Goal: Task Accomplishment & Management: Manage account settings

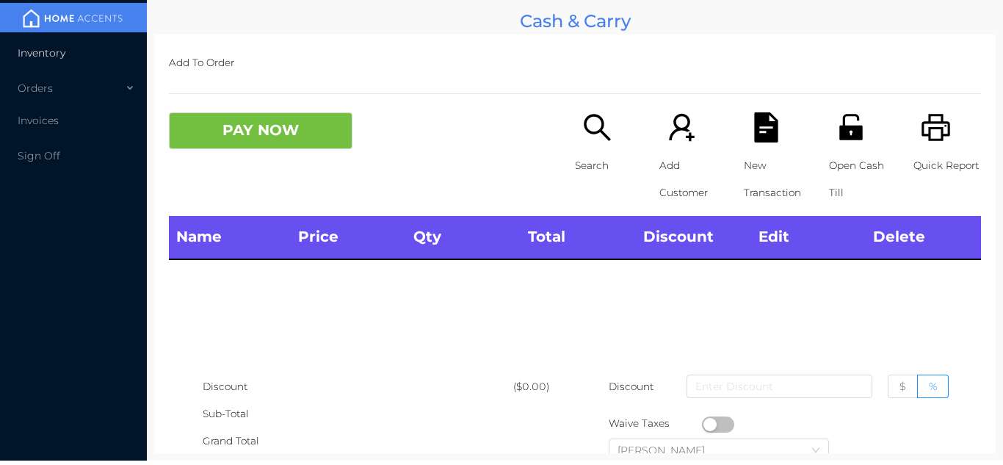
click at [59, 42] on li "Inventory" at bounding box center [73, 52] width 147 height 29
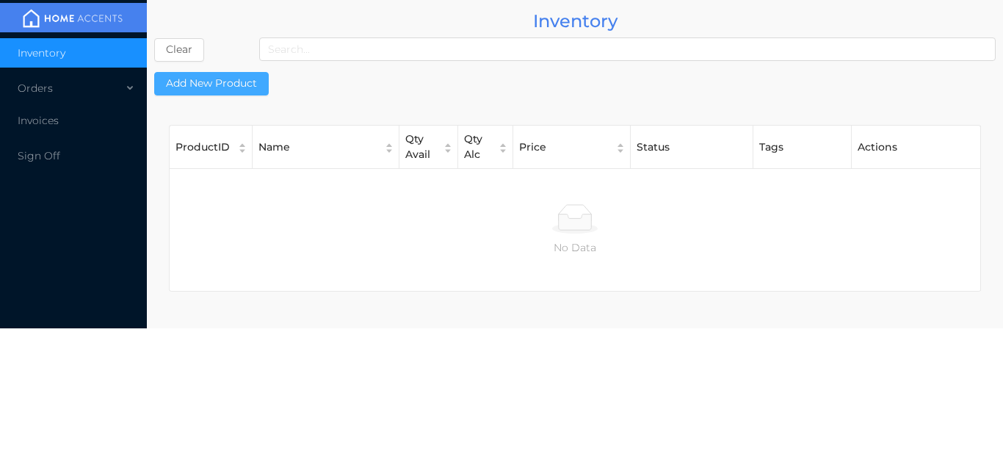
click at [234, 72] on button "Add New Product" at bounding box center [211, 84] width 115 height 24
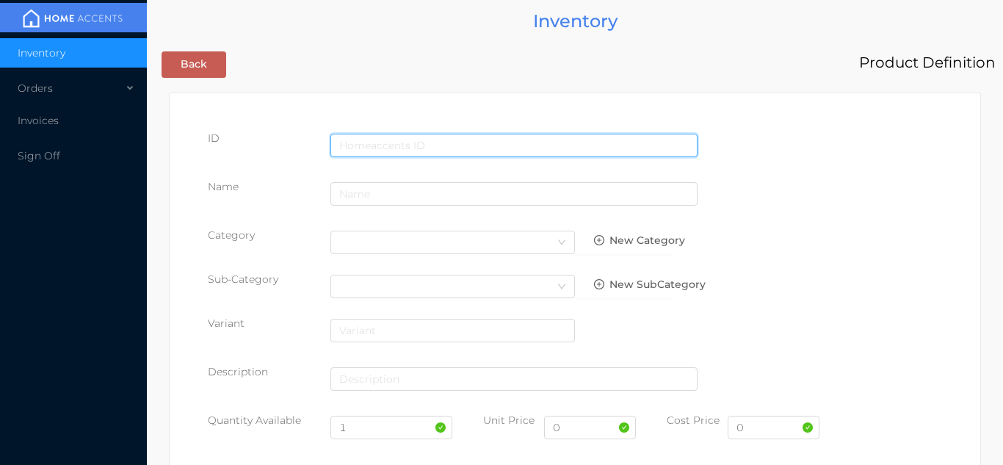
click at [416, 143] on input "text" at bounding box center [514, 146] width 367 height 24
type input "6290102036371"
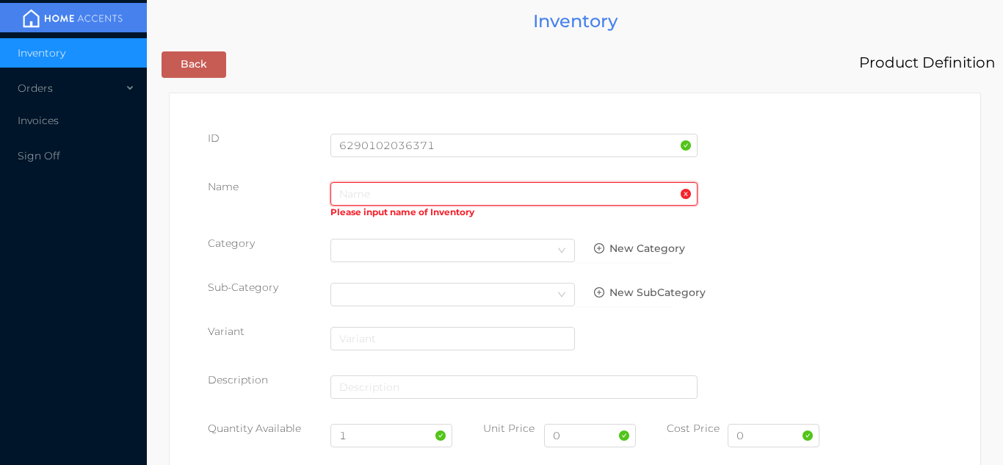
click at [362, 199] on input "text" at bounding box center [514, 194] width 367 height 24
click at [352, 191] on input "text" at bounding box center [514, 194] width 367 height 24
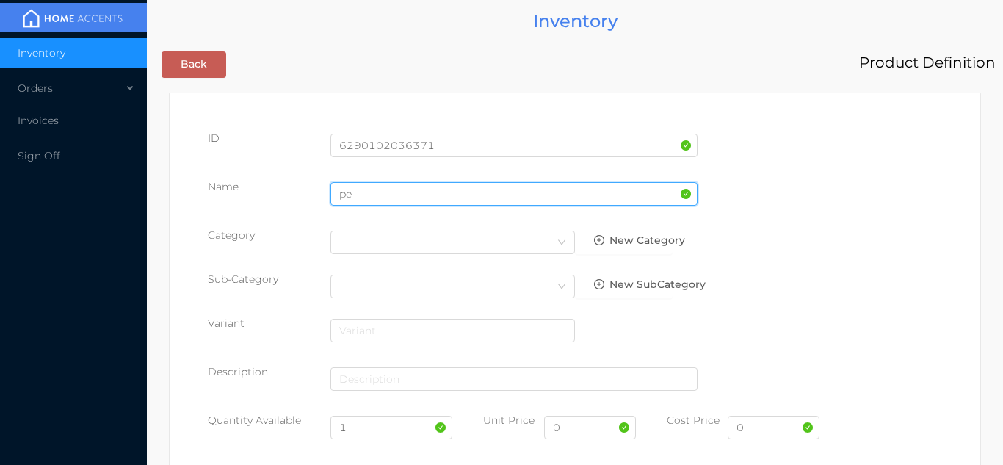
type input "p"
type input "deodorant"
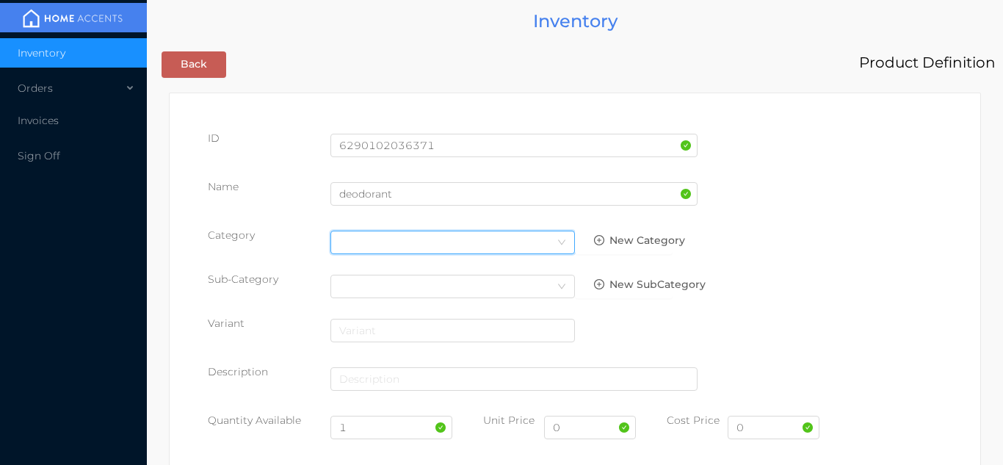
click at [545, 234] on div "Select Category" at bounding box center [452, 242] width 227 height 22
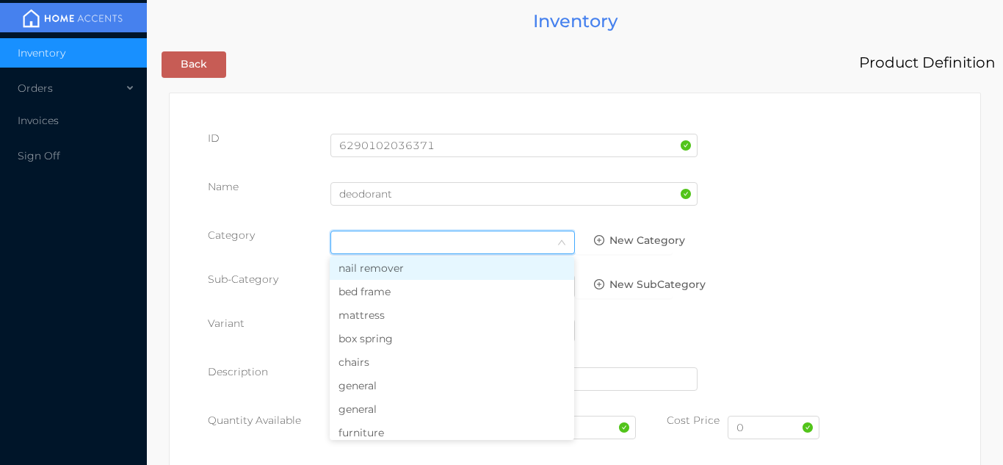
click at [380, 384] on li "general" at bounding box center [452, 386] width 245 height 24
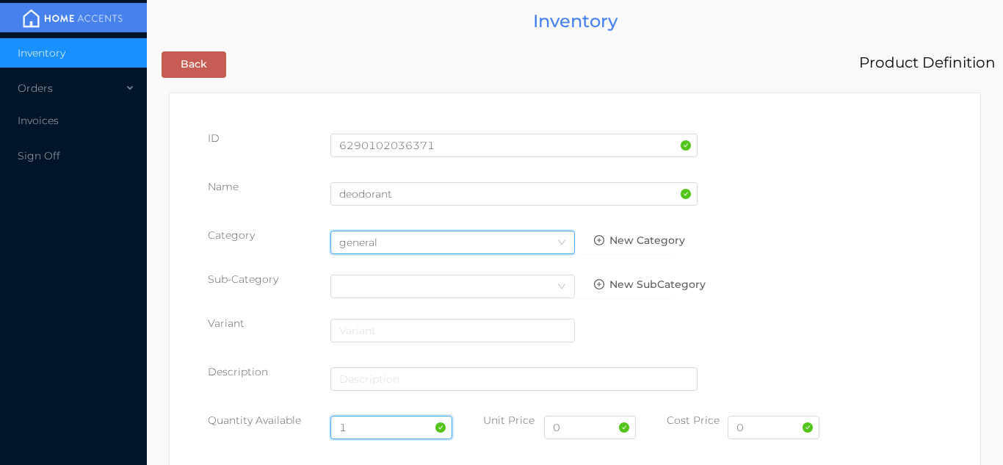
click at [370, 425] on input "1" at bounding box center [392, 428] width 123 height 24
type input "12"
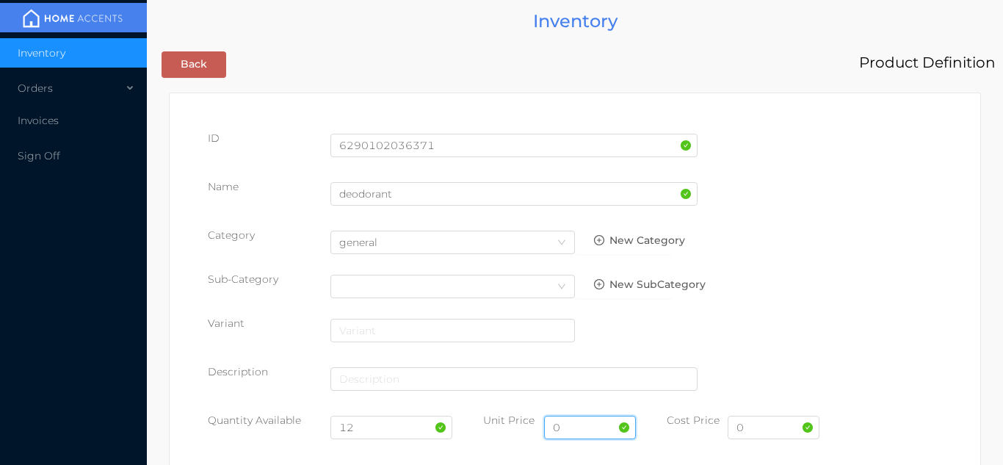
click at [591, 430] on input "0" at bounding box center [590, 428] width 92 height 24
type input "6.99"
click at [775, 425] on input "0" at bounding box center [774, 428] width 92 height 24
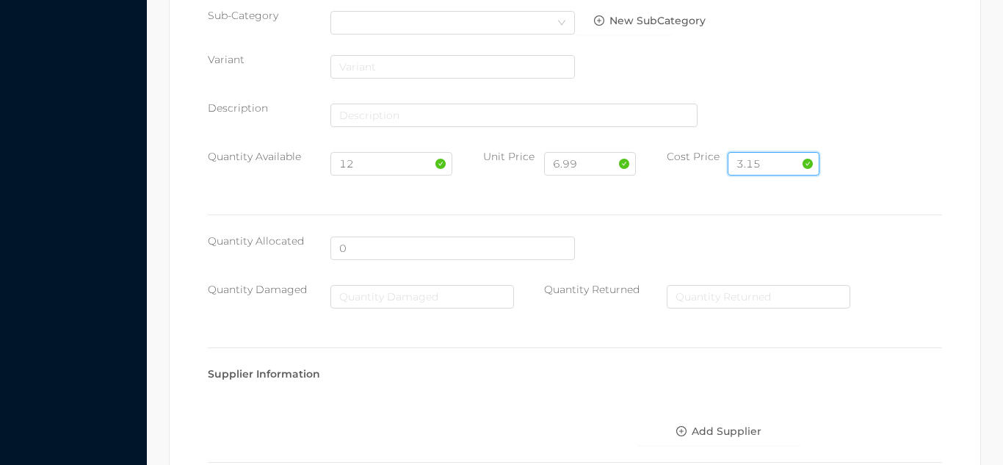
scroll to position [755, 0]
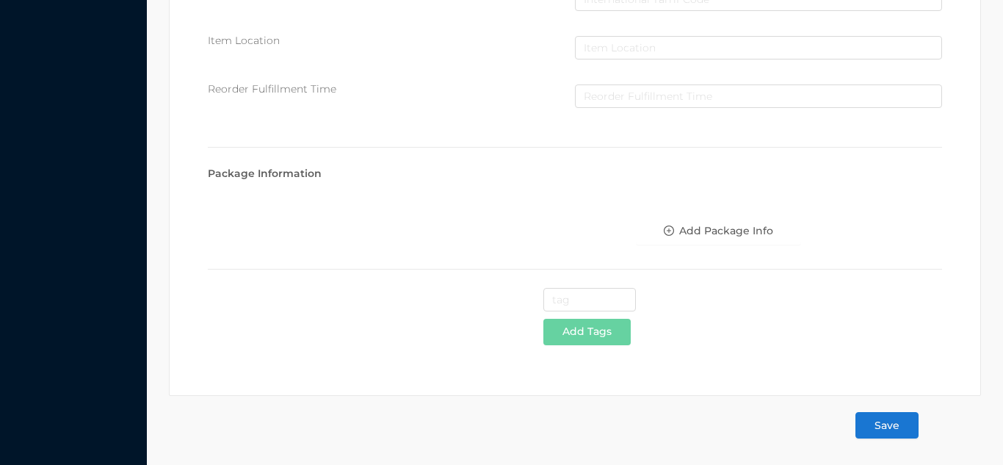
type input "3.15"
click at [892, 428] on button "Save" at bounding box center [887, 425] width 63 height 26
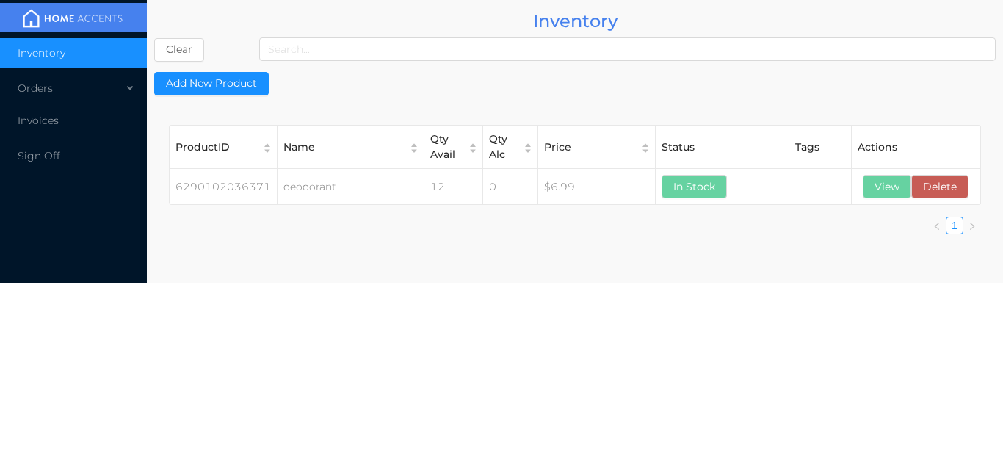
scroll to position [0, 0]
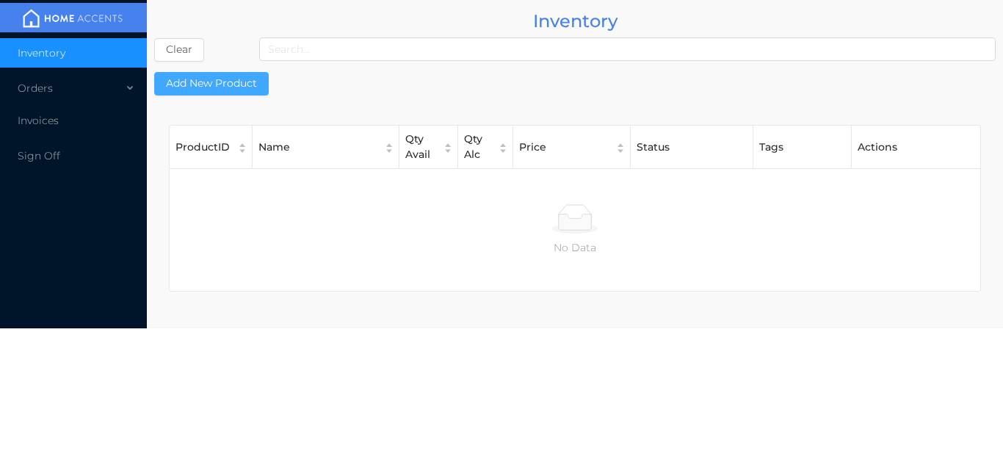
click at [217, 93] on button "Add New Product" at bounding box center [211, 84] width 115 height 24
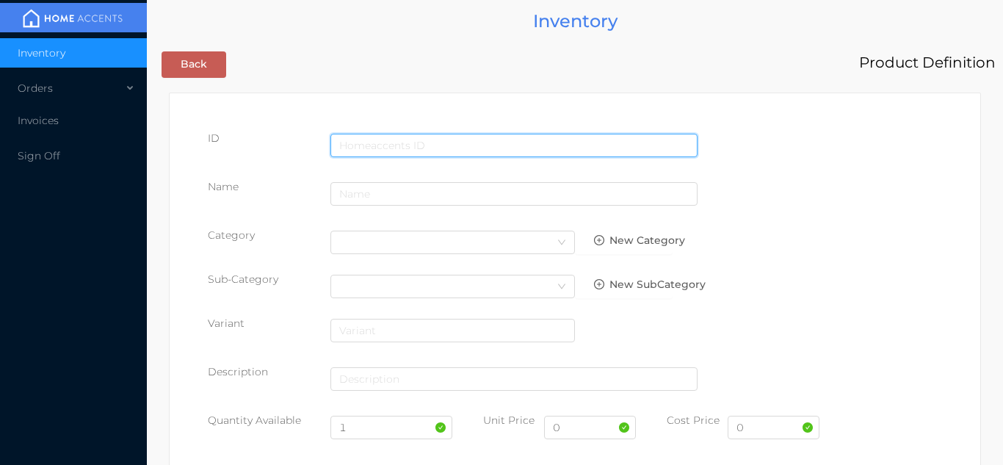
click at [407, 134] on input "text" at bounding box center [514, 146] width 367 height 24
type input "6290102030539"
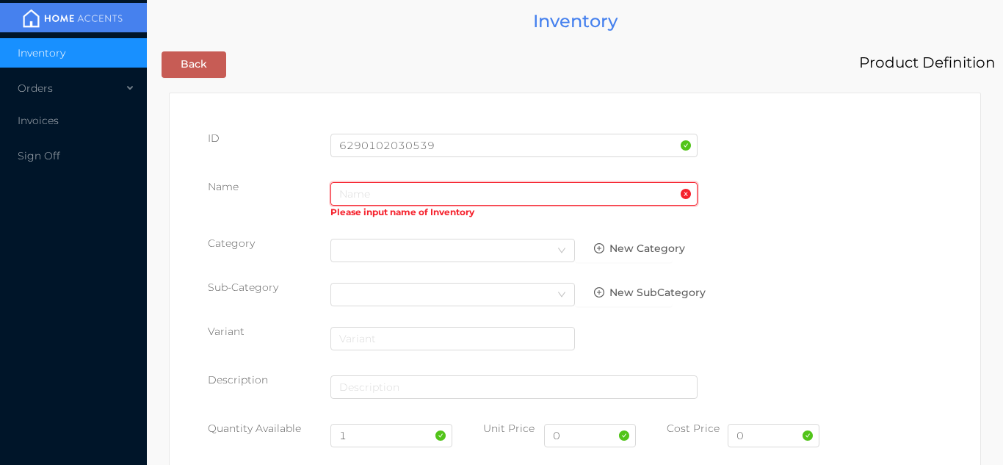
click at [367, 197] on input "text" at bounding box center [514, 194] width 367 height 24
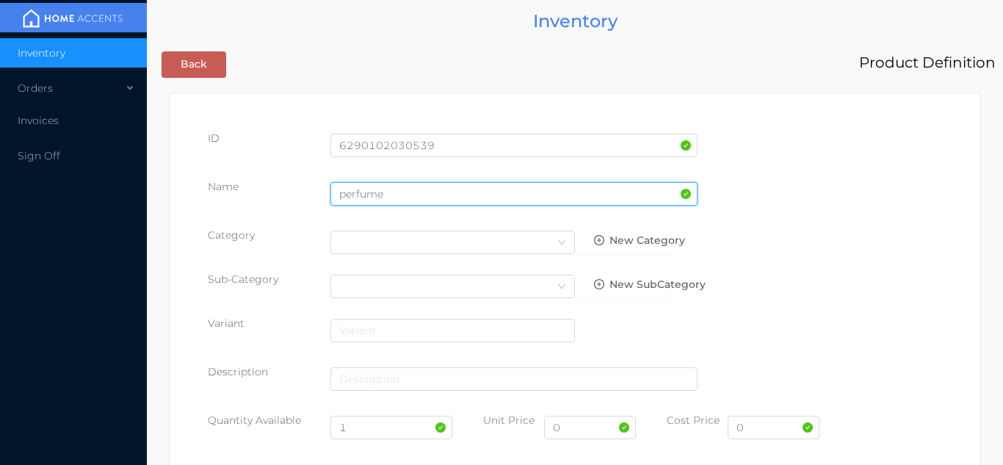
type input "perfume"
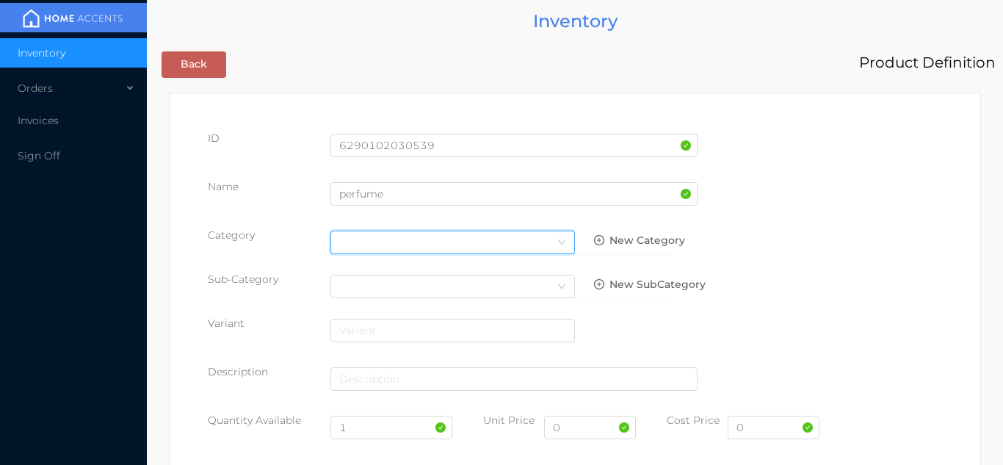
click at [558, 245] on icon "icon: down" at bounding box center [561, 242] width 9 height 9
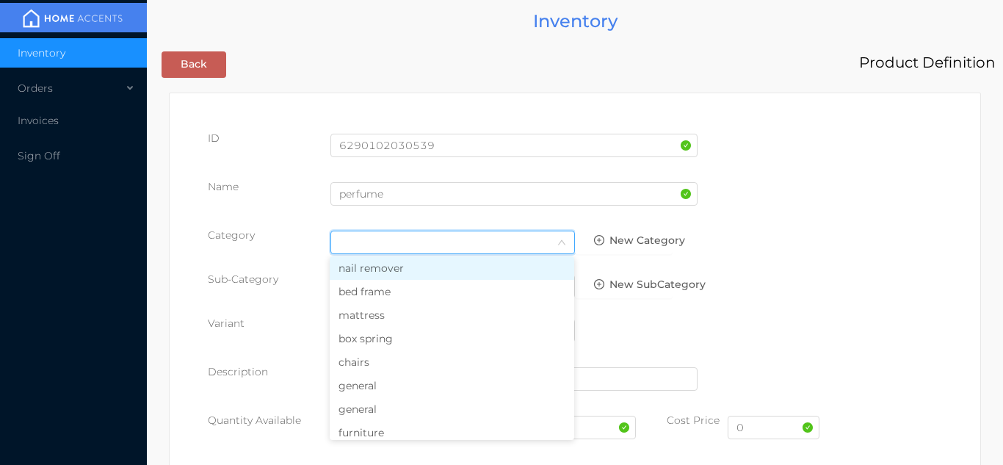
click at [393, 391] on li "general" at bounding box center [452, 386] width 245 height 24
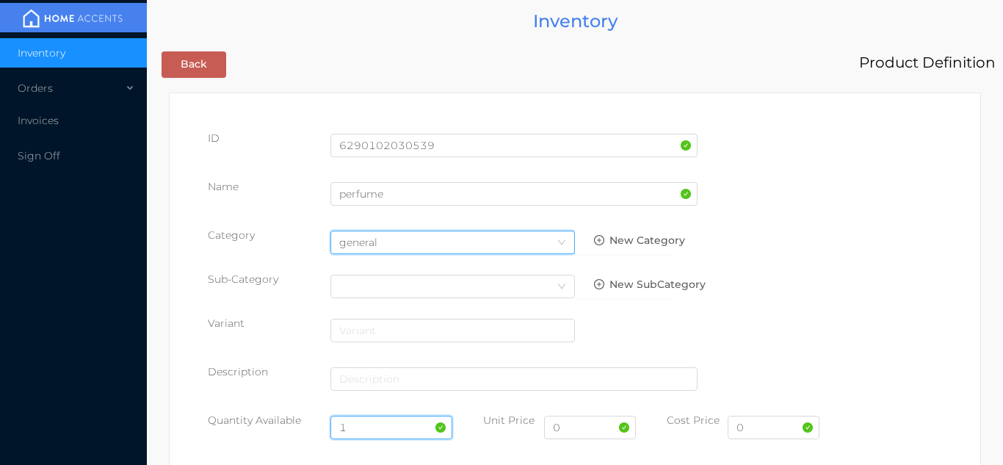
click at [370, 426] on input "1" at bounding box center [392, 428] width 123 height 24
type input "12"
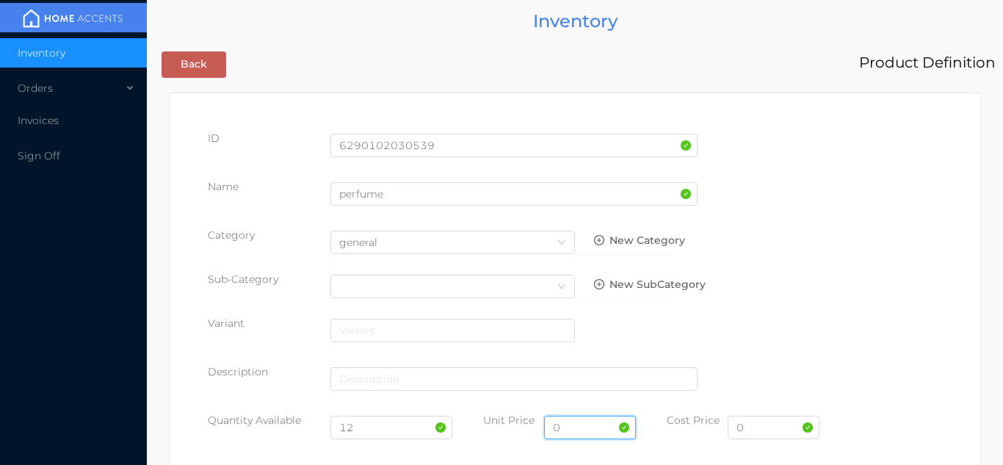
click at [599, 431] on input "0" at bounding box center [590, 428] width 92 height 24
type input "6.99"
click at [768, 430] on input "0" at bounding box center [774, 428] width 92 height 24
type input "2"
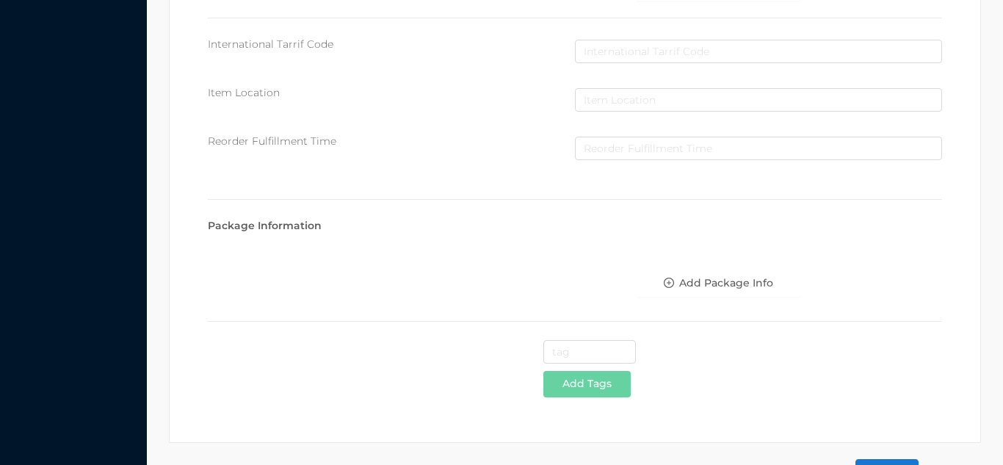
scroll to position [755, 0]
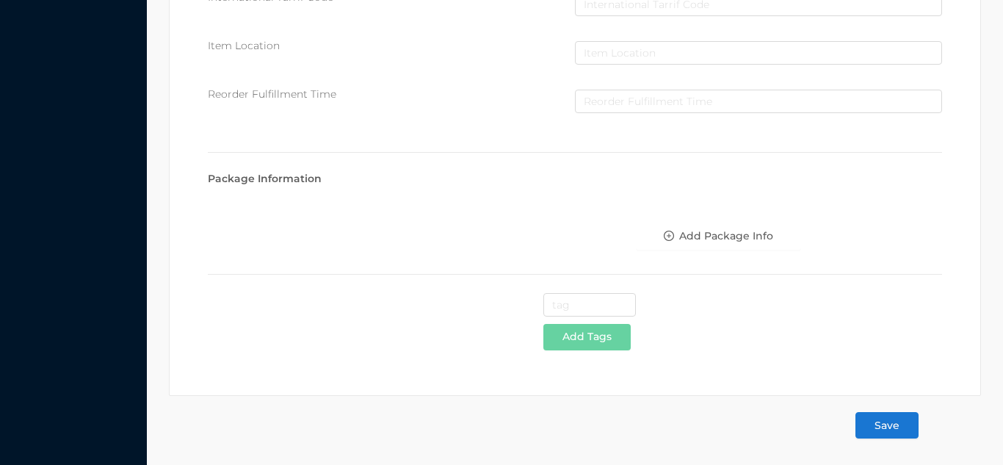
type input "3.15"
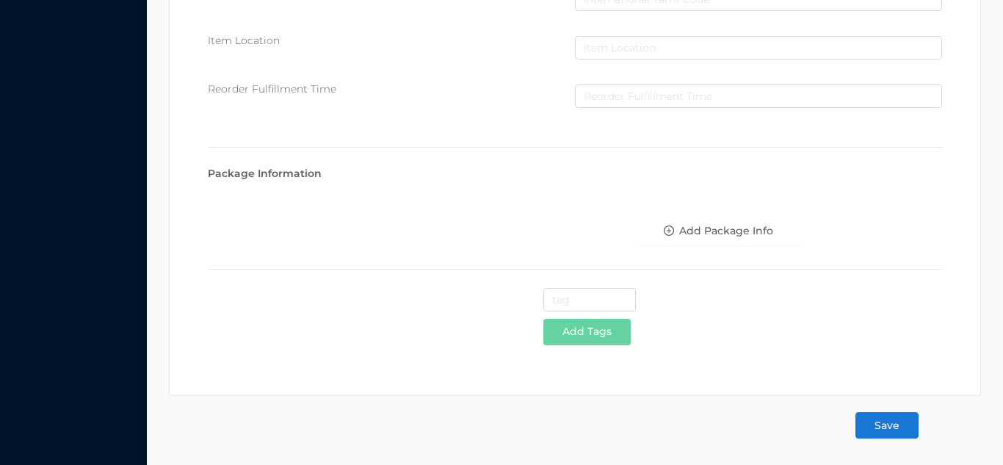
click at [889, 434] on button "Save" at bounding box center [887, 425] width 63 height 26
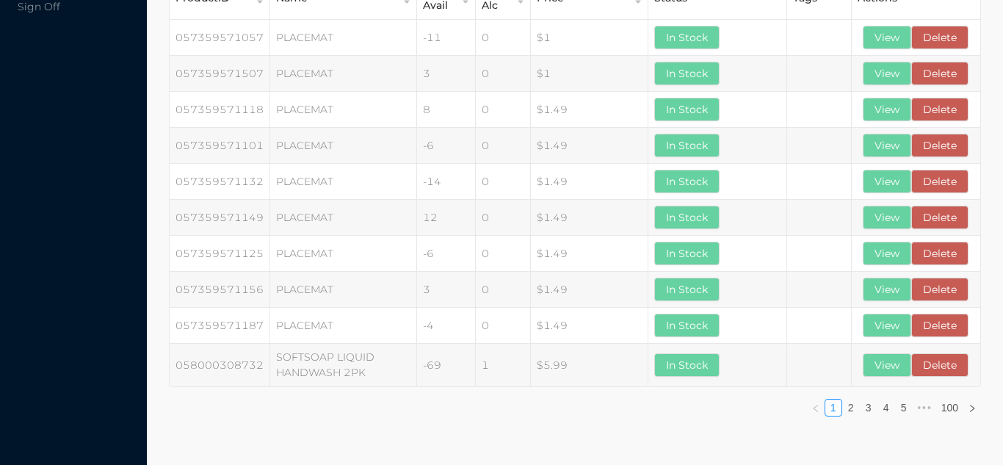
scroll to position [0, 0]
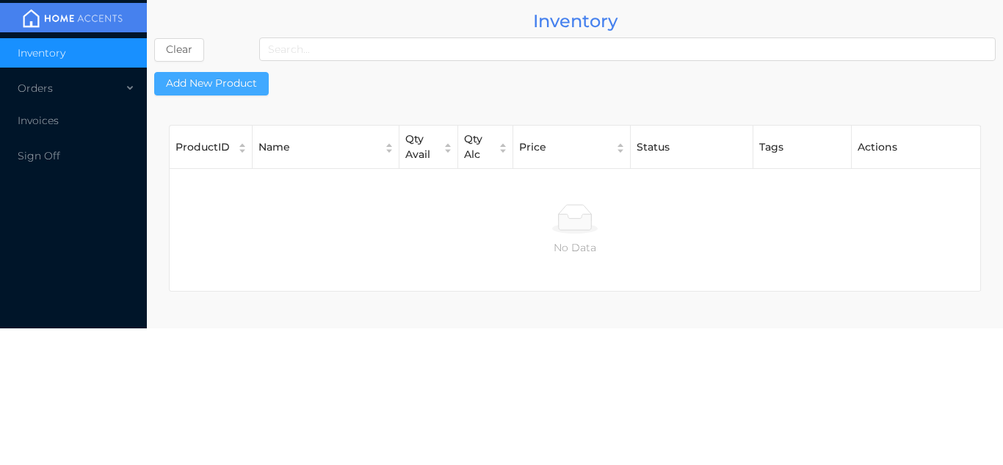
click at [203, 88] on button "Add New Product" at bounding box center [211, 84] width 115 height 24
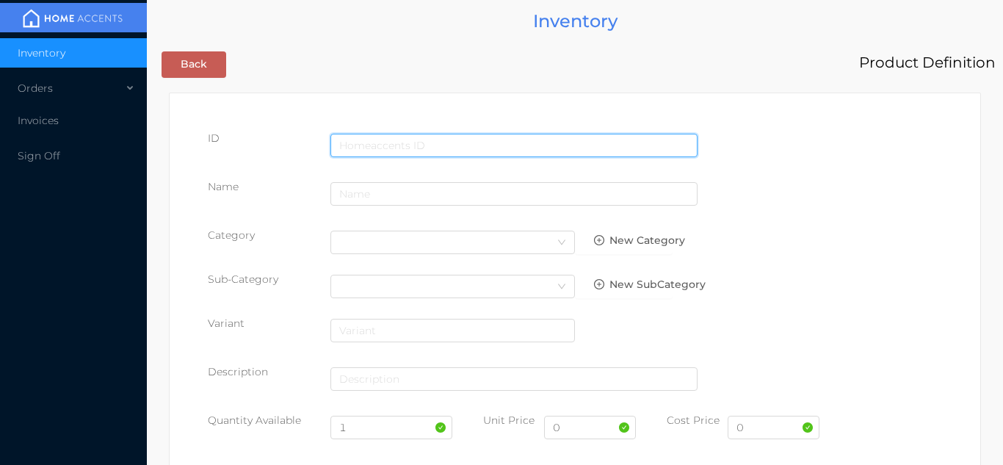
click at [410, 142] on input "text" at bounding box center [514, 146] width 367 height 24
type input "6290102030522"
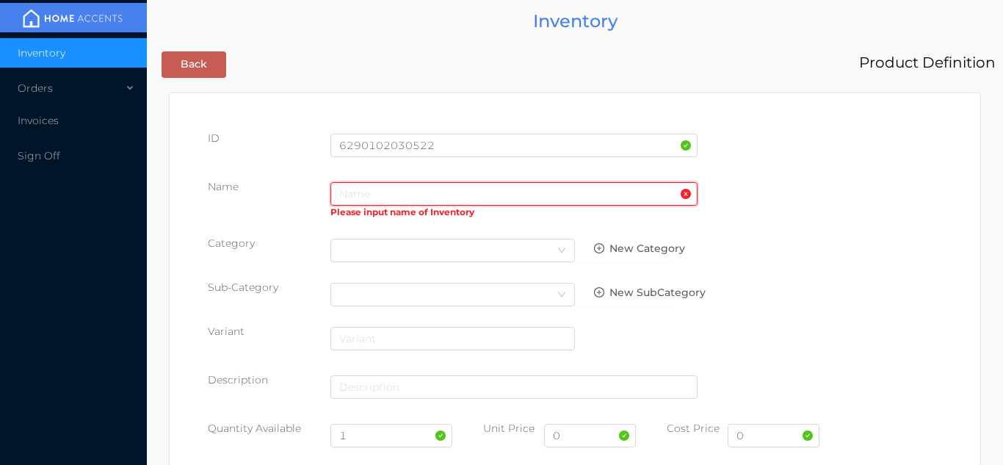
click at [382, 200] on input "text" at bounding box center [514, 194] width 367 height 24
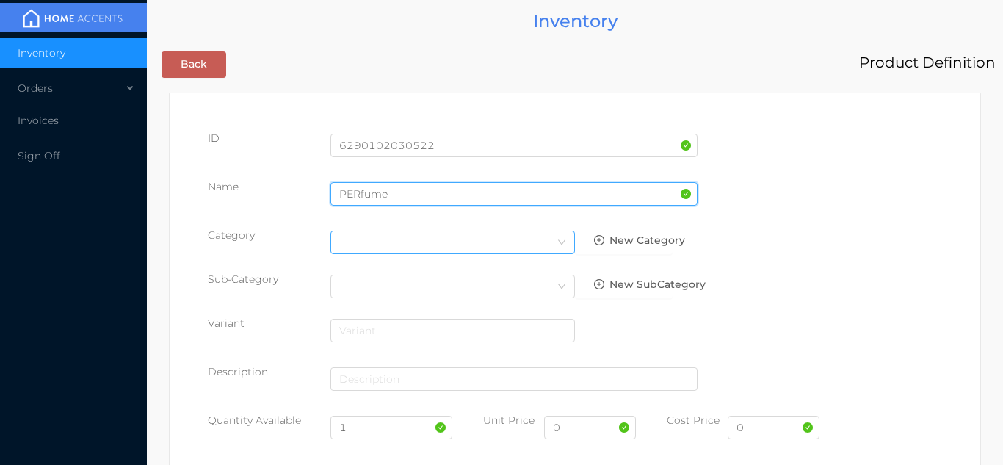
type input "PERfume"
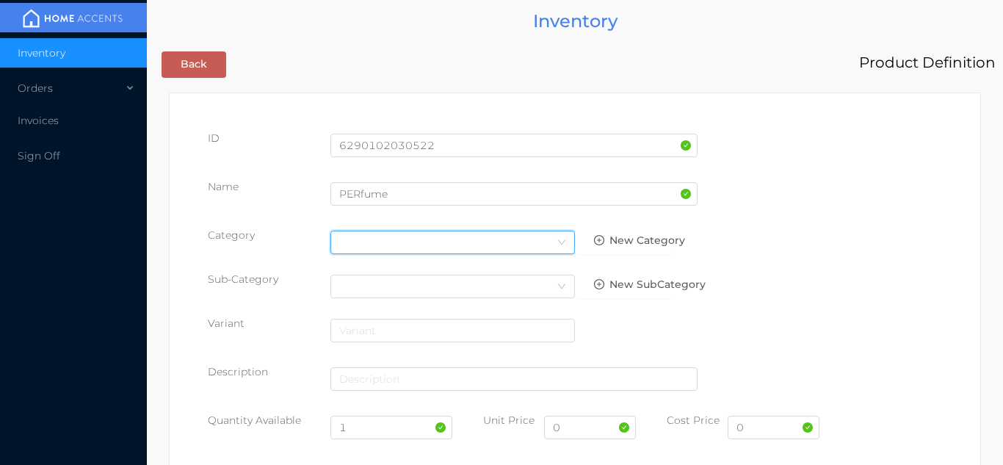
click at [538, 245] on div "Select Category" at bounding box center [452, 242] width 227 height 22
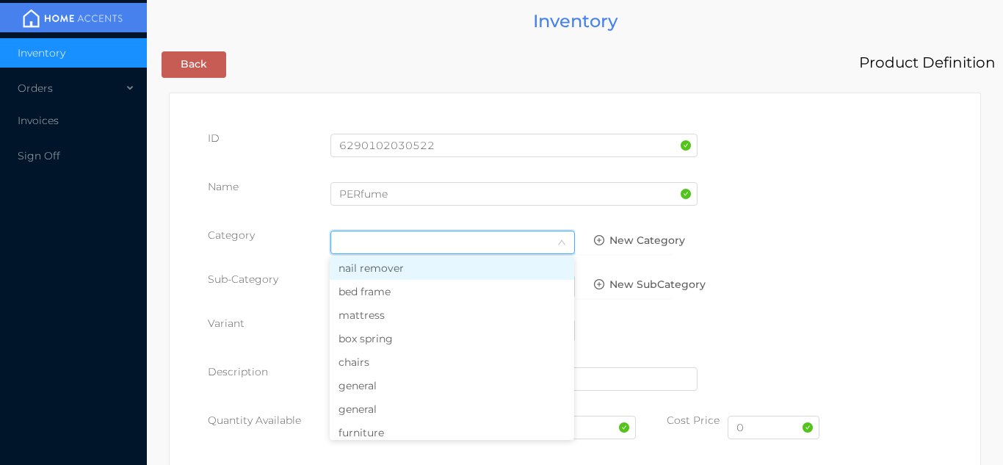
click at [395, 389] on li "general" at bounding box center [452, 386] width 245 height 24
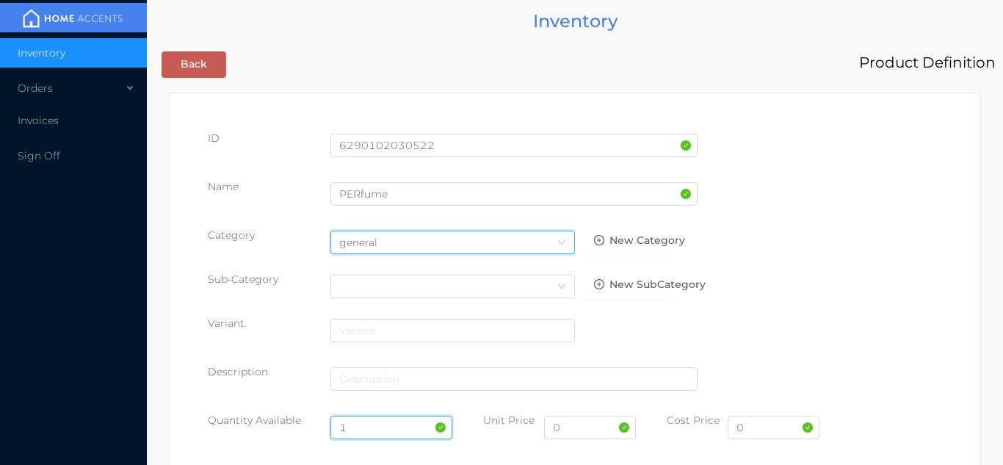
click at [370, 425] on input "1" at bounding box center [392, 428] width 123 height 24
type input "12"
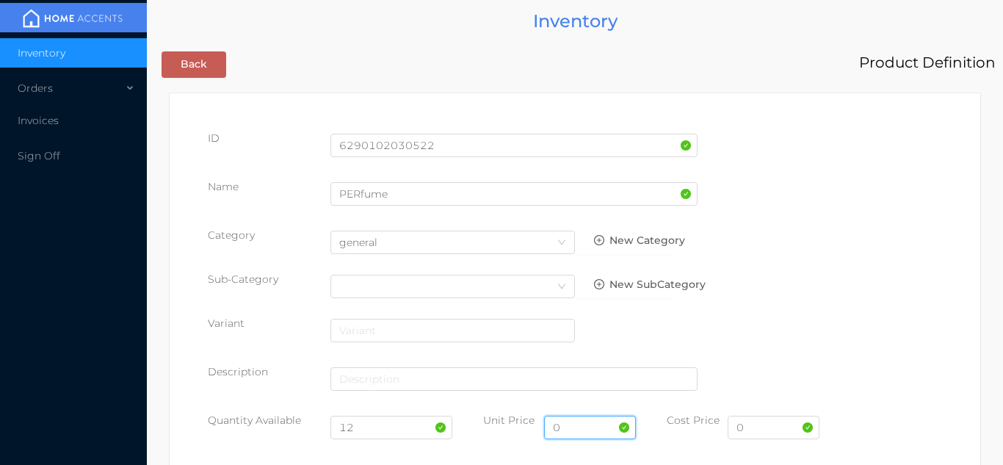
click at [584, 433] on input "0" at bounding box center [590, 428] width 92 height 24
type input "6.99"
click at [782, 424] on input "0" at bounding box center [774, 428] width 92 height 24
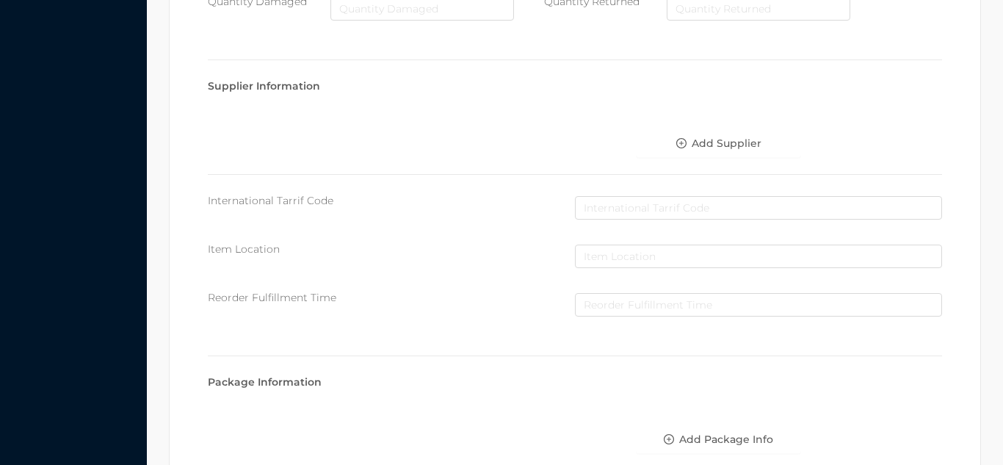
scroll to position [755, 0]
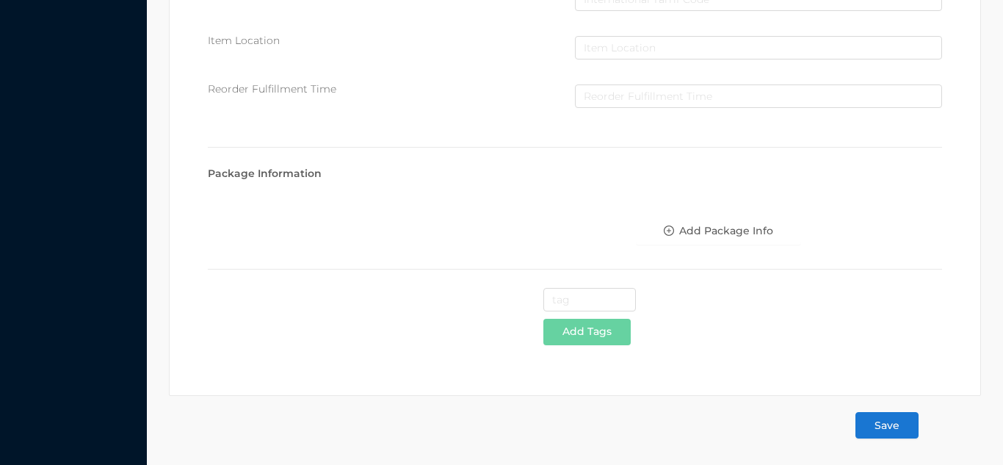
type input "3.15"
click at [896, 429] on button "Save" at bounding box center [887, 425] width 63 height 26
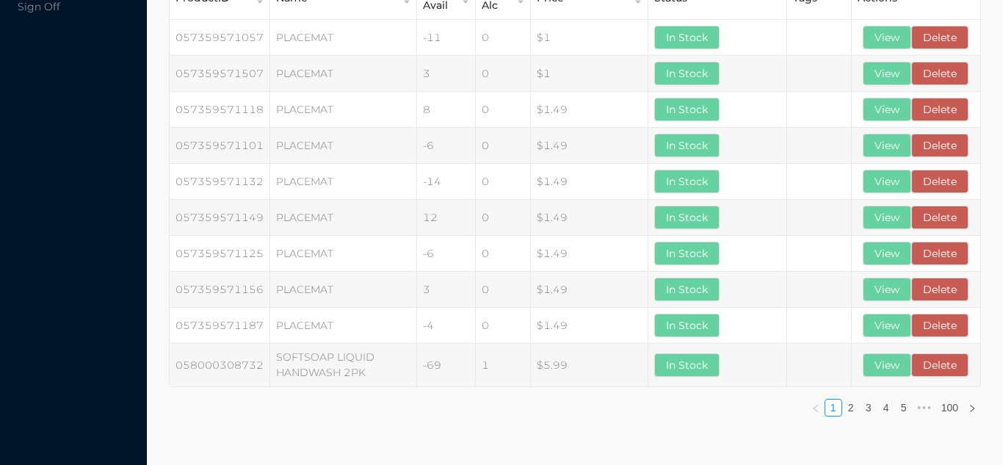
scroll to position [0, 0]
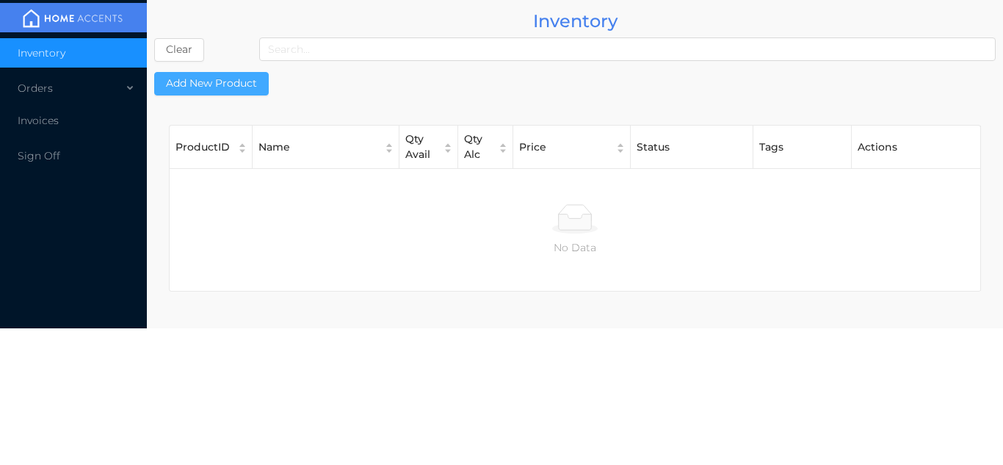
click at [238, 83] on button "Add New Product" at bounding box center [211, 84] width 115 height 24
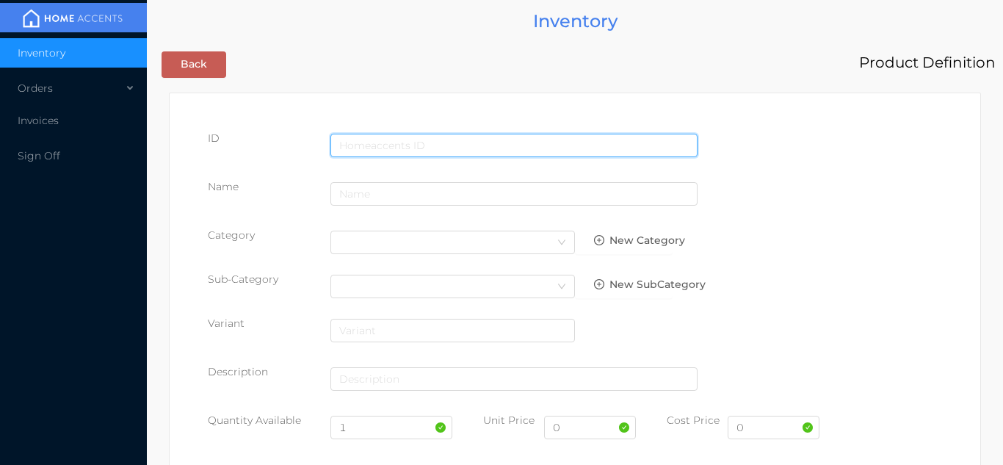
click at [435, 137] on input "text" at bounding box center [514, 146] width 367 height 24
type input "6290102030461"
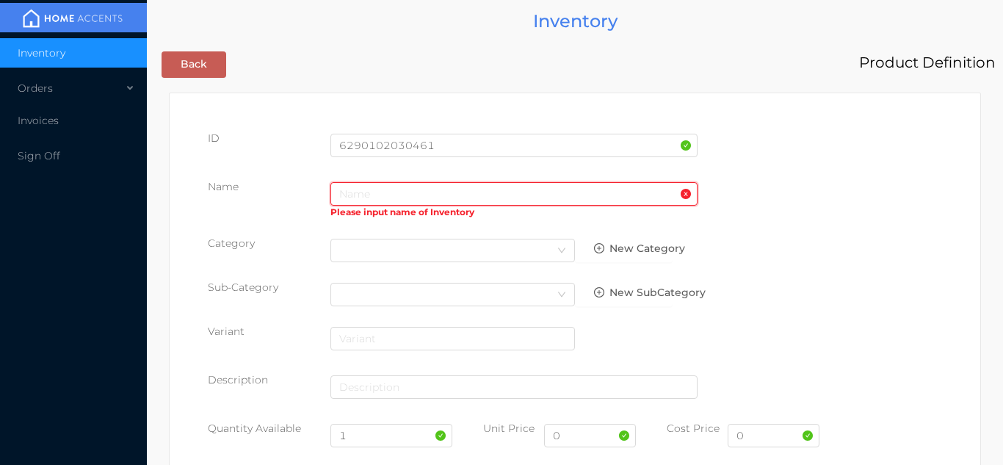
click at [406, 189] on input "text" at bounding box center [514, 194] width 367 height 24
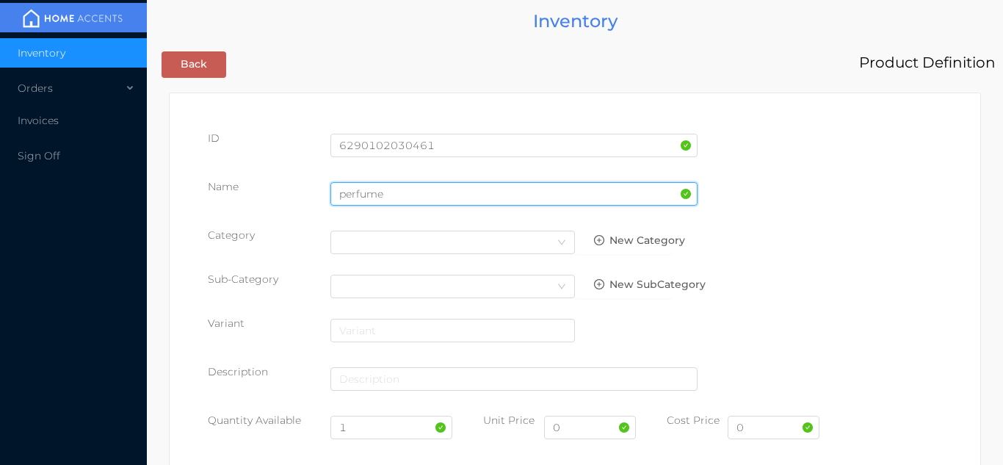
type input "perfume"
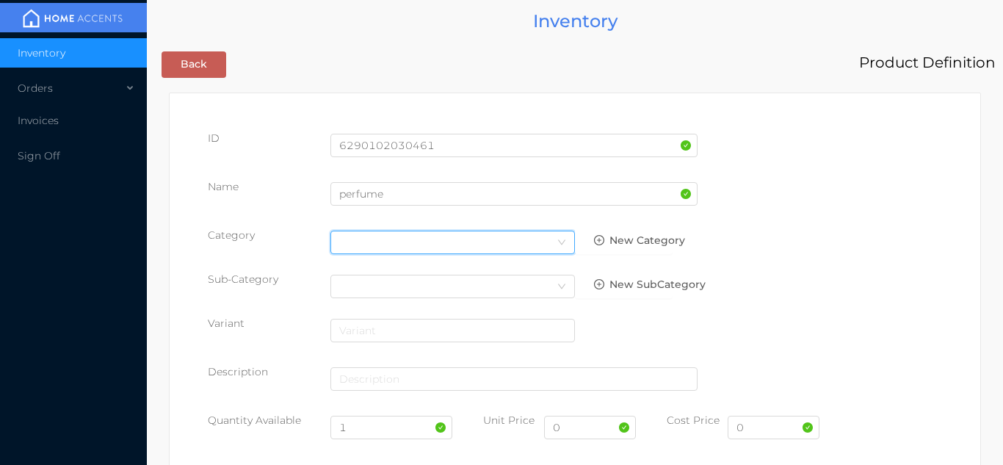
click at [547, 253] on div "Select Category" at bounding box center [453, 243] width 245 height 24
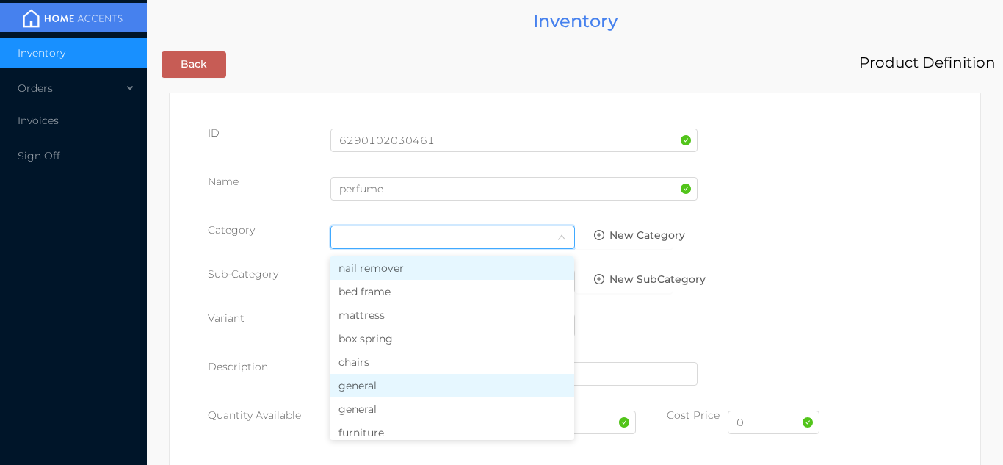
click at [402, 379] on li "general" at bounding box center [452, 386] width 245 height 24
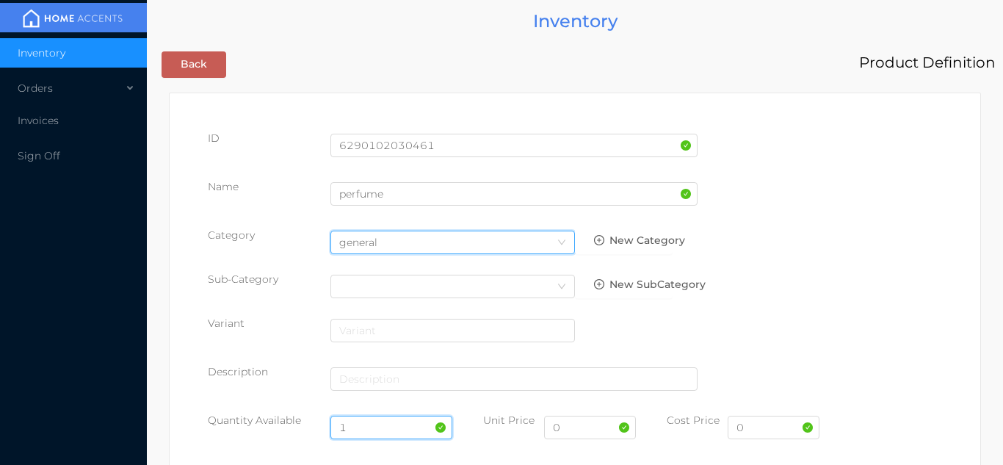
click at [374, 428] on input "1" at bounding box center [392, 428] width 123 height 24
type input "12"
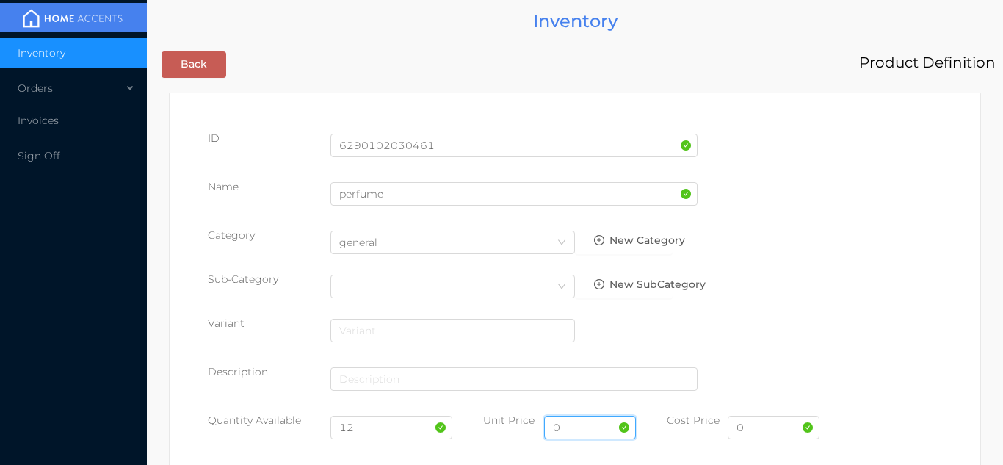
click at [589, 433] on input "0" at bounding box center [590, 428] width 92 height 24
type input "6.99"
click at [738, 428] on input "0" at bounding box center [774, 428] width 92 height 24
click at [783, 436] on input "0" at bounding box center [774, 428] width 92 height 24
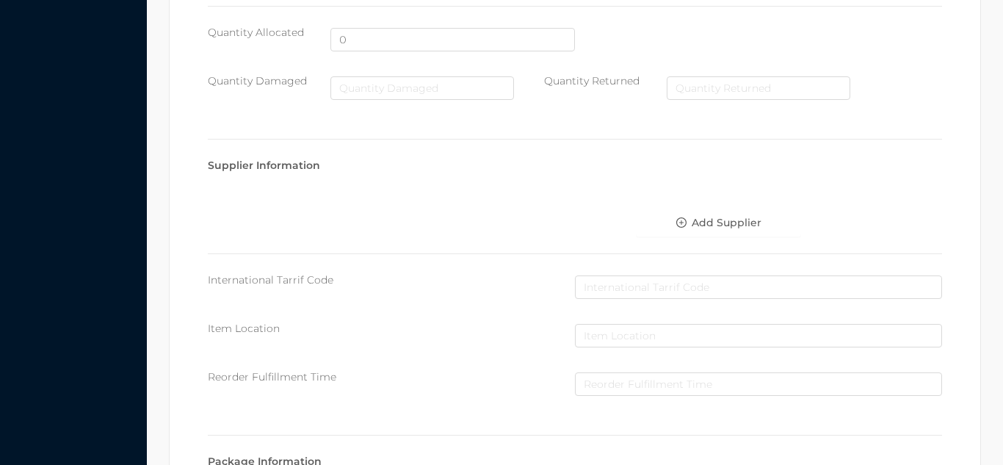
scroll to position [755, 0]
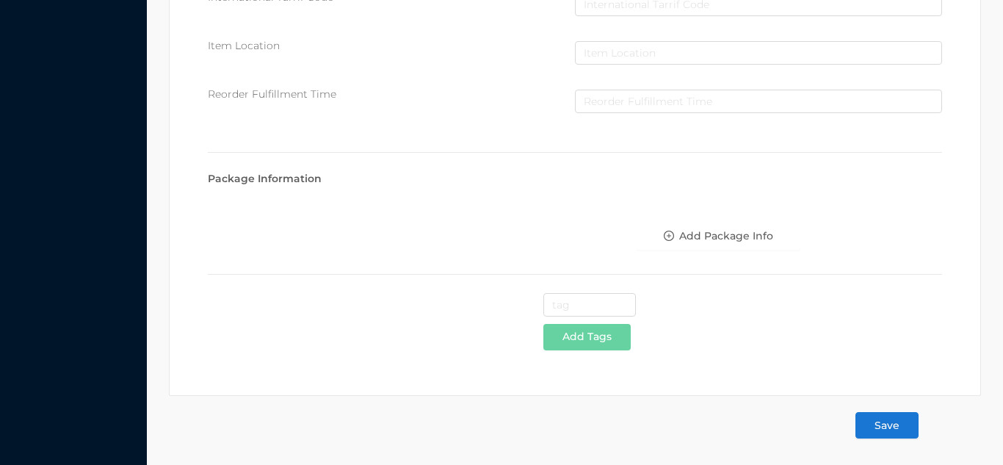
type input "3.15"
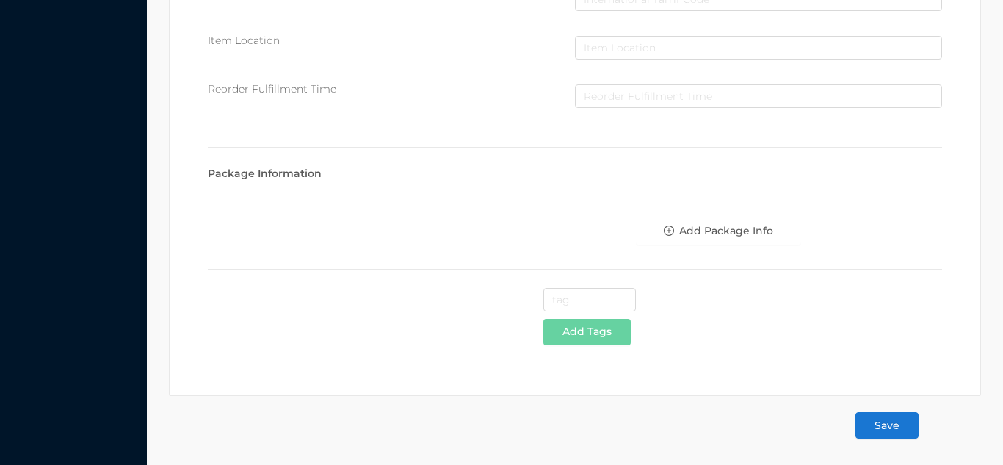
click at [896, 430] on button "Save" at bounding box center [887, 425] width 63 height 26
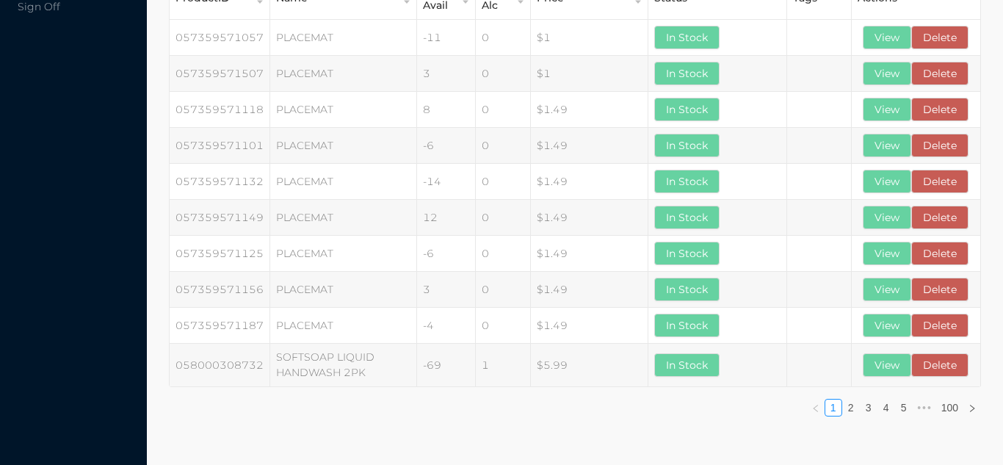
scroll to position [0, 0]
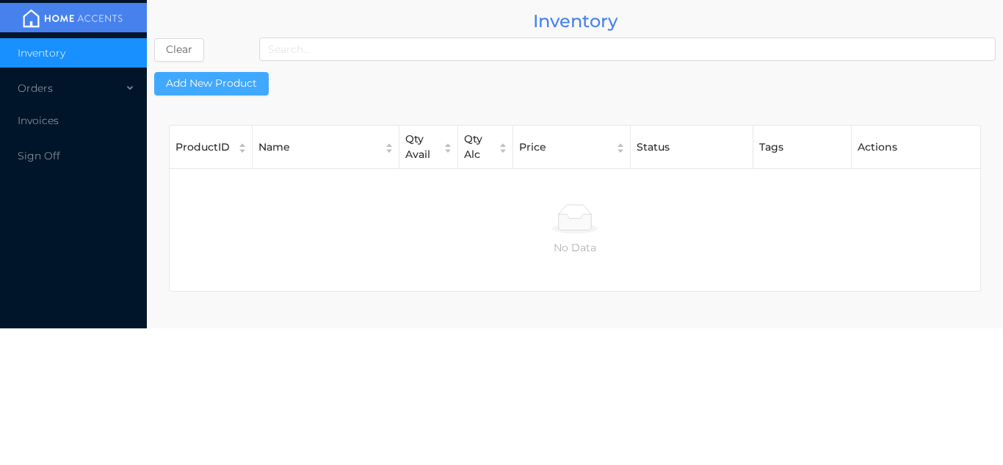
click at [222, 79] on button "Add New Product" at bounding box center [211, 84] width 115 height 24
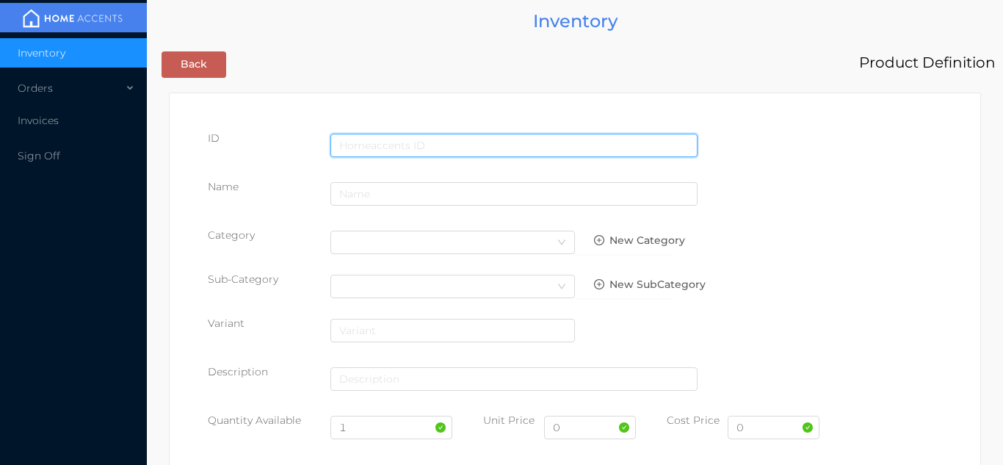
click at [414, 143] on input "text" at bounding box center [514, 146] width 367 height 24
type input "6290102030515"
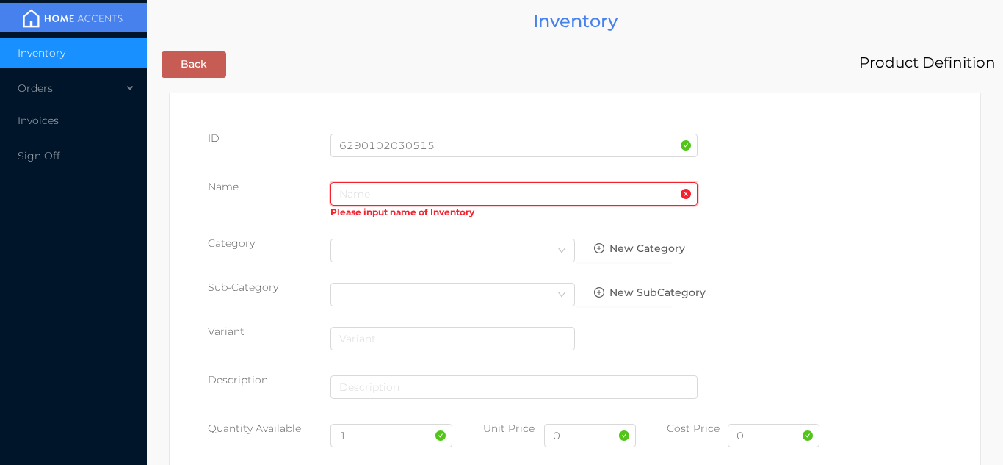
click at [388, 197] on input "text" at bounding box center [514, 194] width 367 height 24
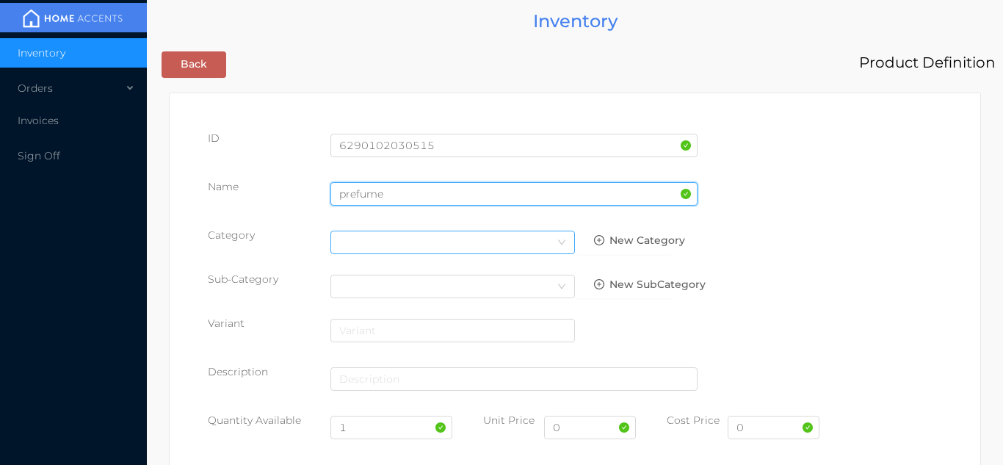
type input "prefume"
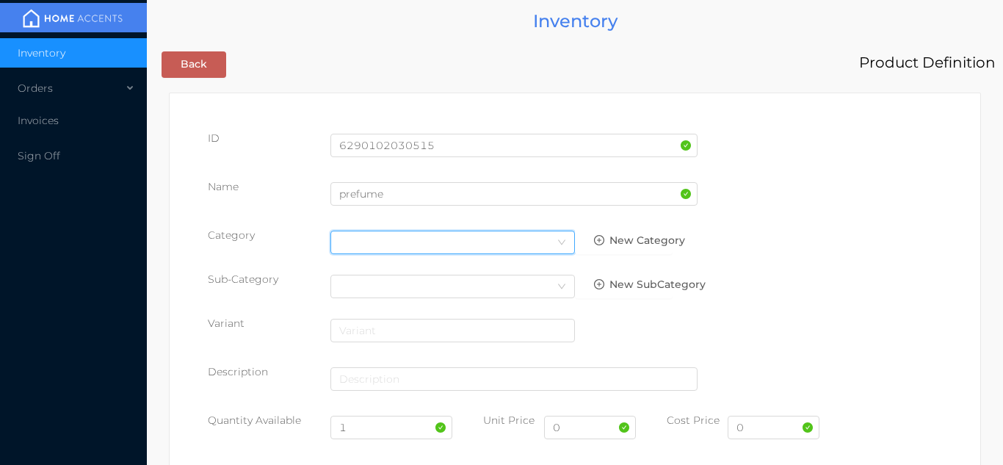
click at [530, 233] on div "Select Category" at bounding box center [452, 242] width 227 height 22
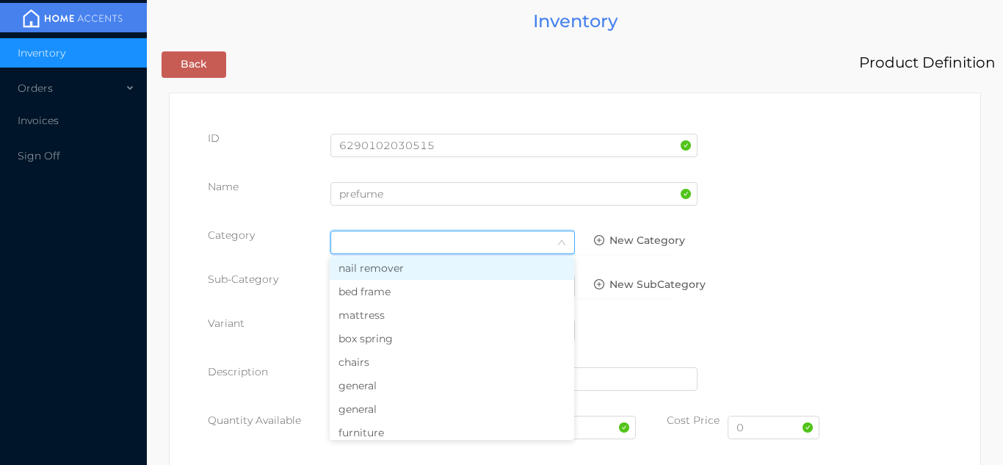
click at [384, 386] on li "general" at bounding box center [452, 386] width 245 height 24
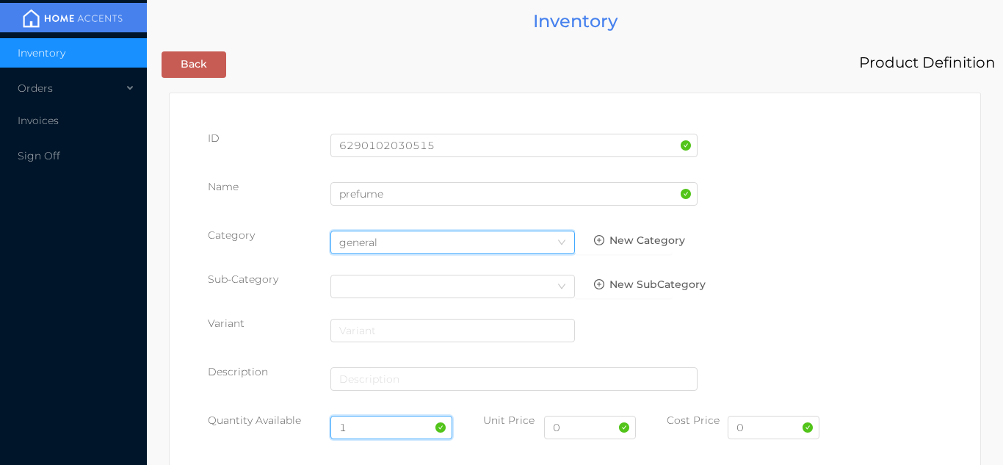
click at [382, 427] on input "1" at bounding box center [392, 428] width 123 height 24
type input "12"
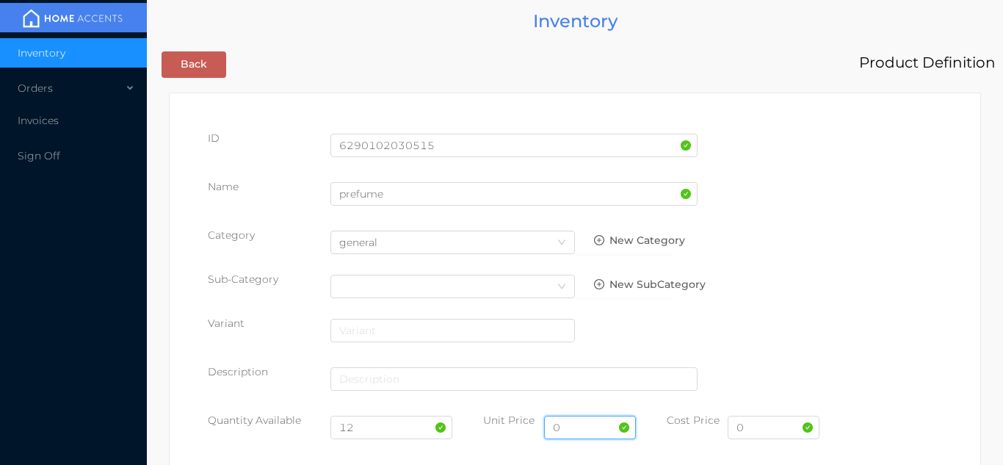
click at [595, 438] on input "0" at bounding box center [590, 428] width 92 height 24
type input "6.99"
click at [767, 431] on input "0" at bounding box center [774, 428] width 92 height 24
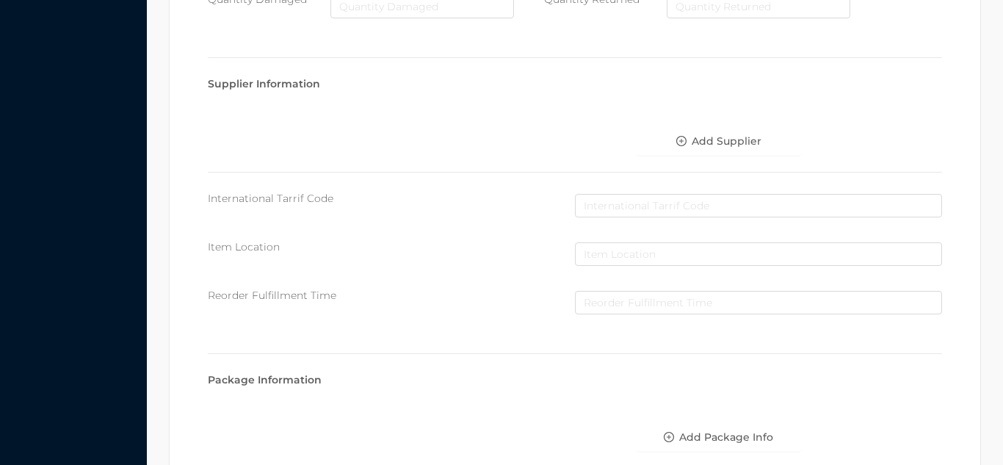
scroll to position [755, 0]
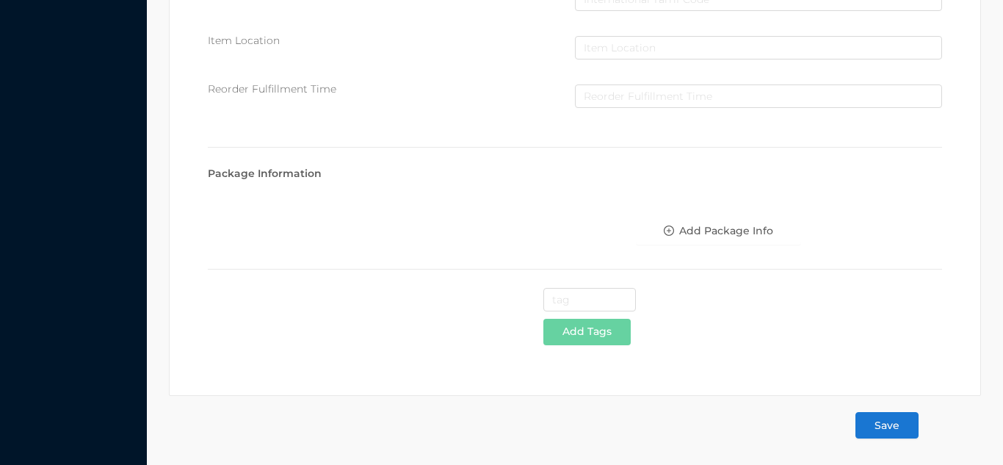
type input "3.15"
click at [904, 434] on button "Save" at bounding box center [887, 425] width 63 height 26
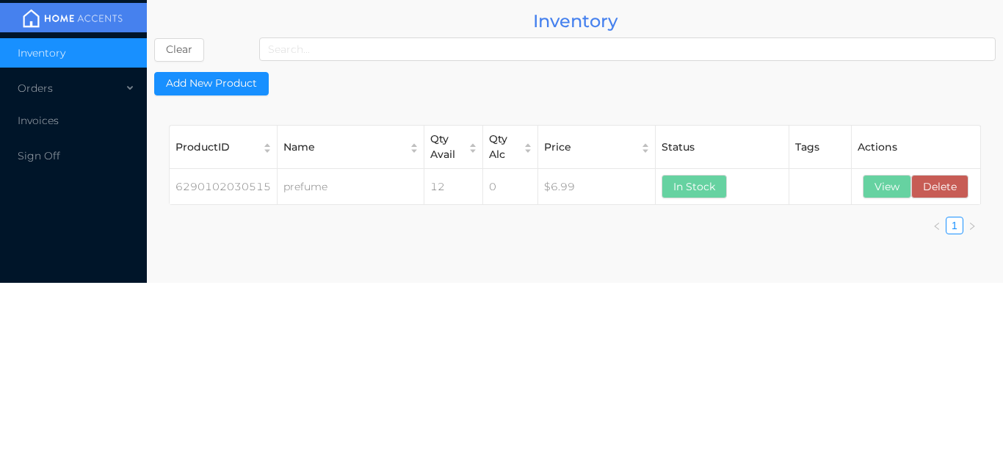
scroll to position [0, 0]
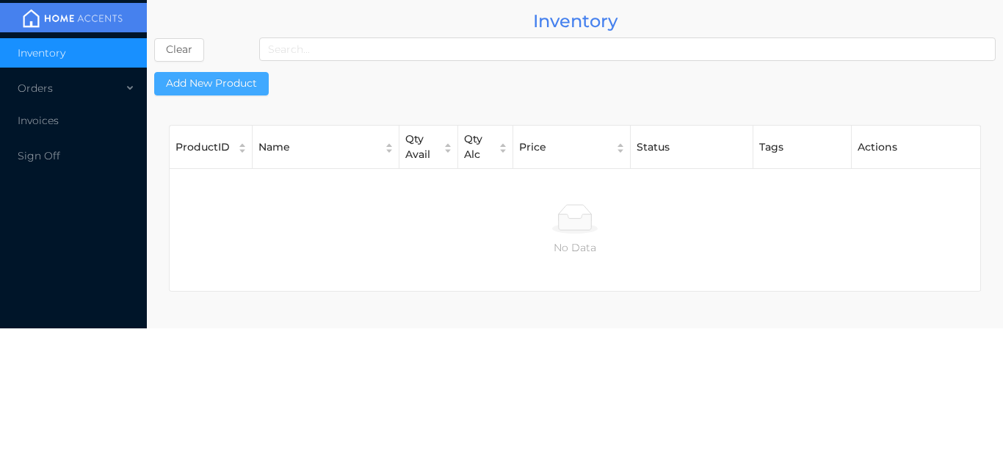
click at [216, 77] on button "Add New Product" at bounding box center [211, 84] width 115 height 24
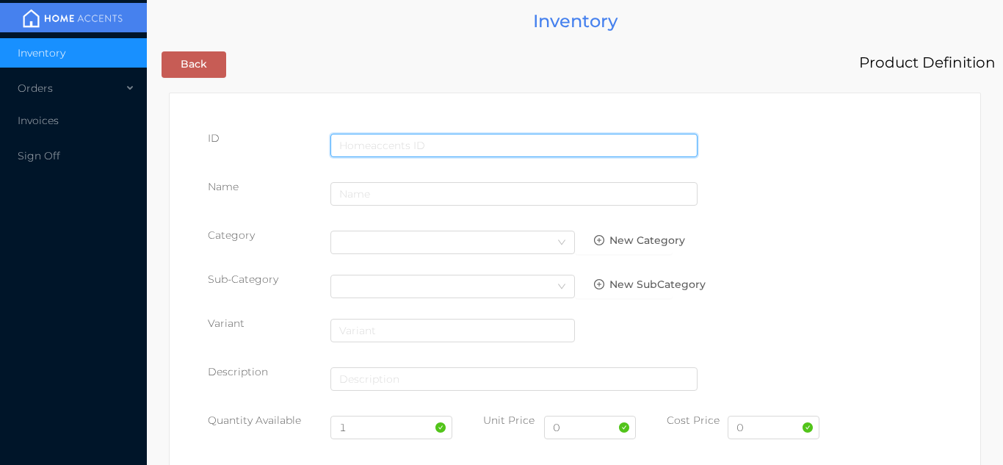
click at [501, 134] on input "text" at bounding box center [514, 146] width 367 height 24
type input "6290102030492"
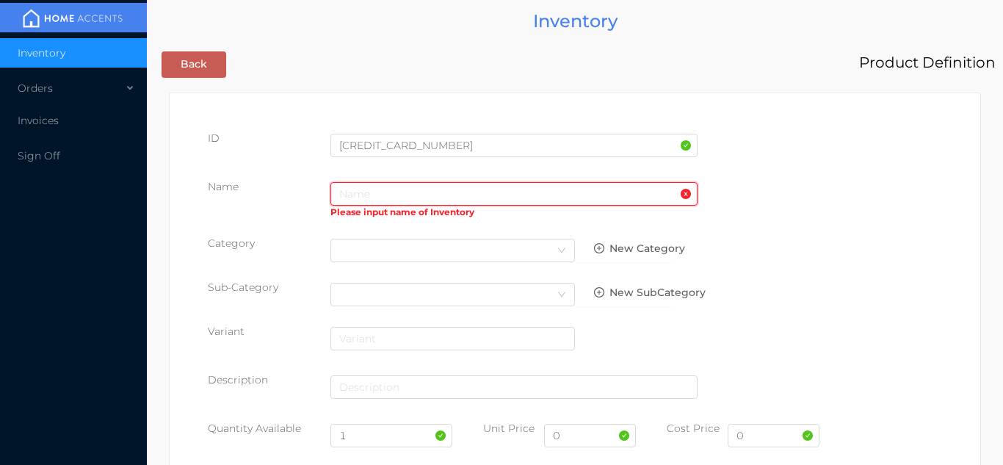
click at [386, 198] on input "text" at bounding box center [514, 194] width 367 height 24
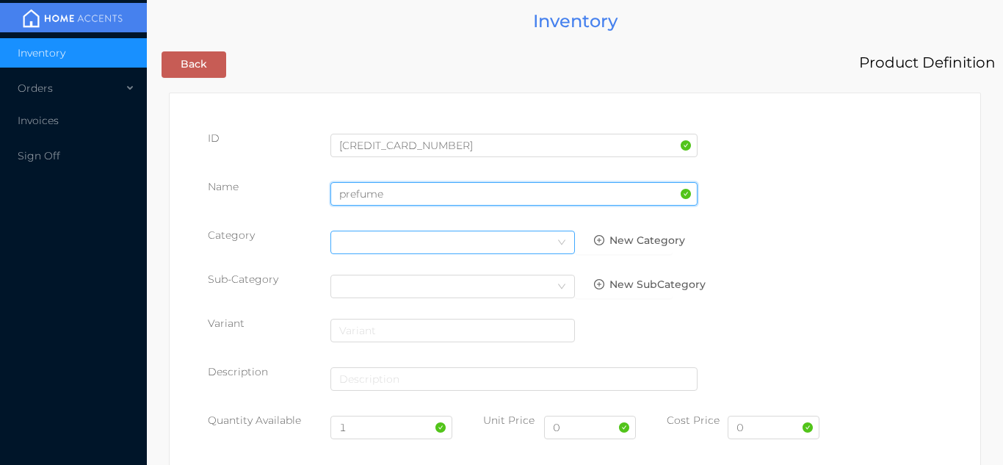
type input "prefume"
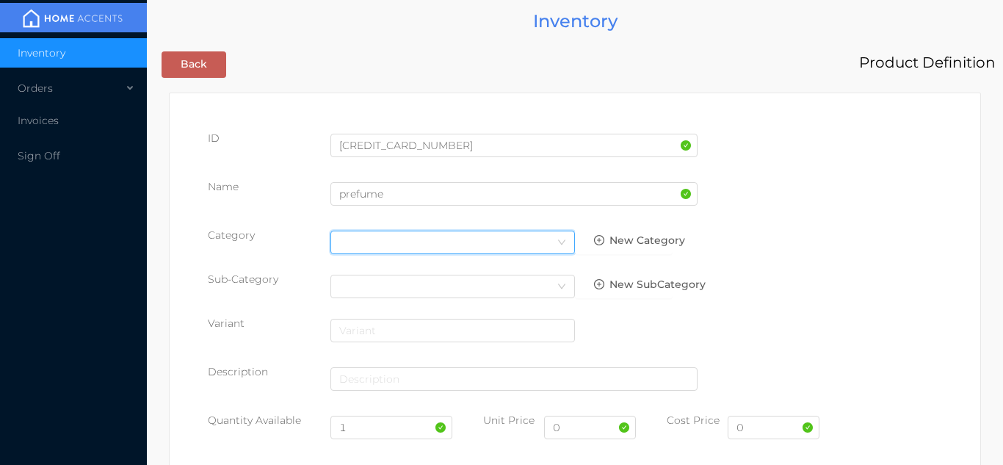
click at [562, 239] on icon "icon: down" at bounding box center [561, 242] width 9 height 9
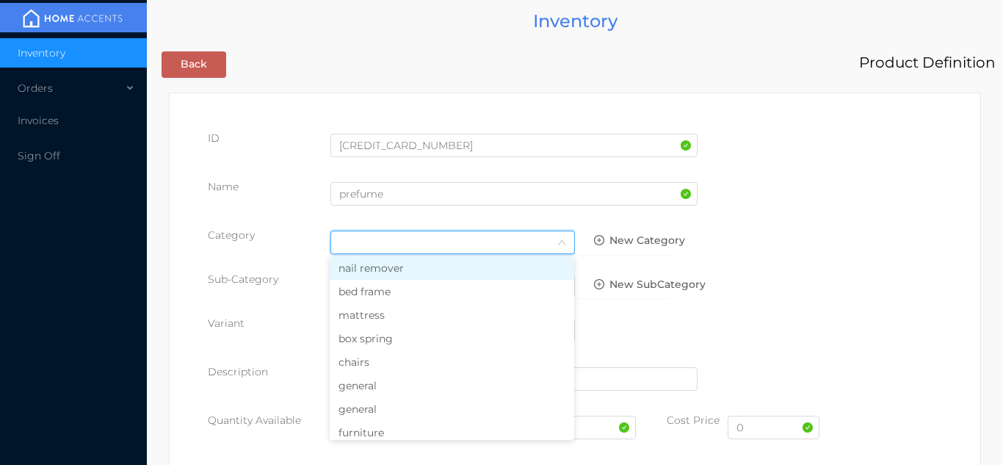
click at [391, 387] on li "general" at bounding box center [452, 386] width 245 height 24
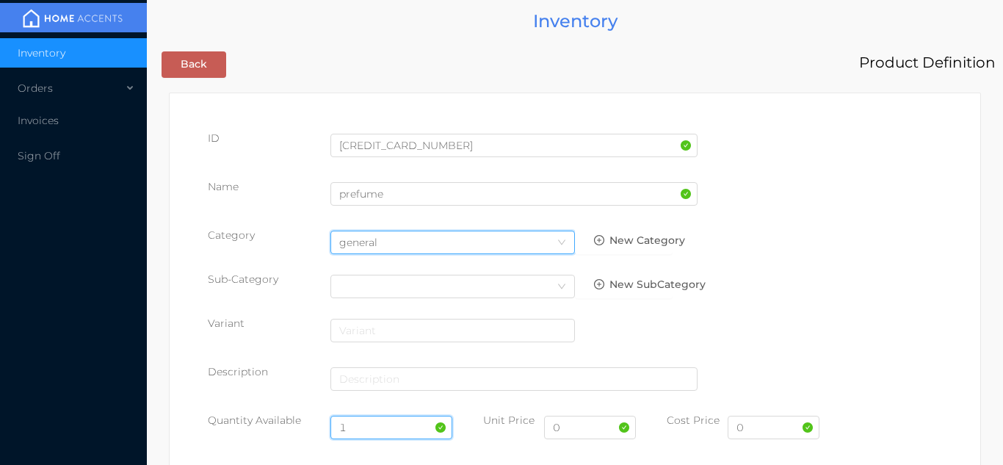
click at [373, 423] on input "1" at bounding box center [392, 428] width 123 height 24
type input "12"
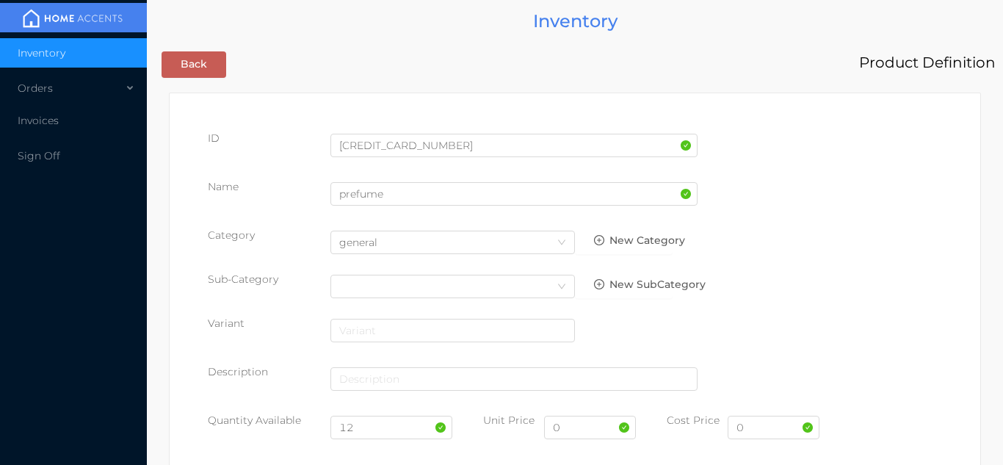
click at [583, 448] on div "0" at bounding box center [590, 433] width 92 height 41
click at [570, 427] on input "0" at bounding box center [590, 428] width 92 height 24
type input "6.99"
click at [781, 433] on input "0" at bounding box center [774, 428] width 92 height 24
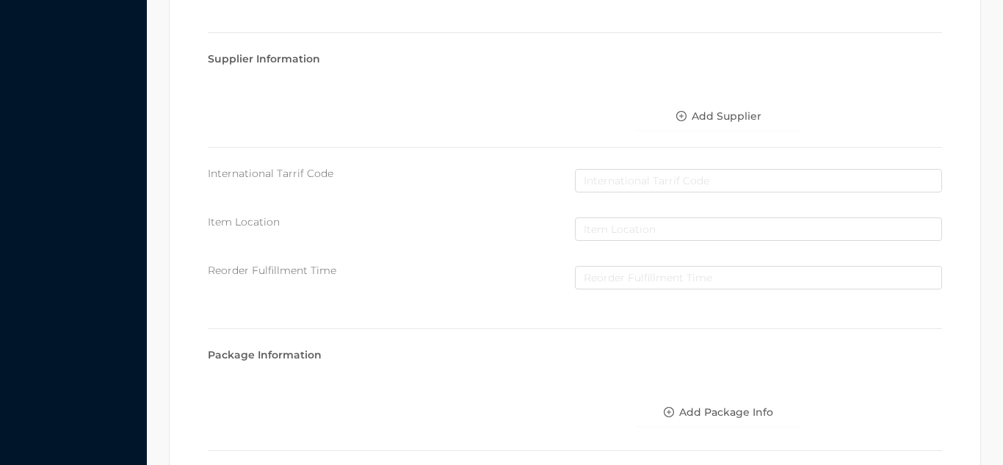
scroll to position [755, 0]
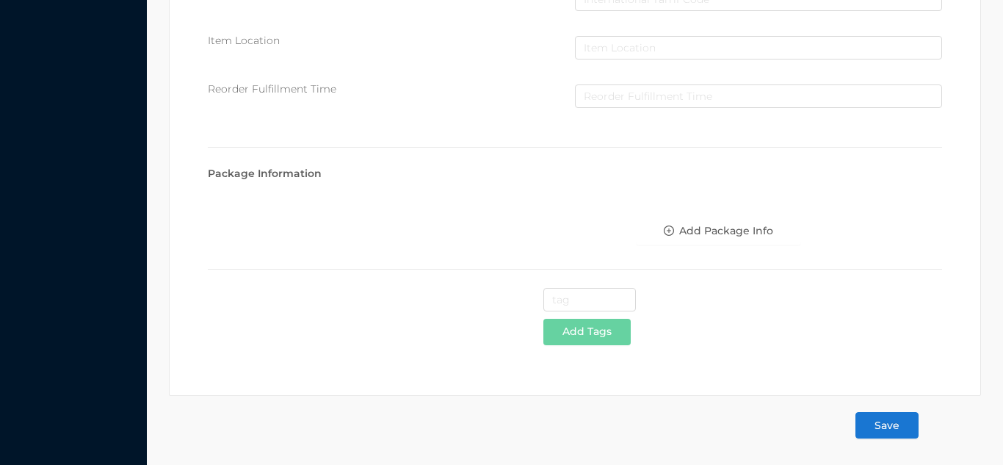
type input "3.15"
click at [873, 433] on button "Save" at bounding box center [887, 425] width 63 height 26
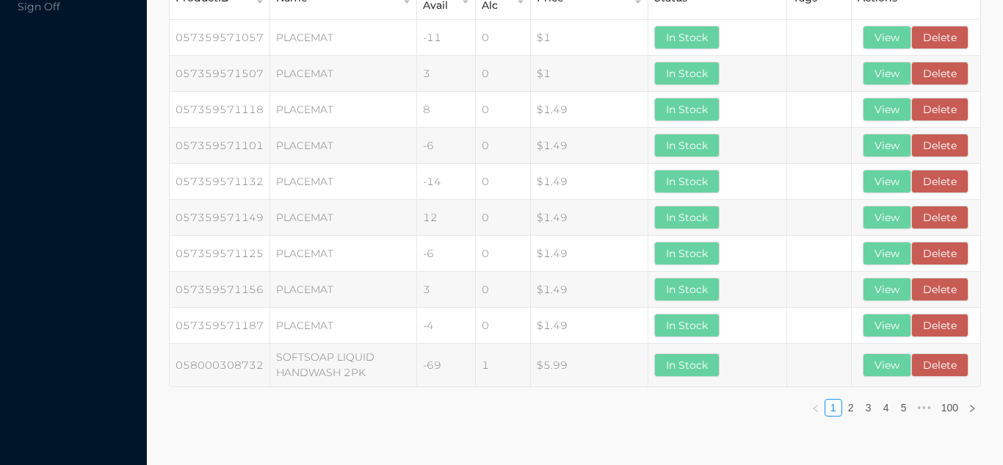
scroll to position [0, 0]
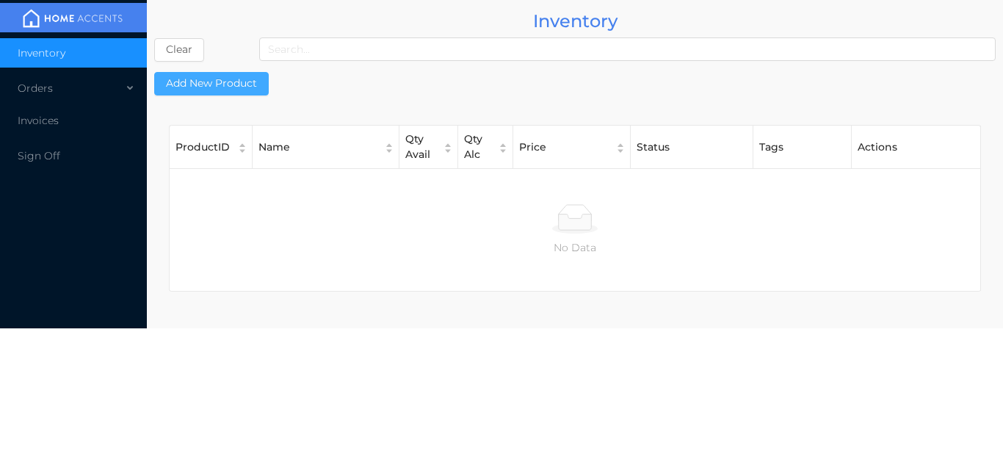
click at [217, 78] on button "Add New Product" at bounding box center [211, 84] width 115 height 24
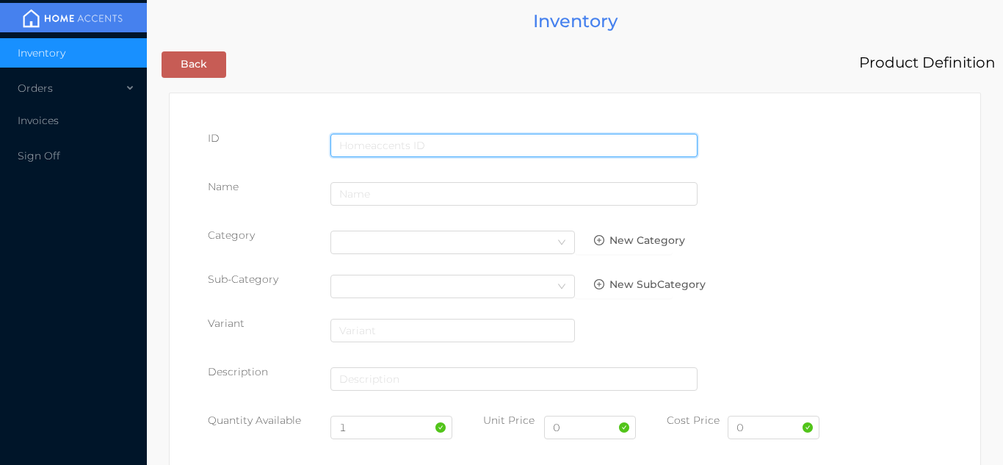
click at [409, 143] on input "text" at bounding box center [514, 146] width 367 height 24
type input "6290102030485"
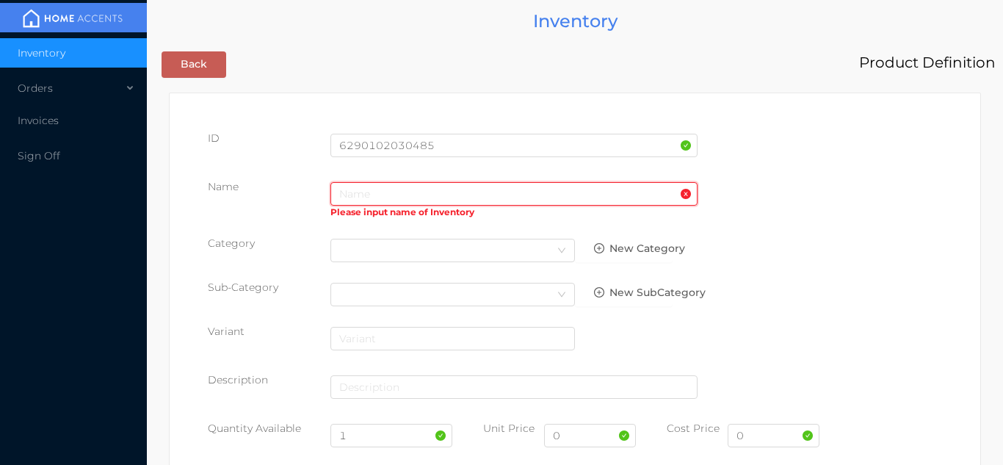
click at [405, 193] on input "text" at bounding box center [514, 194] width 367 height 24
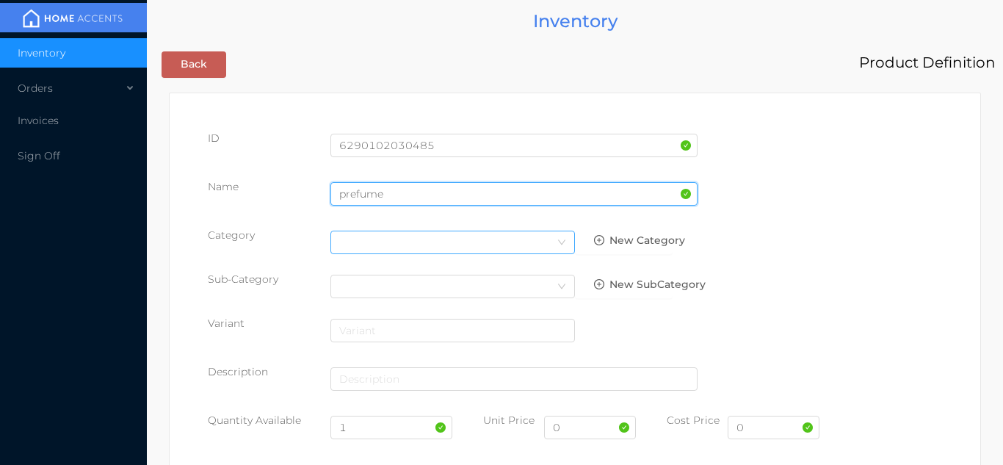
type input "prefume"
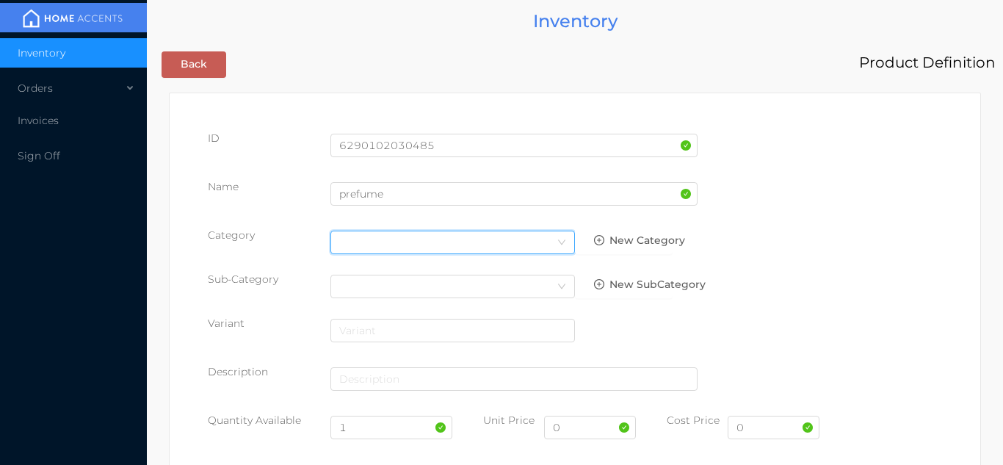
click at [544, 243] on div "Select Category" at bounding box center [452, 242] width 227 height 22
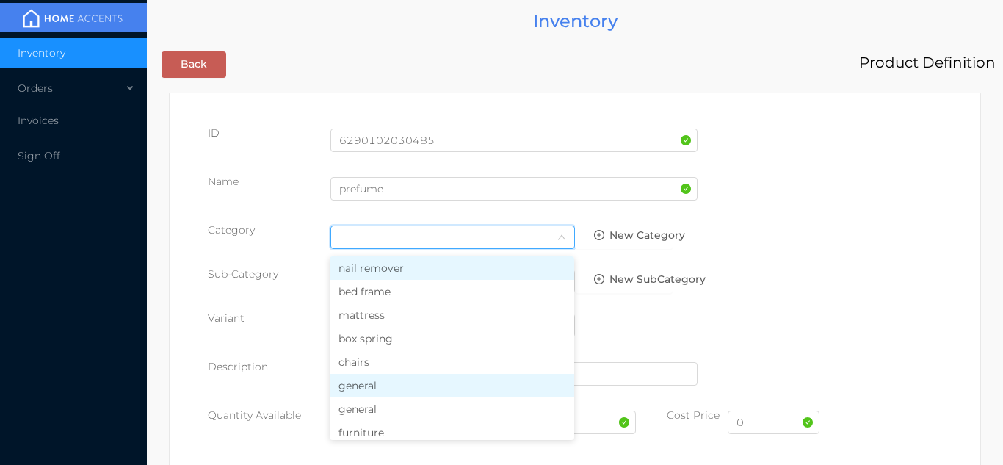
click at [384, 393] on li "general" at bounding box center [452, 386] width 245 height 24
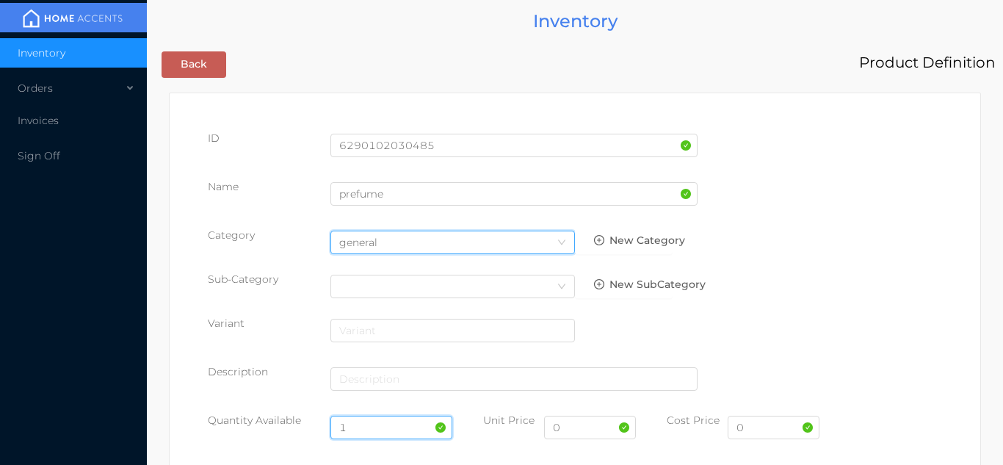
click at [383, 427] on input "1" at bounding box center [392, 428] width 123 height 24
type input "12"
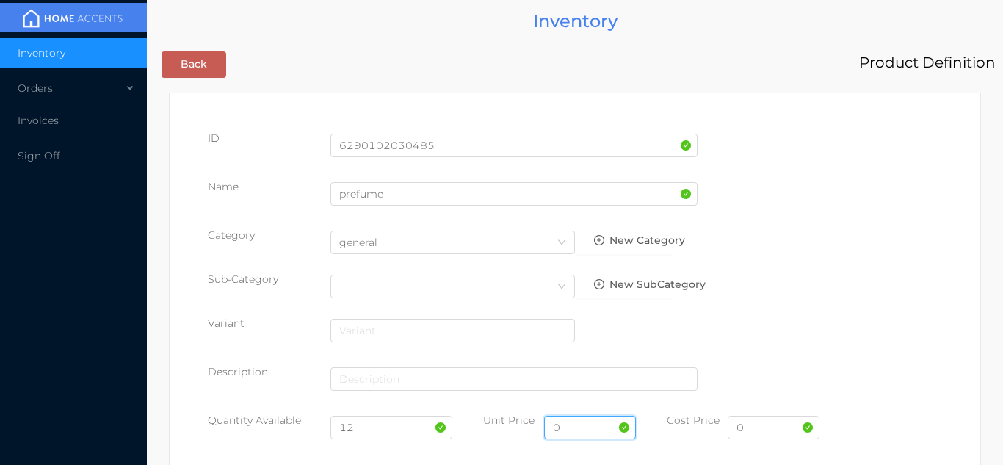
click at [590, 430] on input "0" at bounding box center [590, 428] width 92 height 24
type input "6.99"
click at [769, 430] on input "0" at bounding box center [774, 428] width 92 height 24
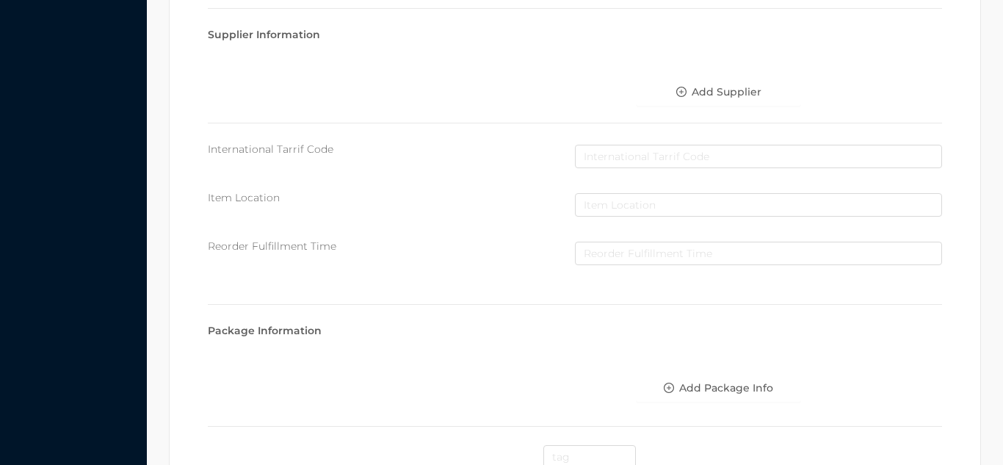
scroll to position [755, 0]
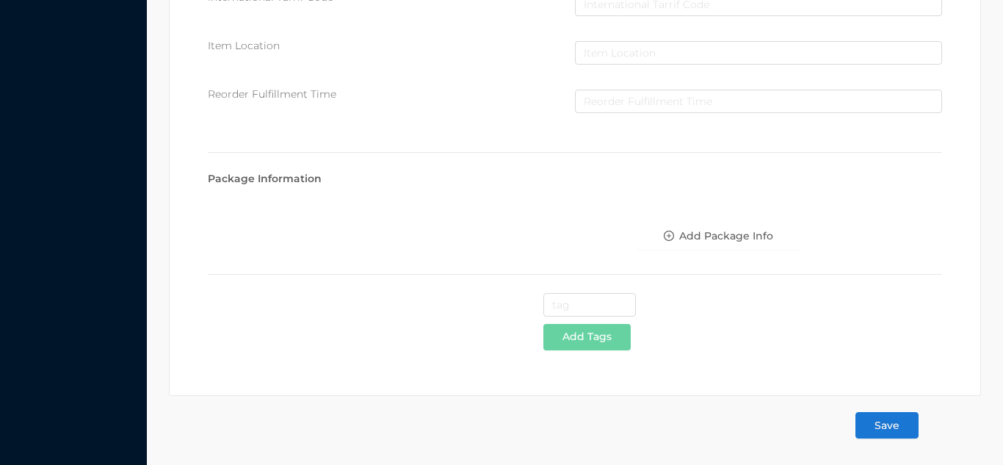
type input "3.15"
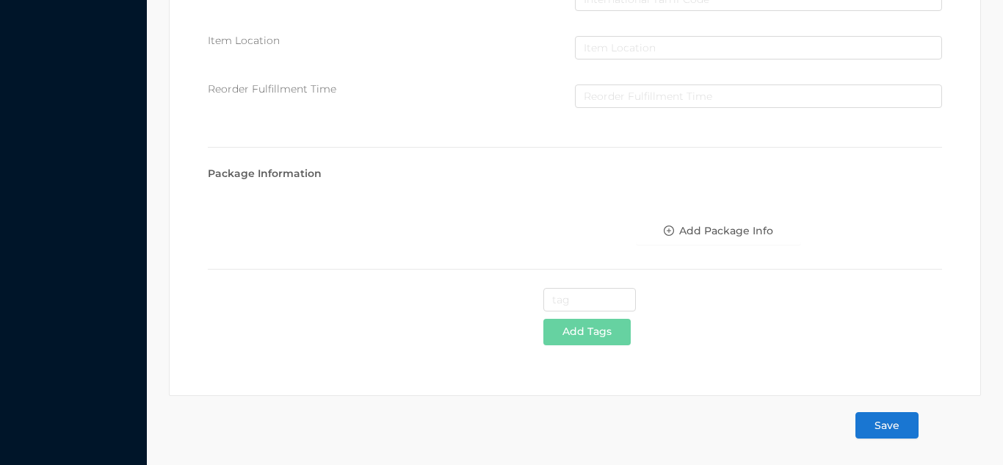
click at [900, 432] on button "Save" at bounding box center [887, 425] width 63 height 26
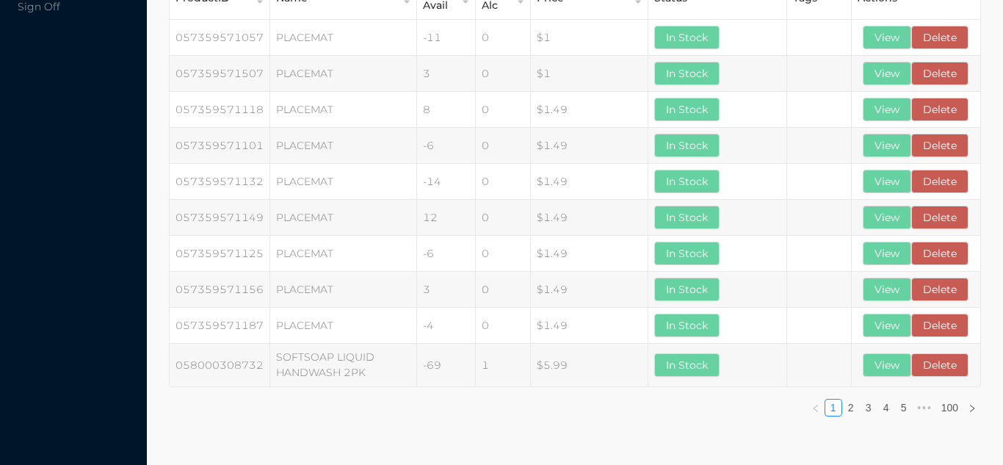
scroll to position [0, 0]
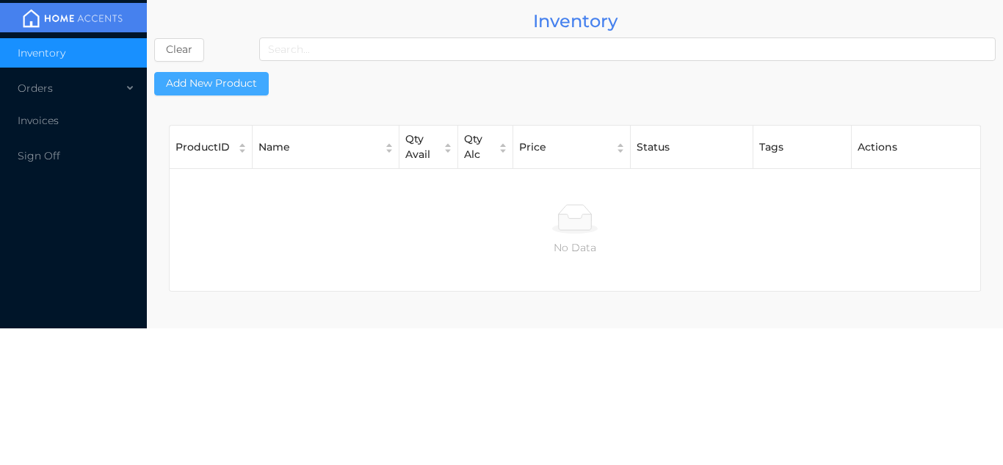
click at [225, 86] on button "Add New Product" at bounding box center [211, 84] width 115 height 24
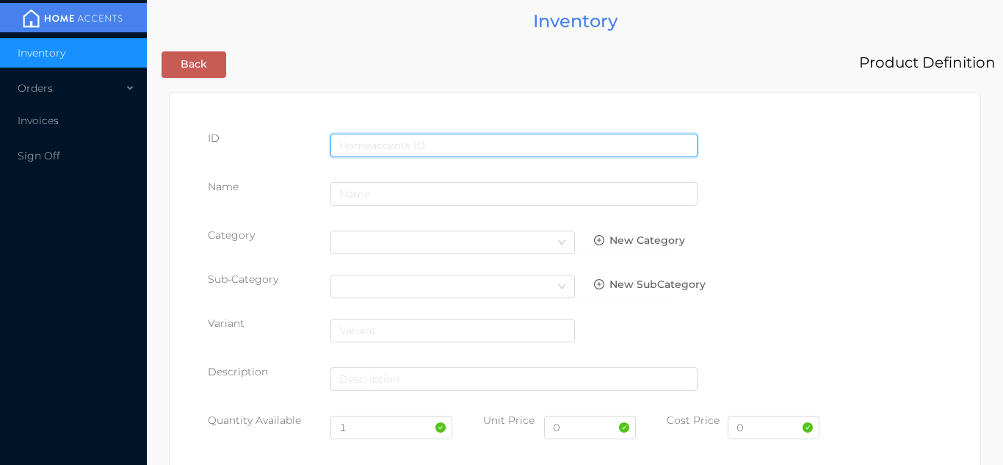
click at [416, 145] on input "text" at bounding box center [514, 146] width 367 height 24
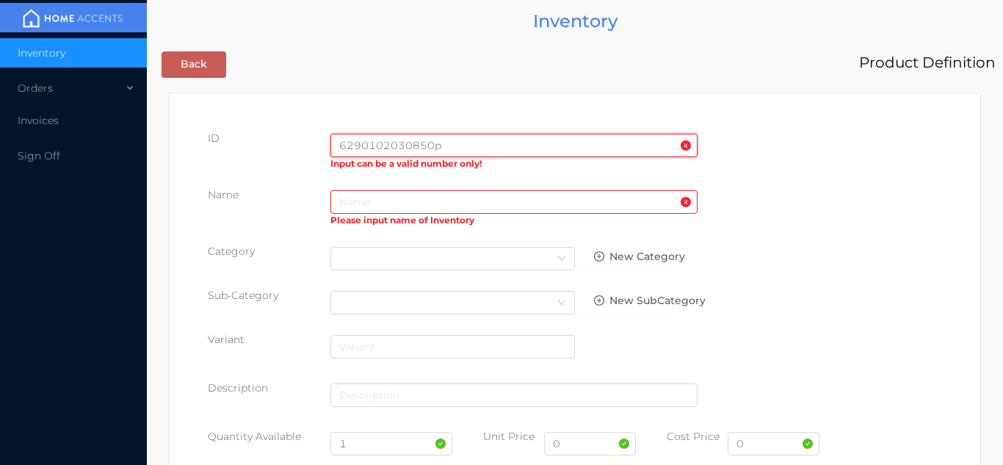
type input "6290102030850"
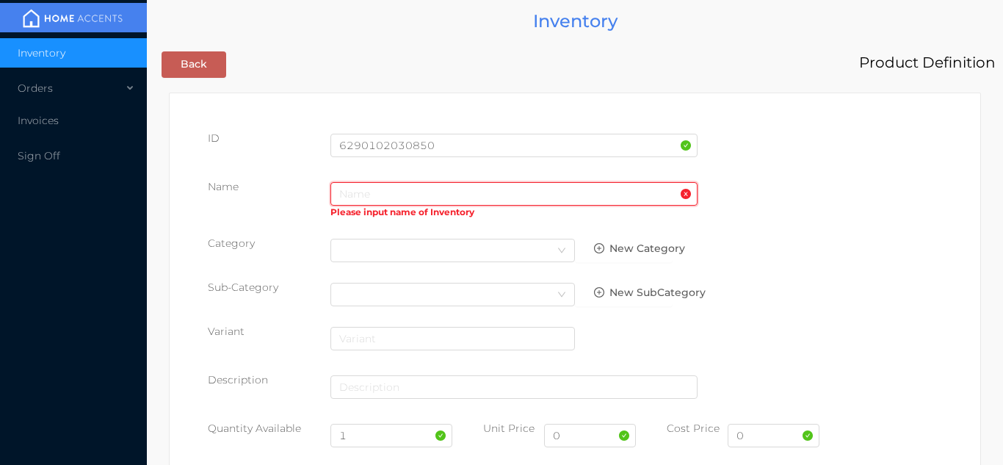
click at [385, 200] on input "text" at bounding box center [514, 194] width 367 height 24
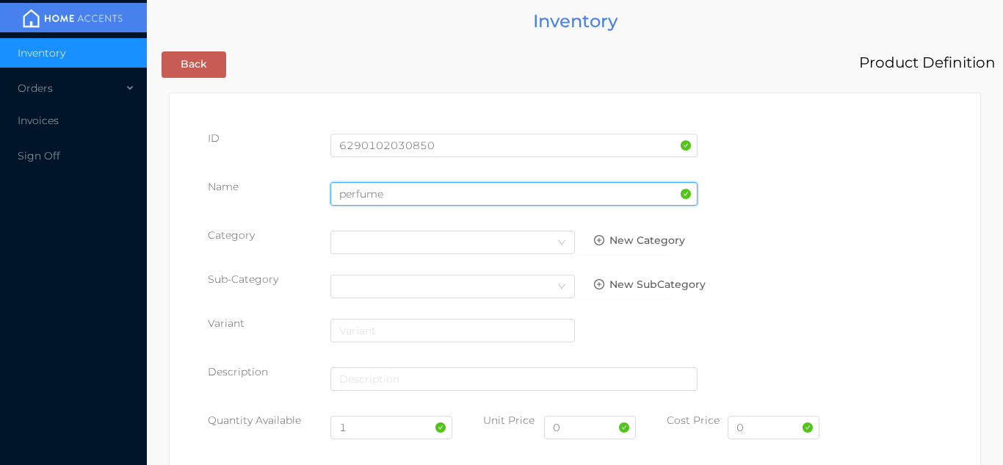
type input "perfume"
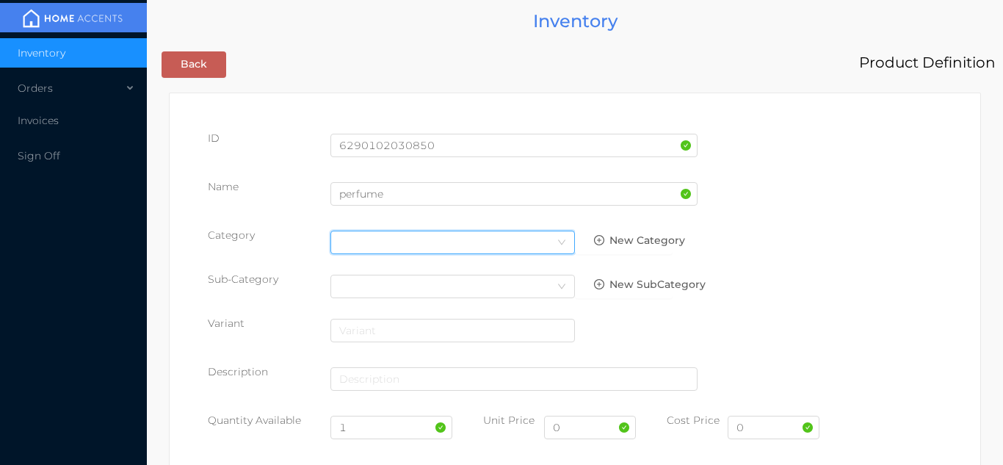
click at [538, 250] on div "Select Category" at bounding box center [452, 242] width 227 height 22
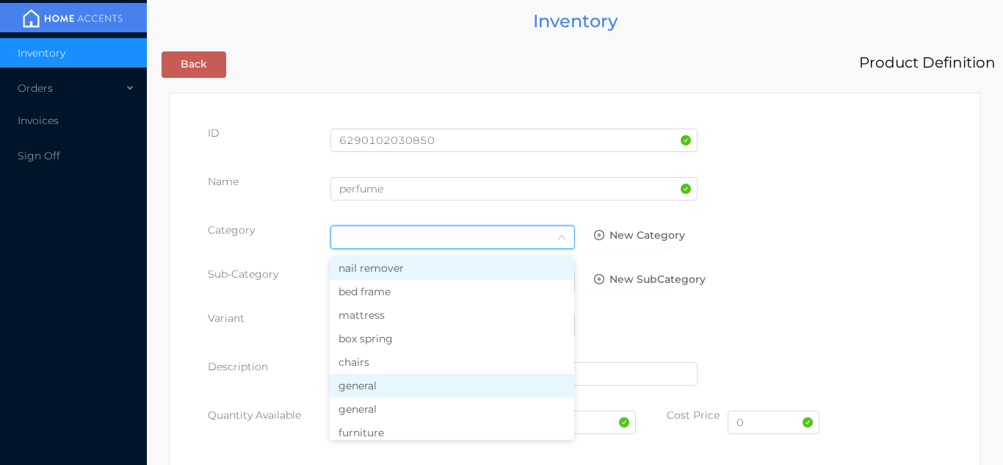
click at [397, 391] on li "general" at bounding box center [452, 386] width 245 height 24
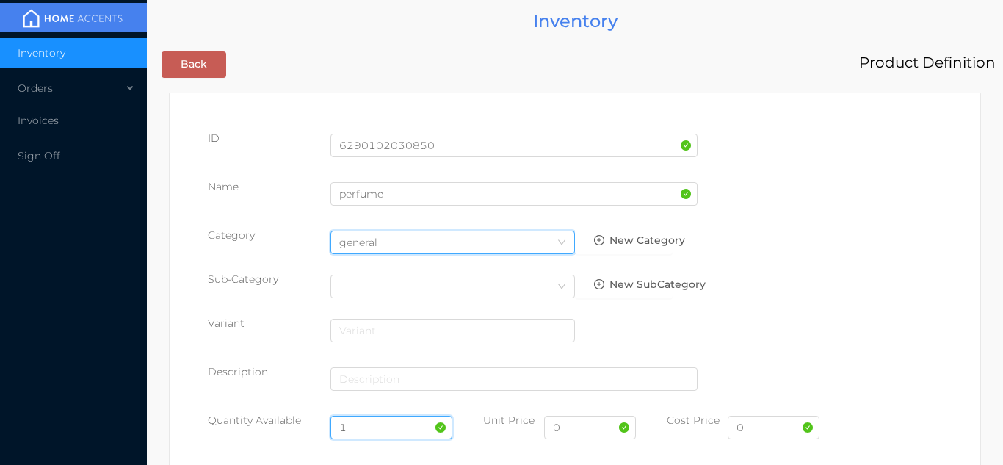
click at [374, 432] on input "1" at bounding box center [392, 428] width 123 height 24
type input "12"
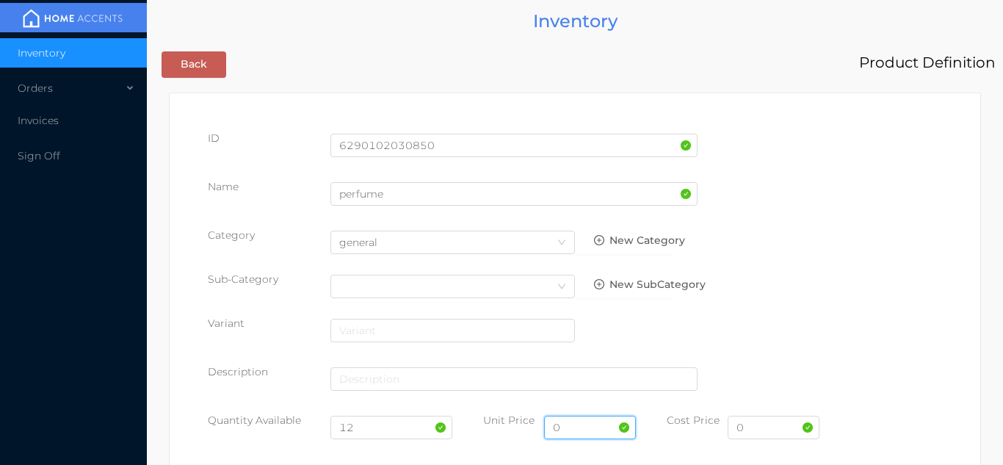
click at [567, 433] on input "0" at bounding box center [590, 428] width 92 height 24
type input "6.99"
click at [755, 433] on input "0" at bounding box center [774, 428] width 92 height 24
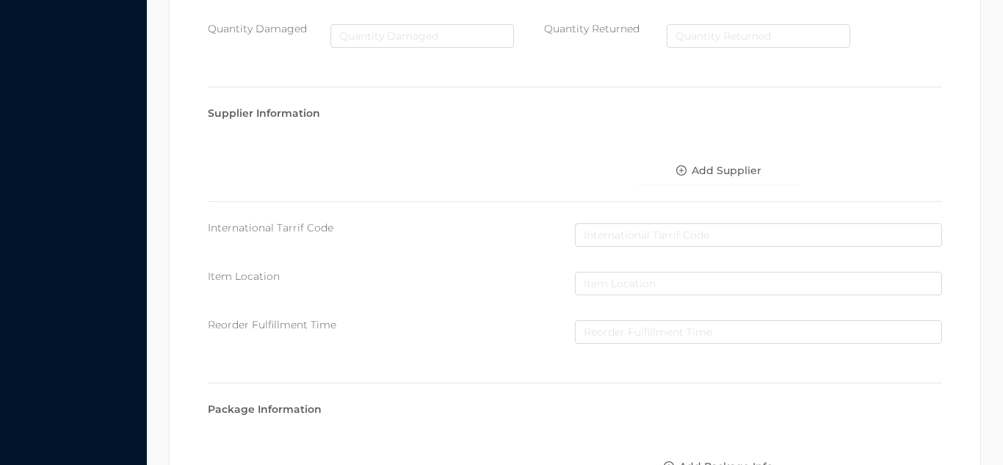
scroll to position [755, 0]
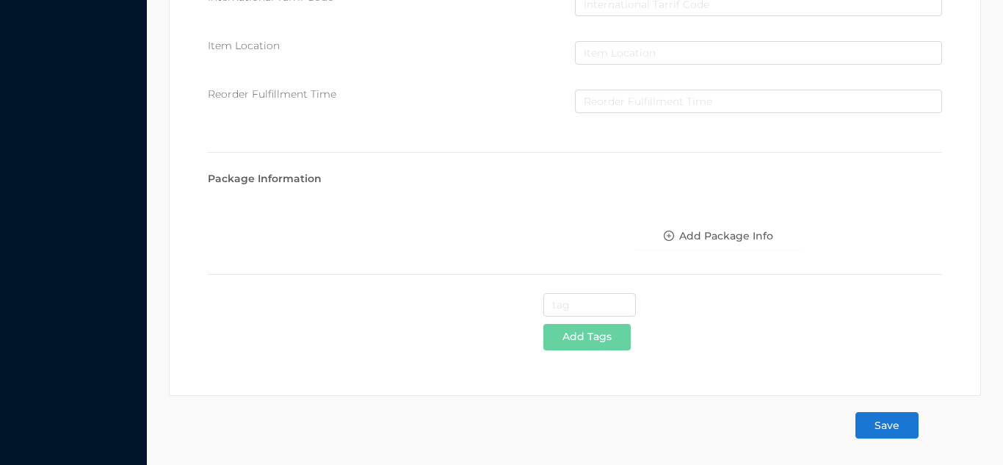
type input "3.15"
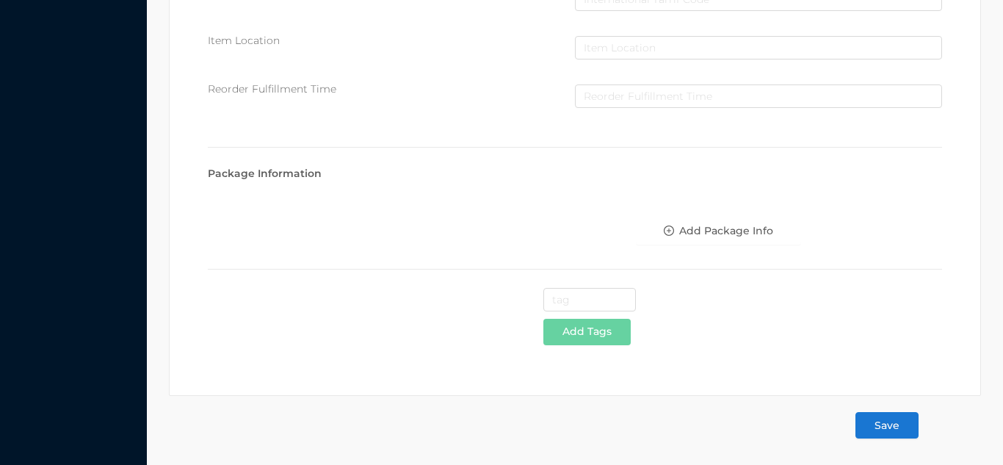
click at [900, 425] on button "Save" at bounding box center [887, 425] width 63 height 26
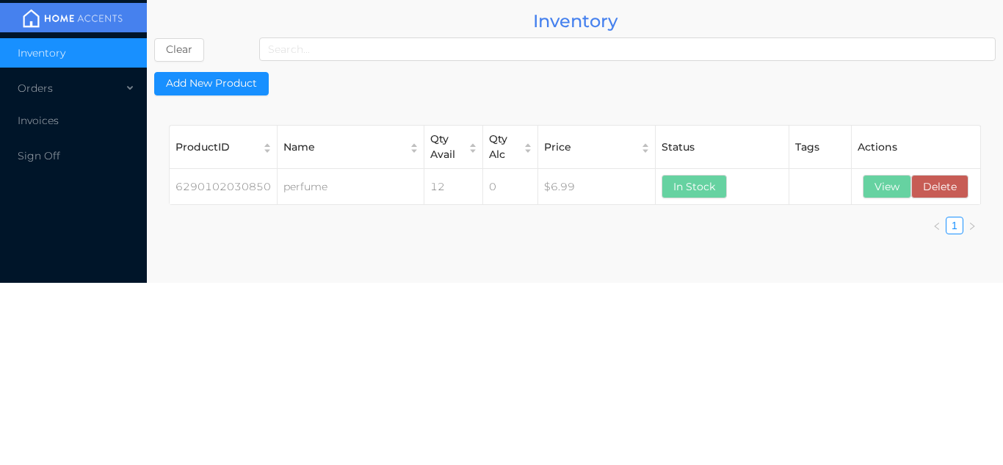
scroll to position [0, 0]
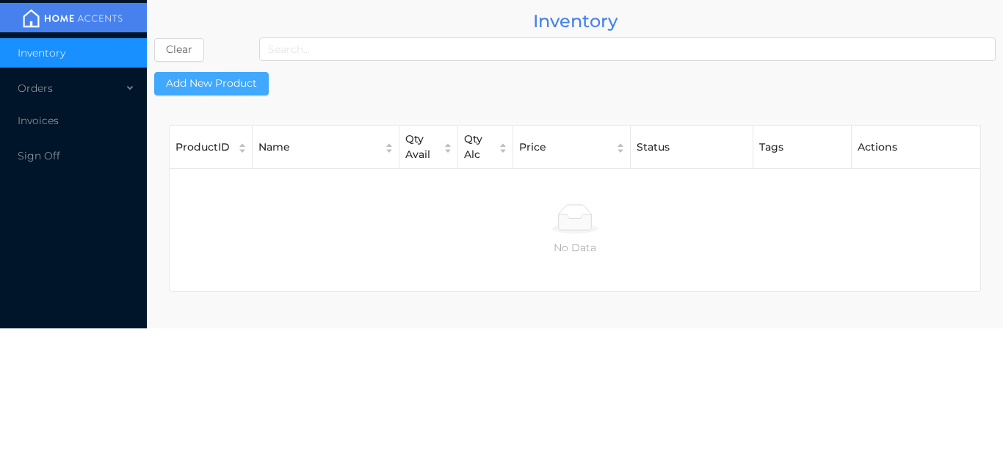
click at [231, 85] on button "Add New Product" at bounding box center [211, 84] width 115 height 24
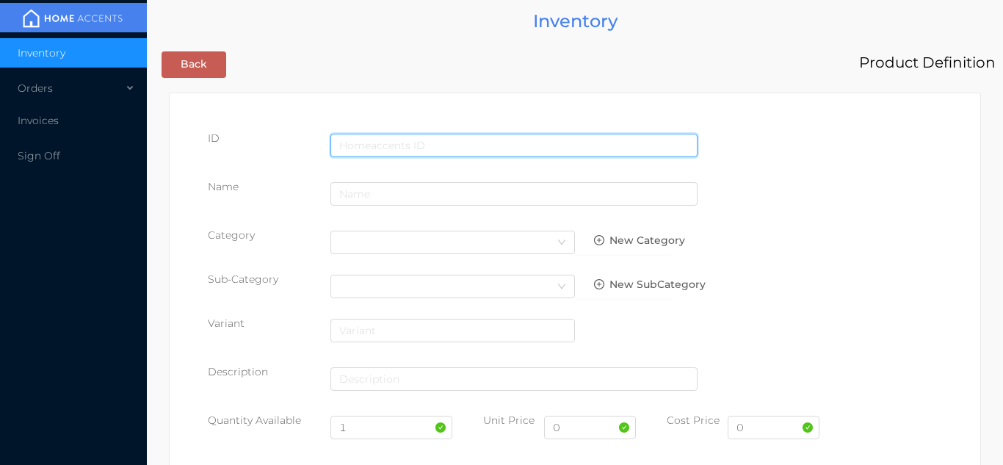
click at [402, 144] on input "text" at bounding box center [514, 146] width 367 height 24
type input "6290102030508"
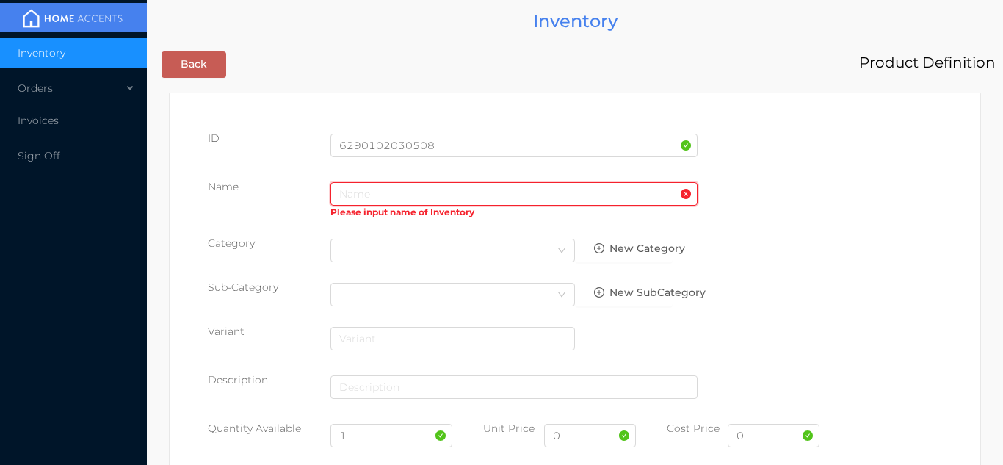
click at [391, 188] on input "text" at bounding box center [514, 194] width 367 height 24
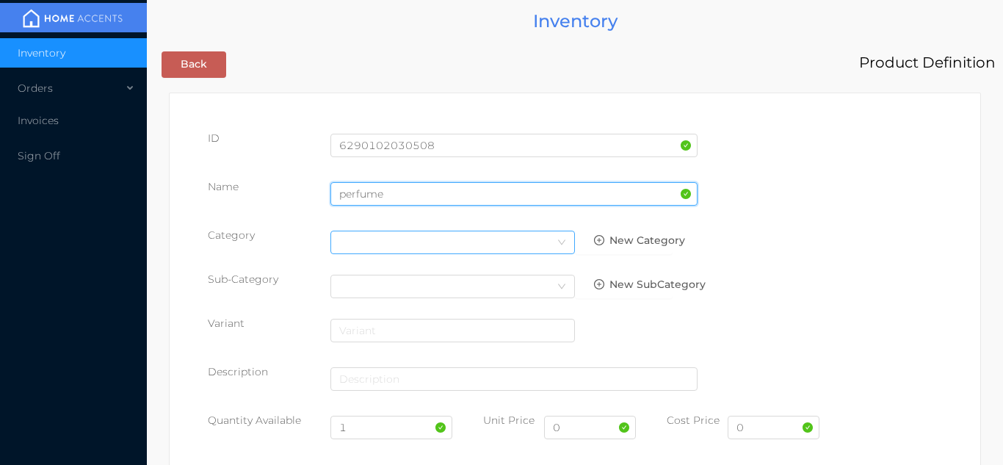
type input "perfume"
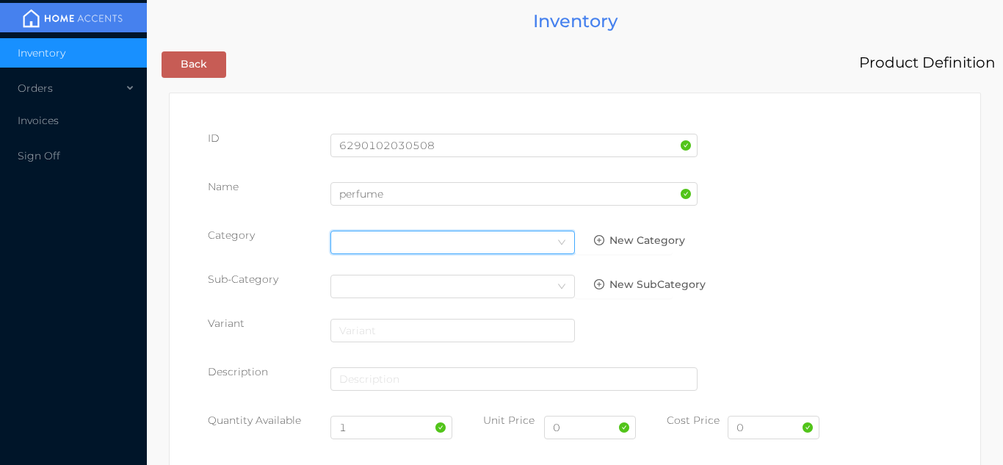
click at [537, 252] on div "Select Category" at bounding box center [452, 242] width 227 height 22
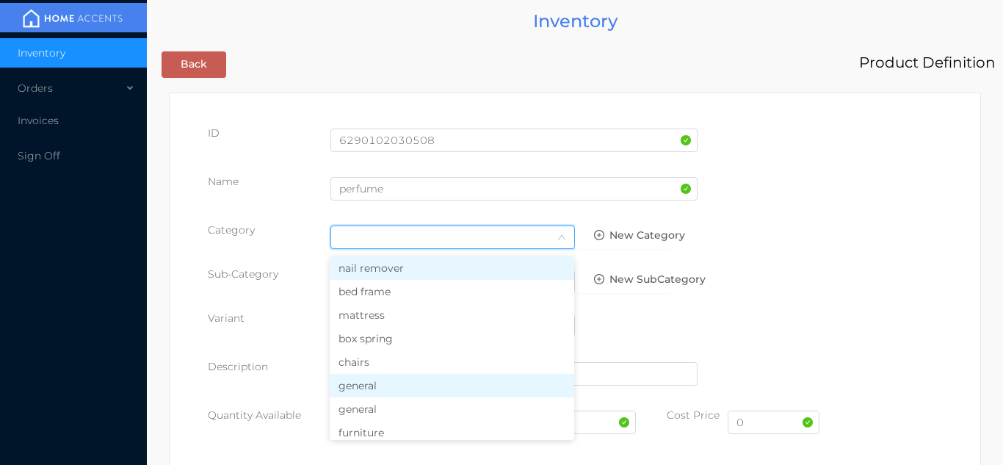
click at [400, 382] on li "general" at bounding box center [452, 386] width 245 height 24
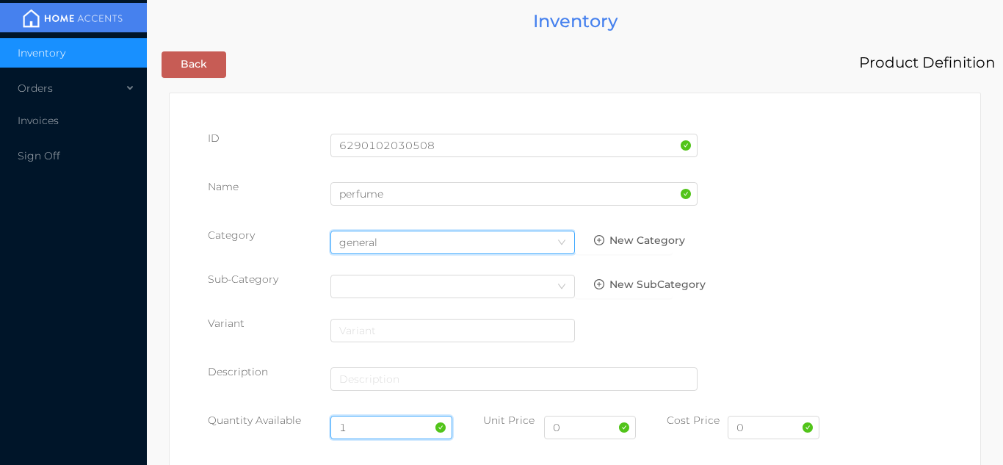
click at [366, 420] on input "1" at bounding box center [392, 428] width 123 height 24
type input "12"
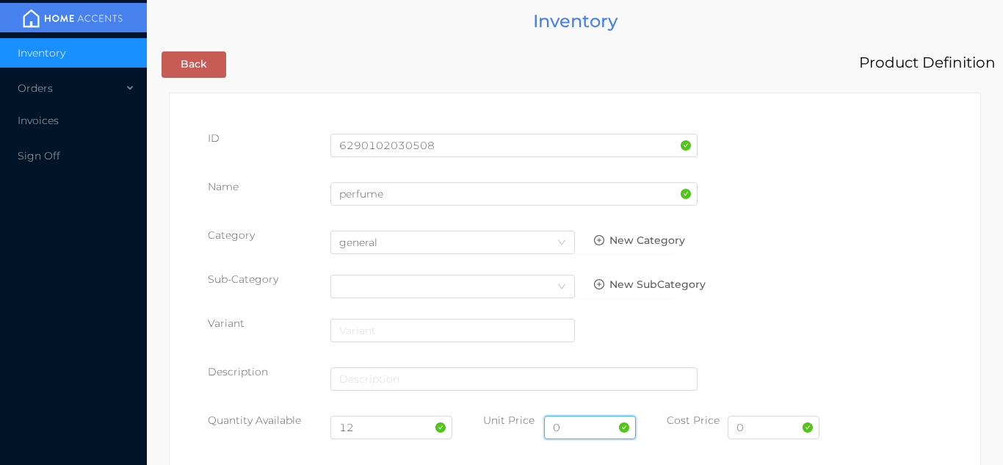
click at [578, 433] on input "0" at bounding box center [590, 428] width 92 height 24
type input "6.99"
click at [765, 431] on input "0" at bounding box center [774, 428] width 92 height 24
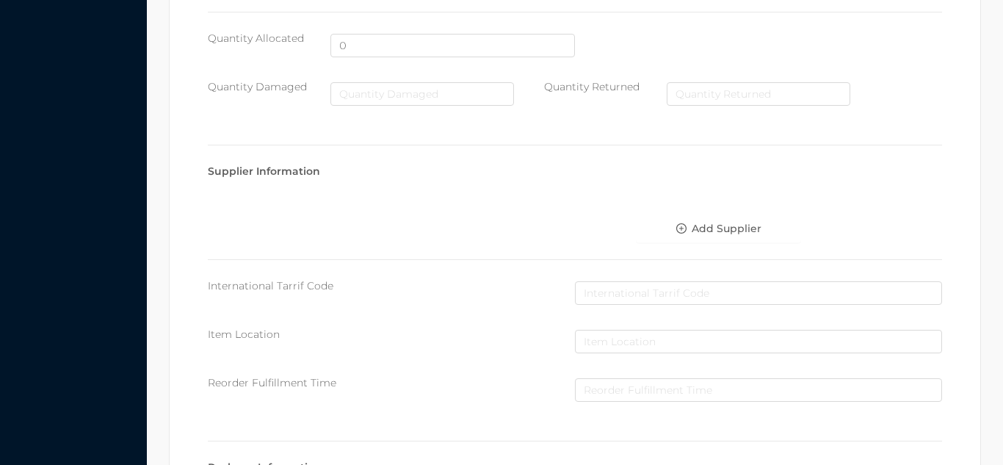
scroll to position [755, 0]
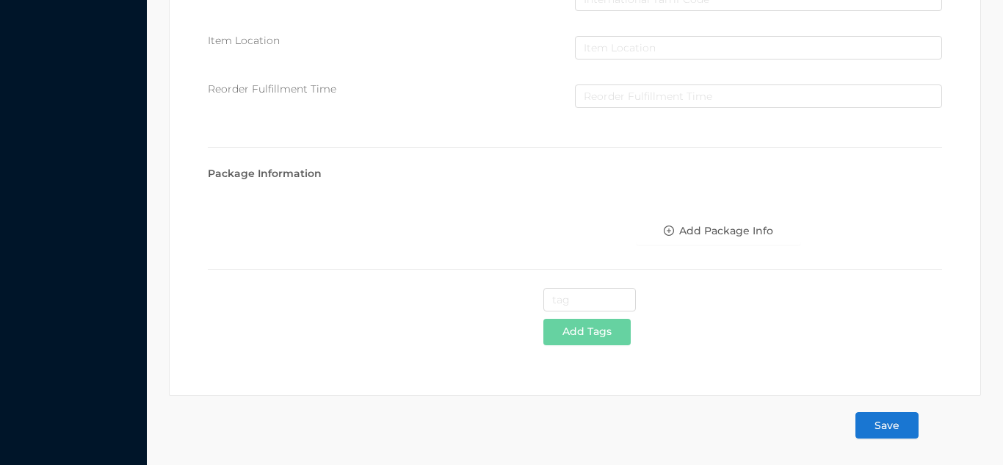
type input "3.15"
click at [878, 420] on button "Save" at bounding box center [887, 425] width 63 height 26
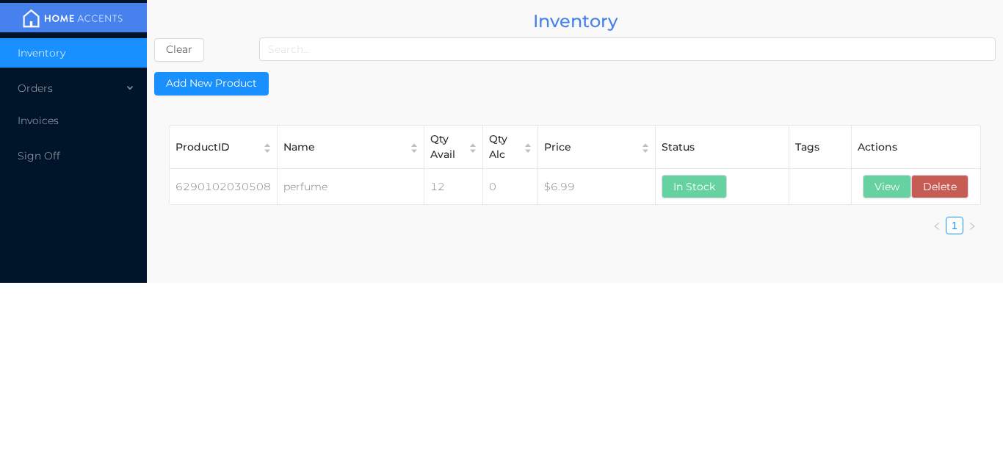
scroll to position [0, 0]
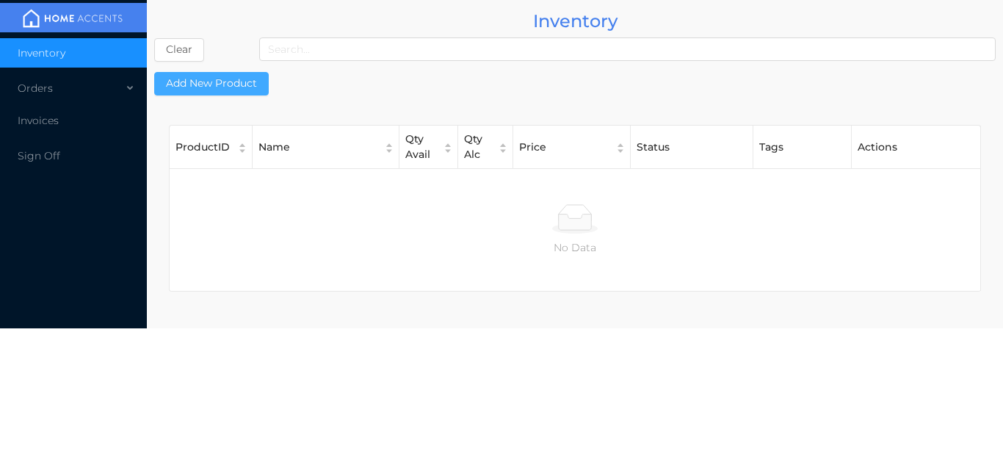
click at [228, 76] on button "Add New Product" at bounding box center [211, 84] width 115 height 24
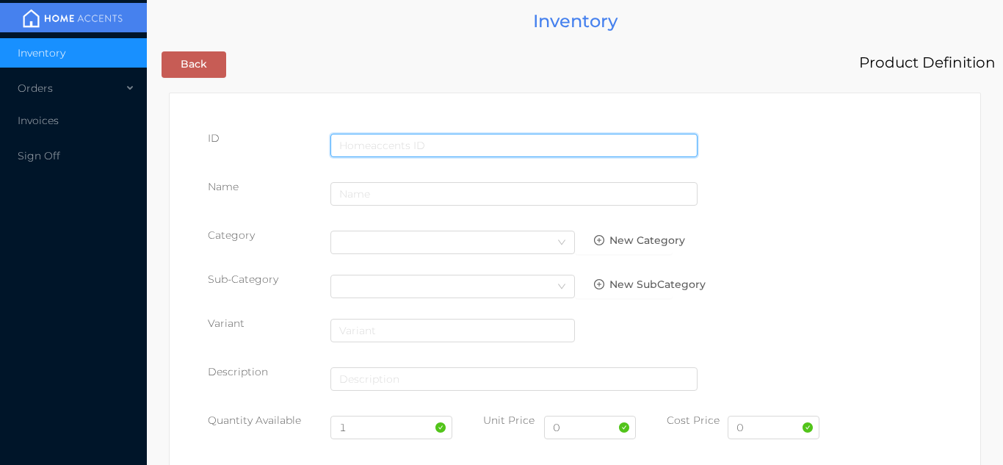
click at [414, 141] on input "text" at bounding box center [514, 146] width 367 height 24
type input "6290102030898"
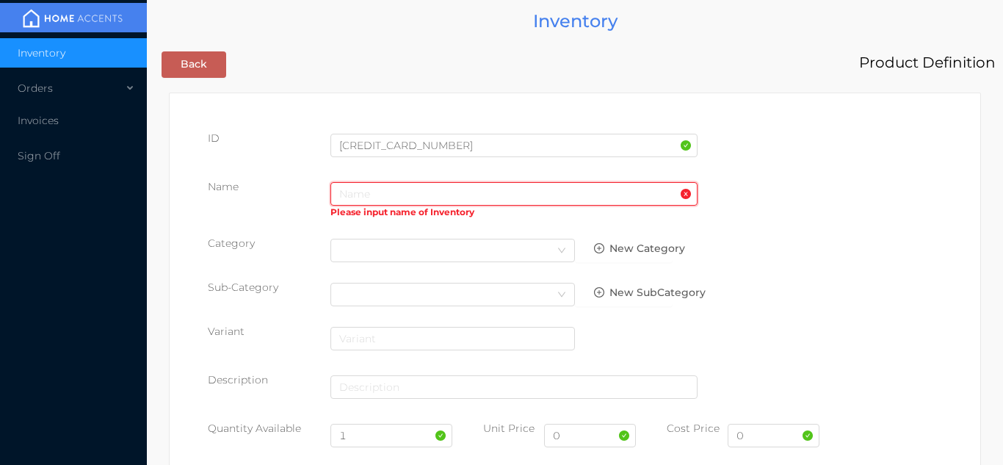
click at [375, 189] on input "text" at bounding box center [514, 194] width 367 height 24
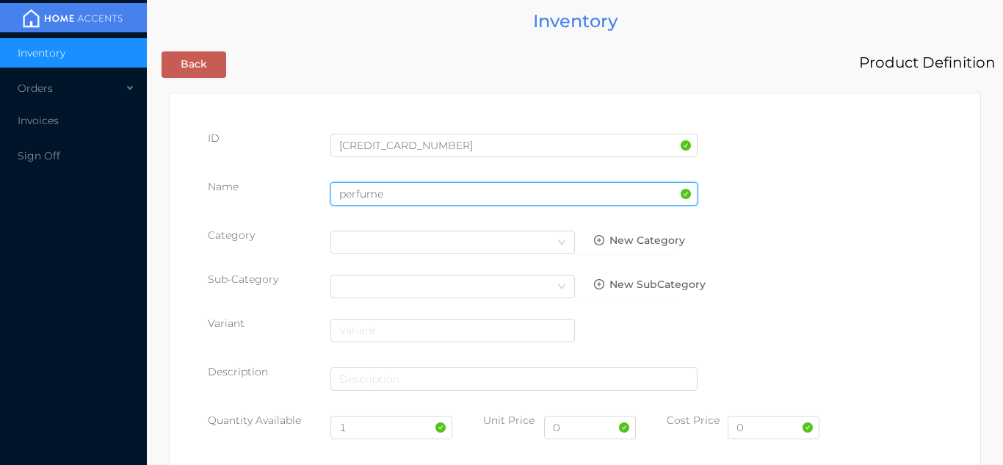
type input "perfume"
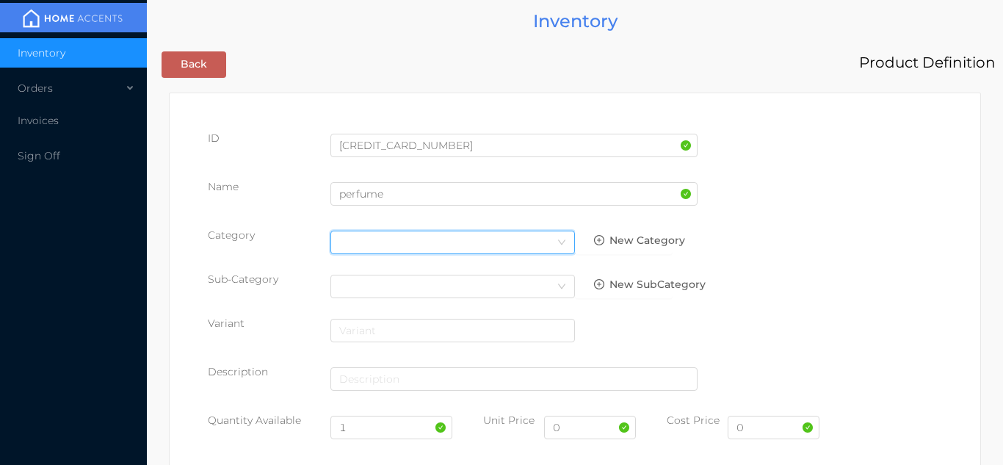
click at [559, 242] on icon "icon: down" at bounding box center [561, 242] width 9 height 9
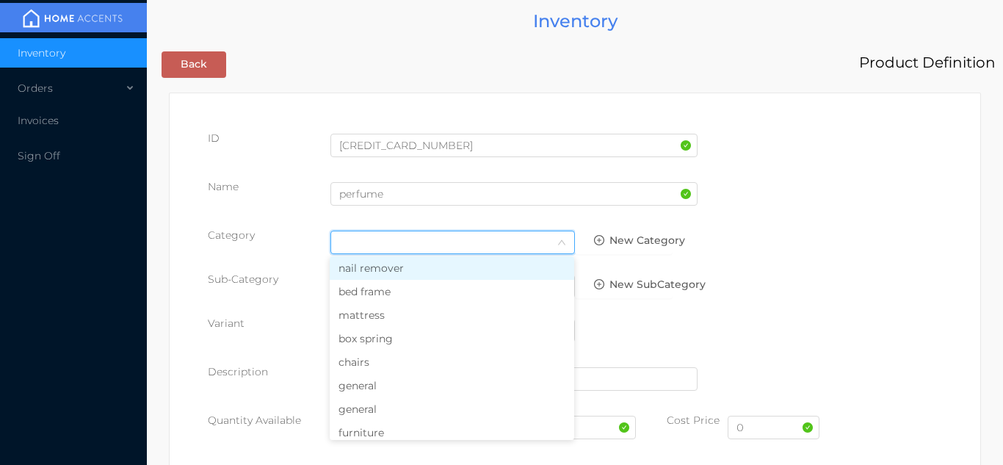
click at [397, 379] on li "general" at bounding box center [452, 386] width 245 height 24
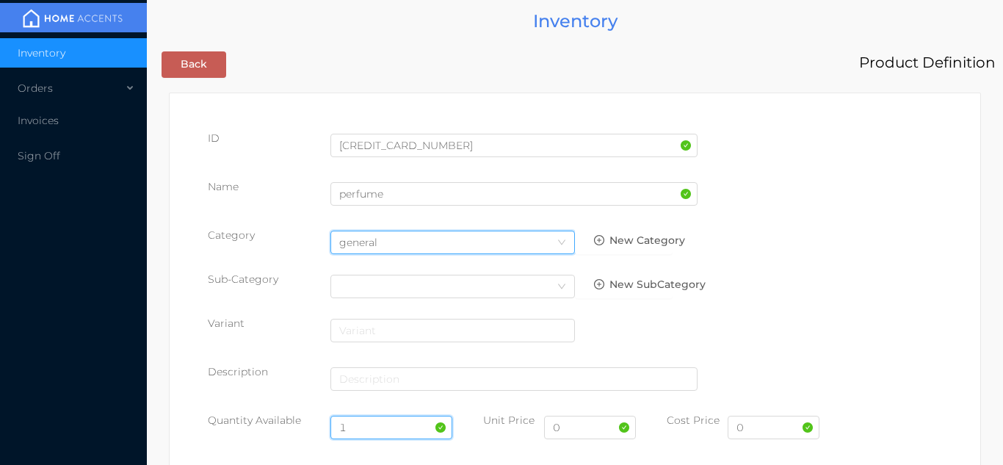
click at [378, 426] on input "1" at bounding box center [392, 428] width 123 height 24
type input "12"
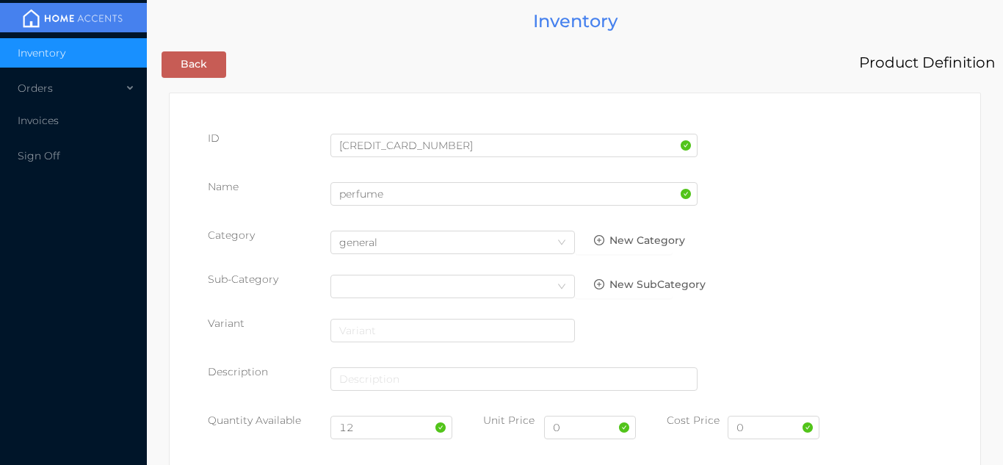
click at [585, 452] on div "0" at bounding box center [590, 433] width 92 height 41
click at [567, 428] on input "0" at bounding box center [590, 428] width 92 height 24
type input "6.99"
click at [769, 433] on input "0" at bounding box center [774, 428] width 92 height 24
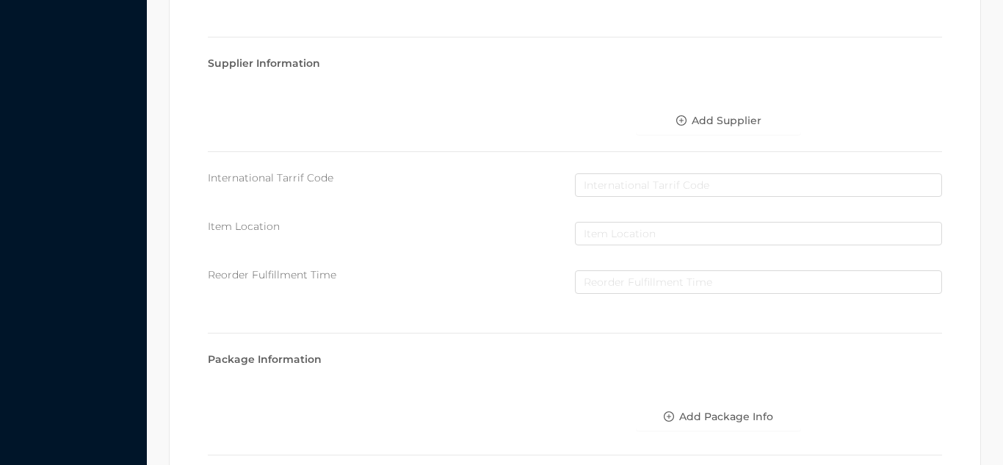
scroll to position [755, 0]
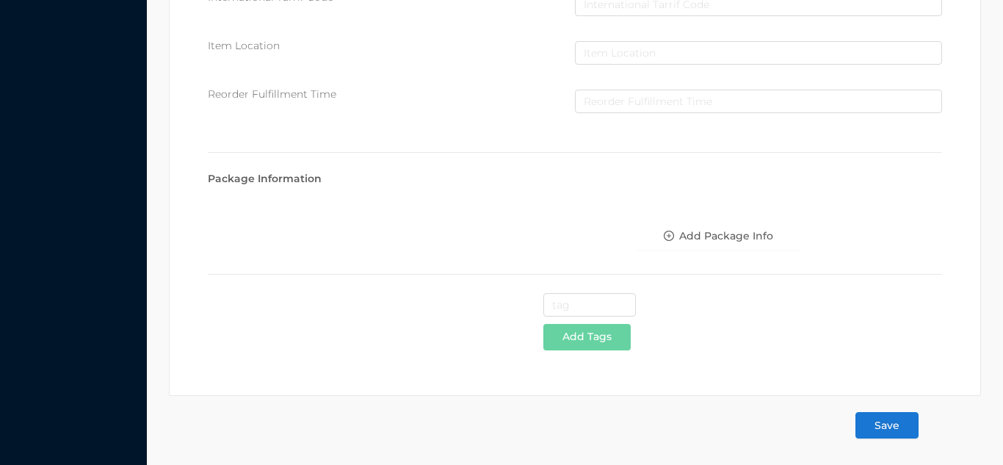
type input "3.15"
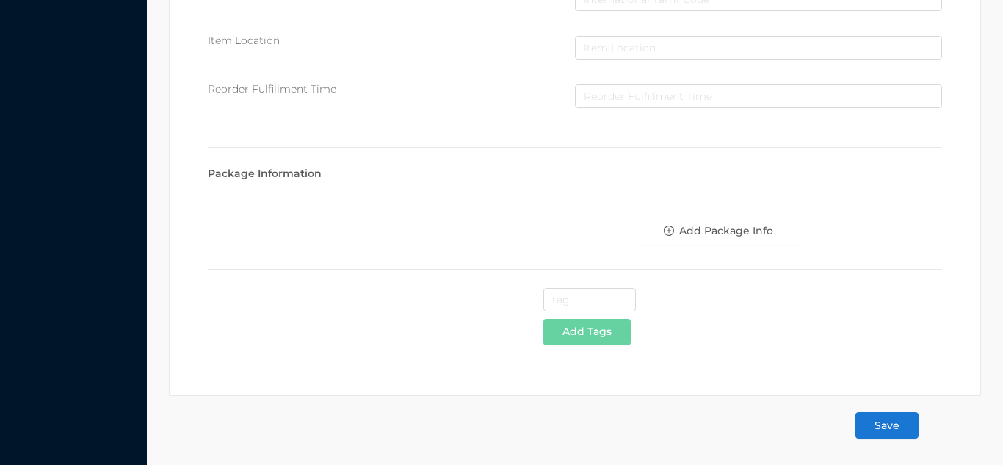
click at [889, 427] on button "Save" at bounding box center [887, 425] width 63 height 26
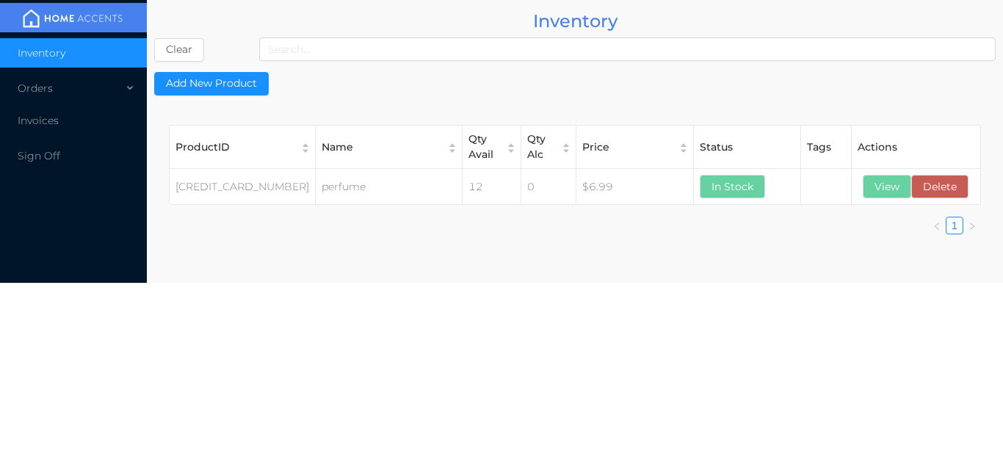
scroll to position [0, 0]
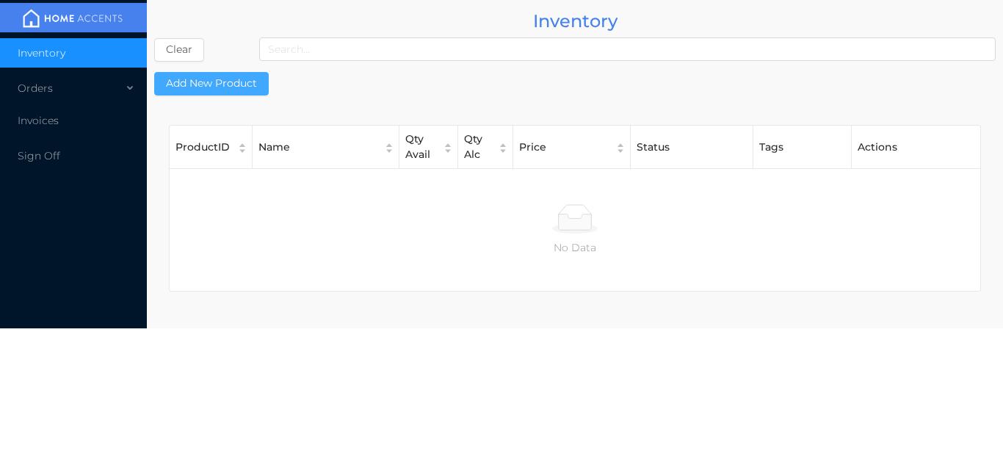
click at [202, 75] on button "Add New Product" at bounding box center [211, 84] width 115 height 24
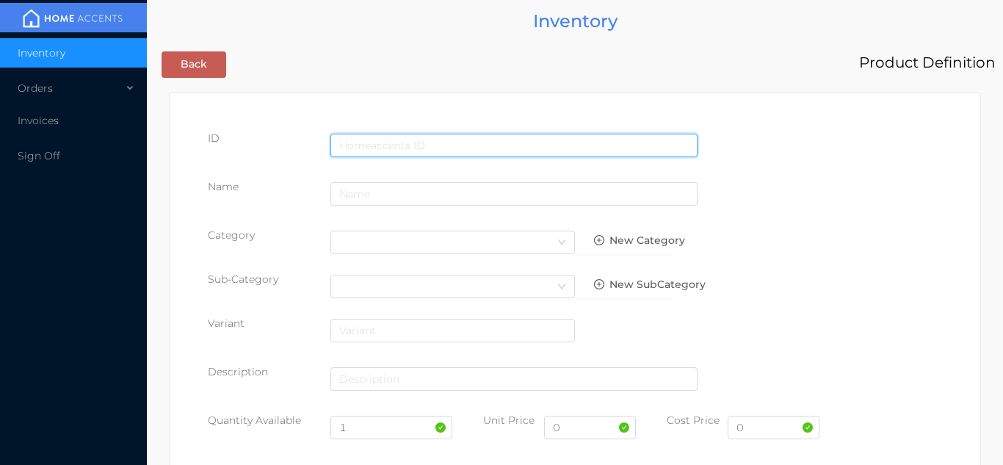
click at [395, 135] on input "text" at bounding box center [514, 146] width 367 height 24
type input "6290102030447"
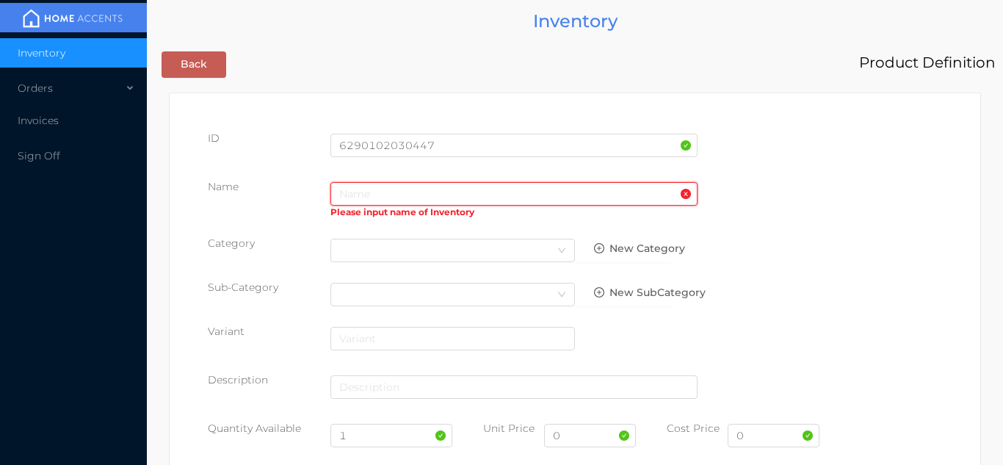
click at [364, 197] on input "text" at bounding box center [514, 194] width 367 height 24
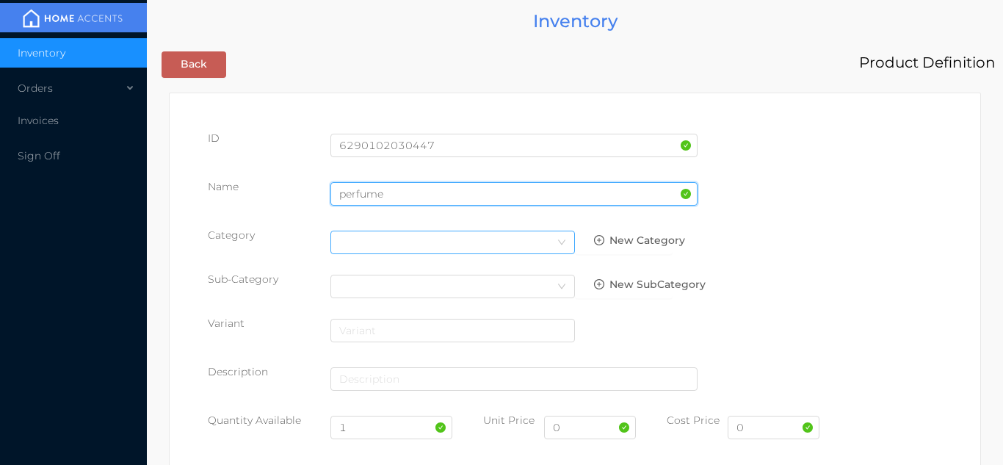
type input "perfume"
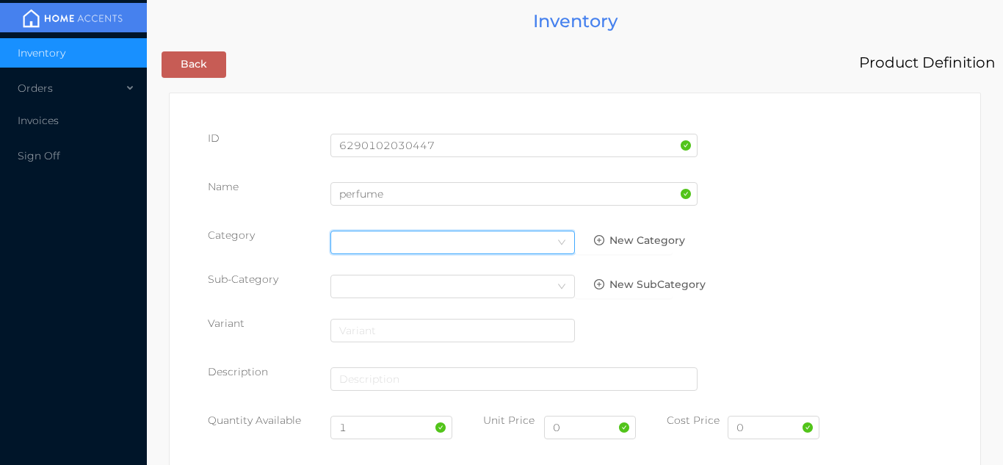
click at [537, 237] on div "Select Category" at bounding box center [452, 242] width 227 height 22
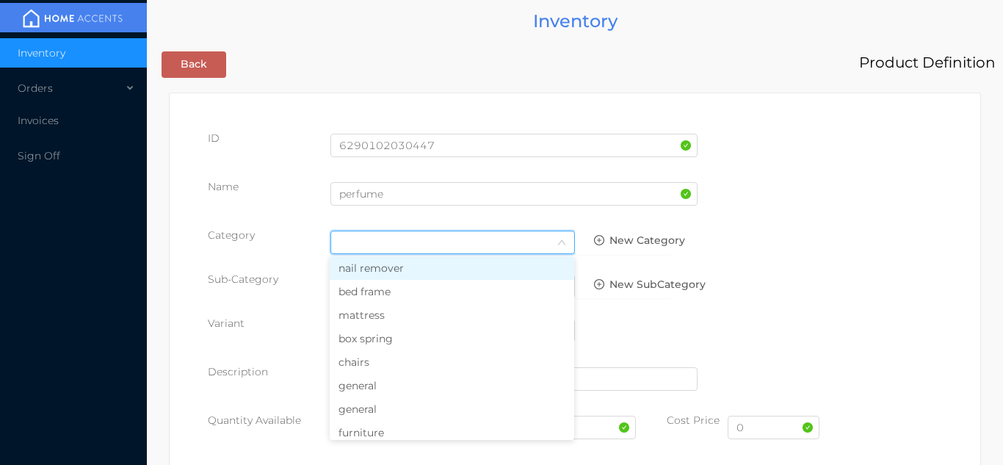
click at [375, 383] on li "general" at bounding box center [452, 386] width 245 height 24
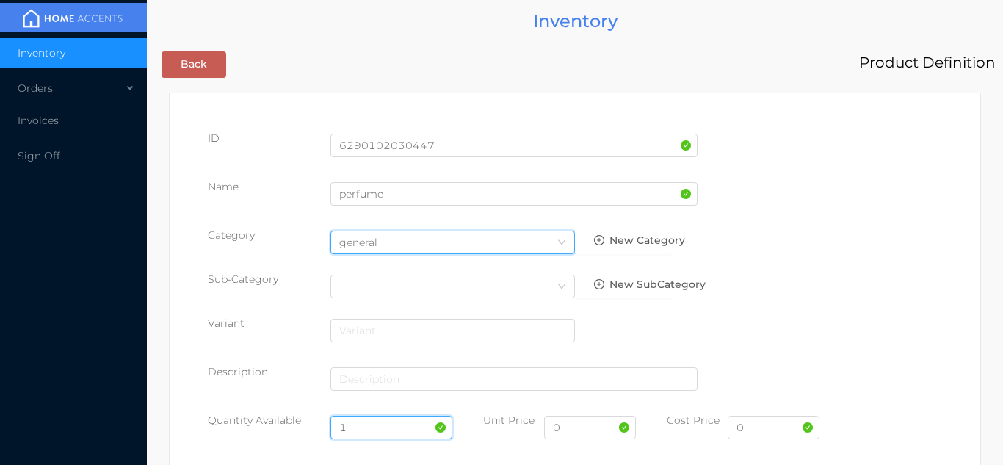
click at [365, 425] on input "1" at bounding box center [392, 428] width 123 height 24
type input "12"
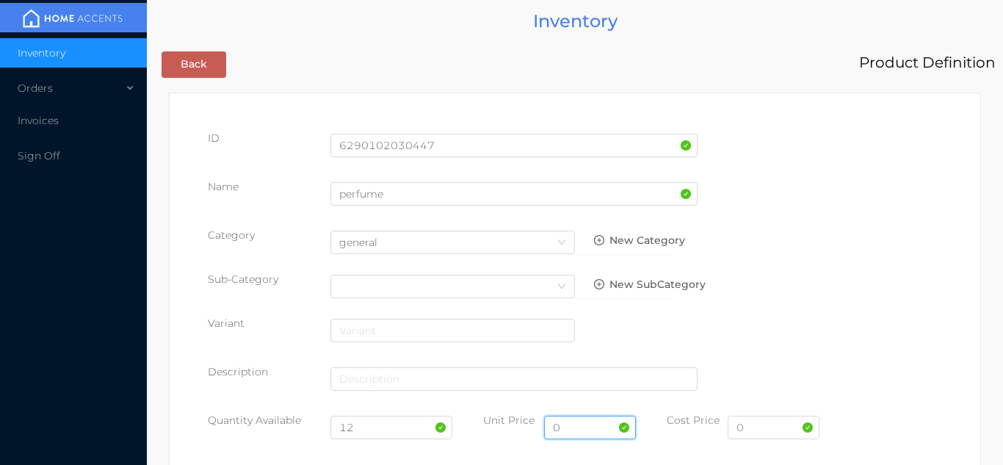
click at [584, 433] on input "0" at bounding box center [590, 428] width 92 height 24
type input "6.99"
click at [764, 429] on input "0" at bounding box center [774, 428] width 92 height 24
type input "2"
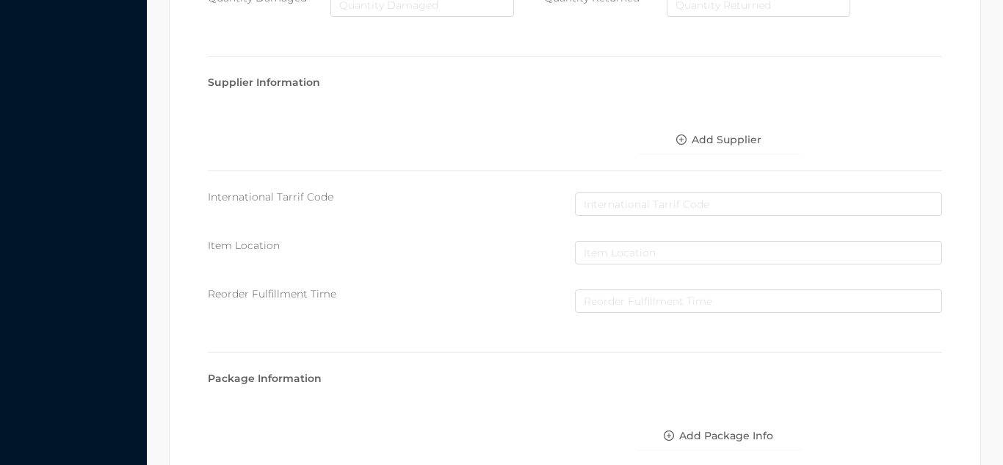
scroll to position [755, 0]
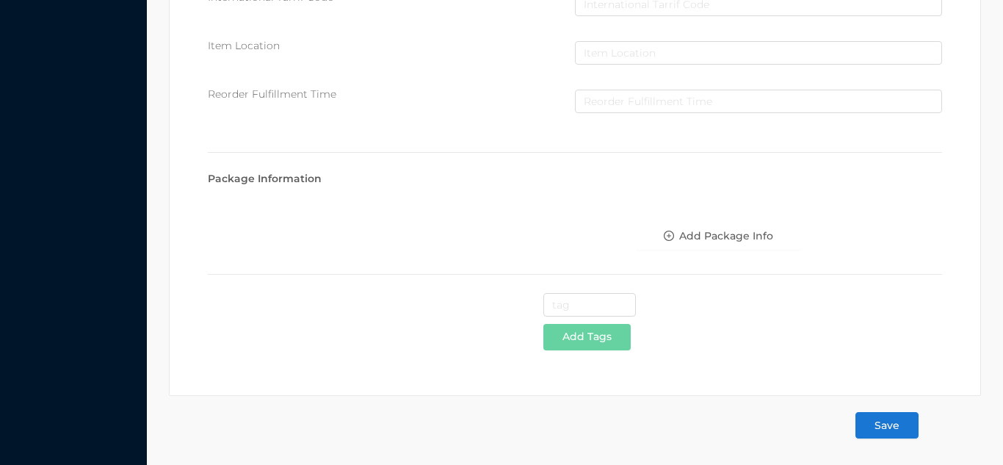
type input "3.15"
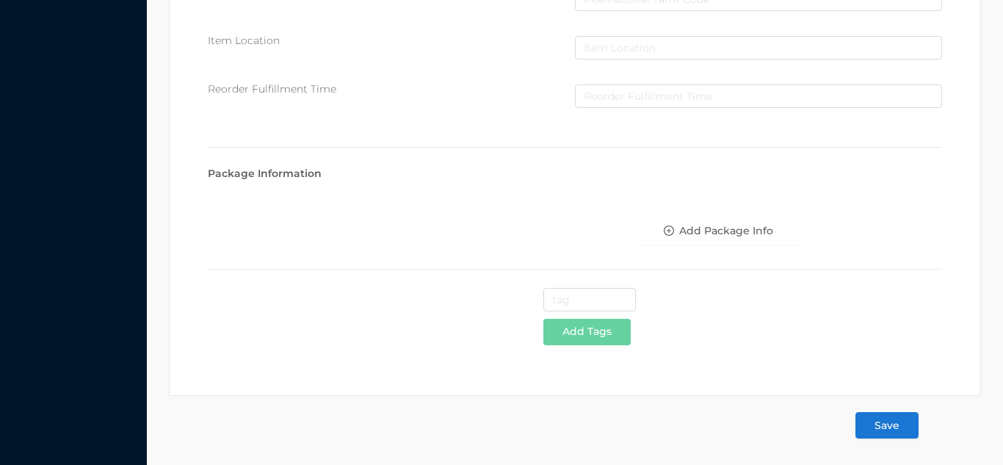
click at [901, 433] on button "Save" at bounding box center [887, 425] width 63 height 26
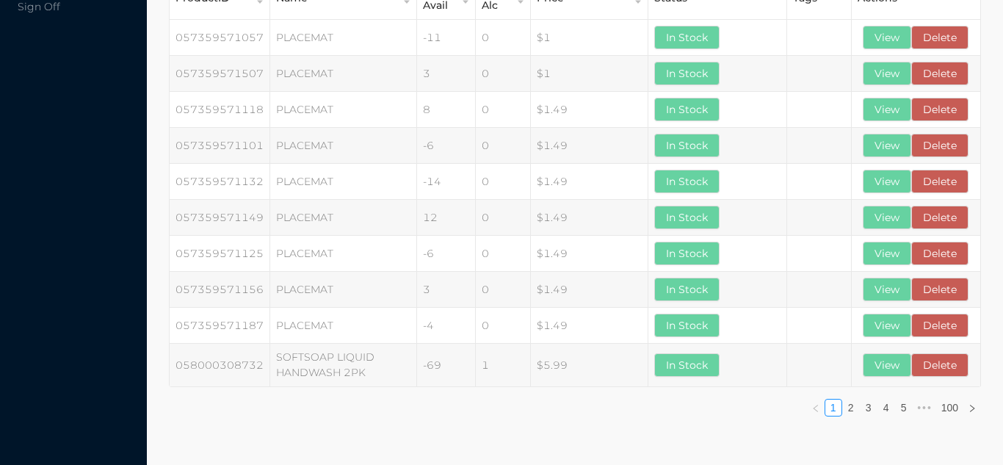
scroll to position [0, 0]
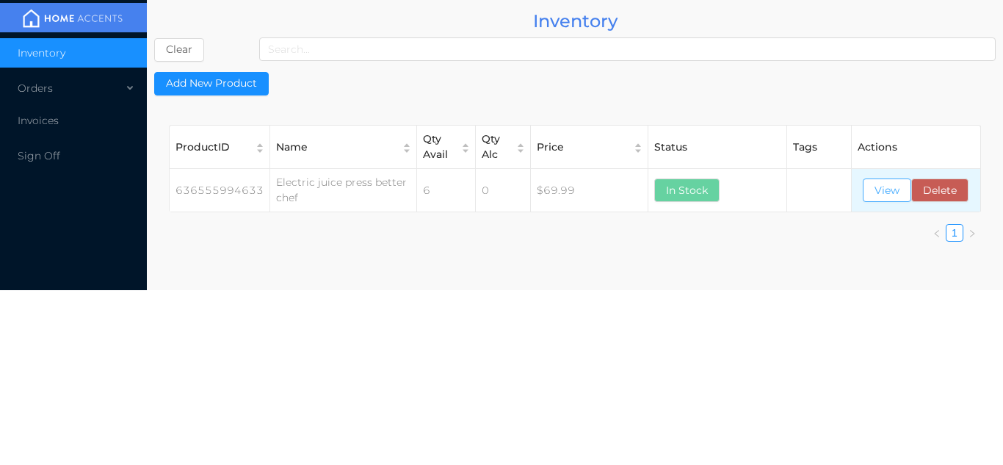
click at [891, 197] on button "View" at bounding box center [887, 190] width 48 height 24
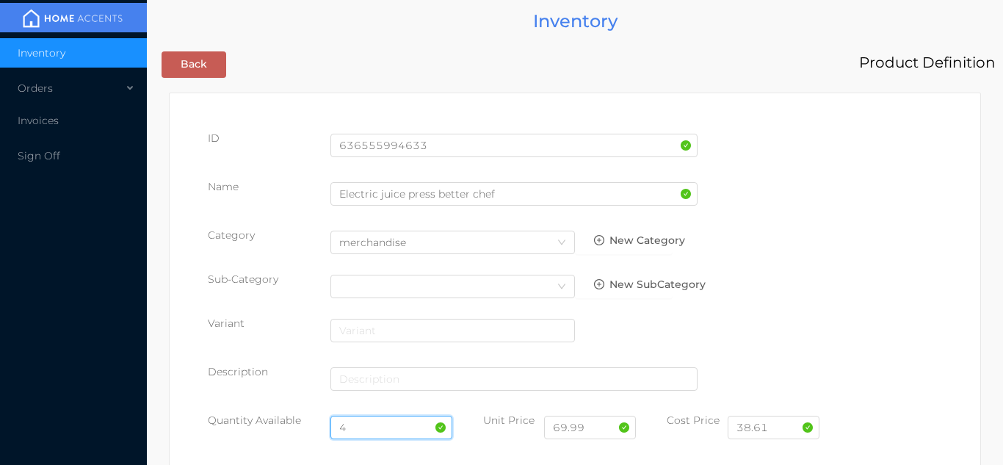
click at [355, 427] on input "4" at bounding box center [392, 428] width 123 height 24
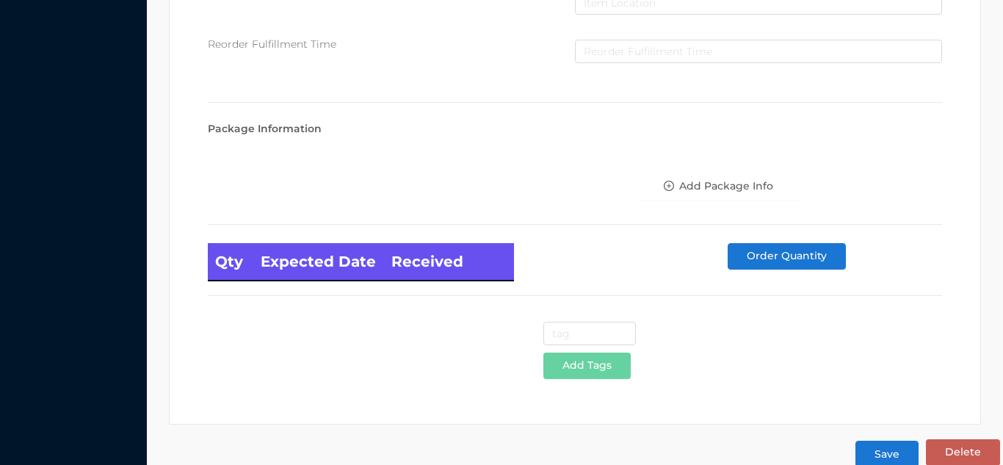
scroll to position [834, 0]
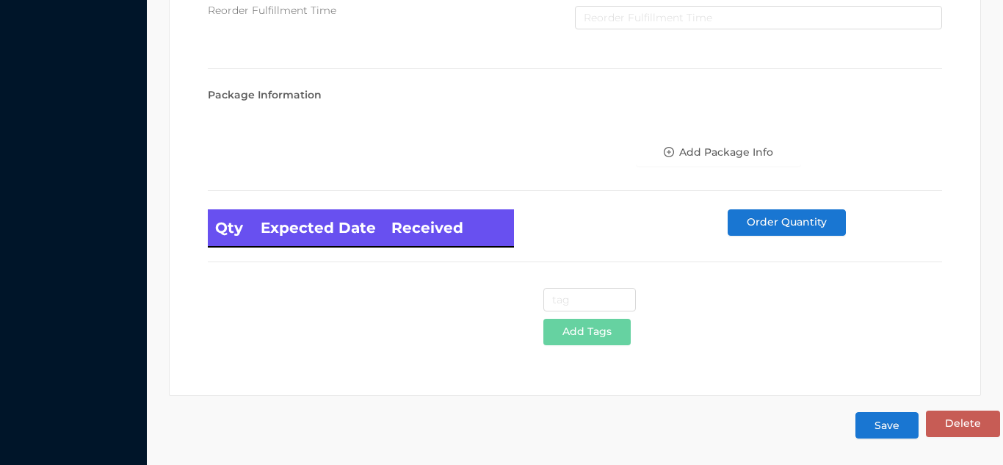
type input "2"
click at [869, 433] on button "Save" at bounding box center [887, 425] width 63 height 26
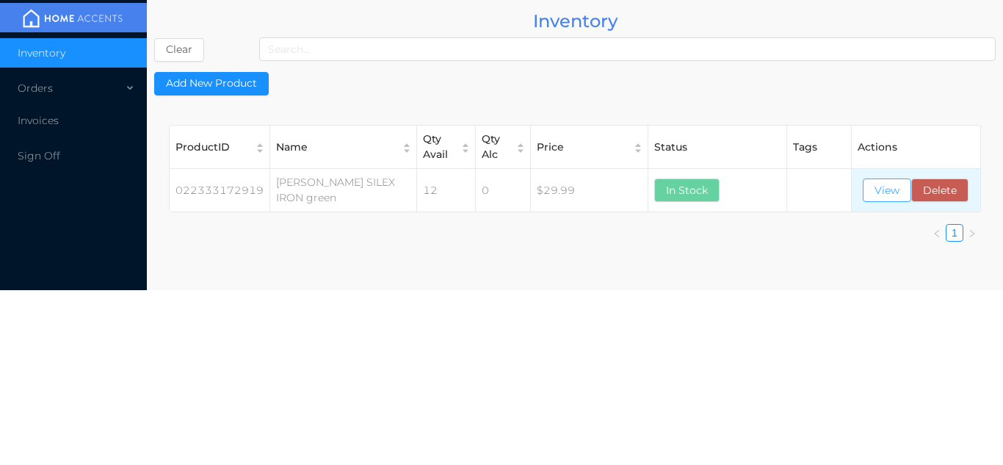
click at [878, 189] on button "View" at bounding box center [887, 190] width 48 height 24
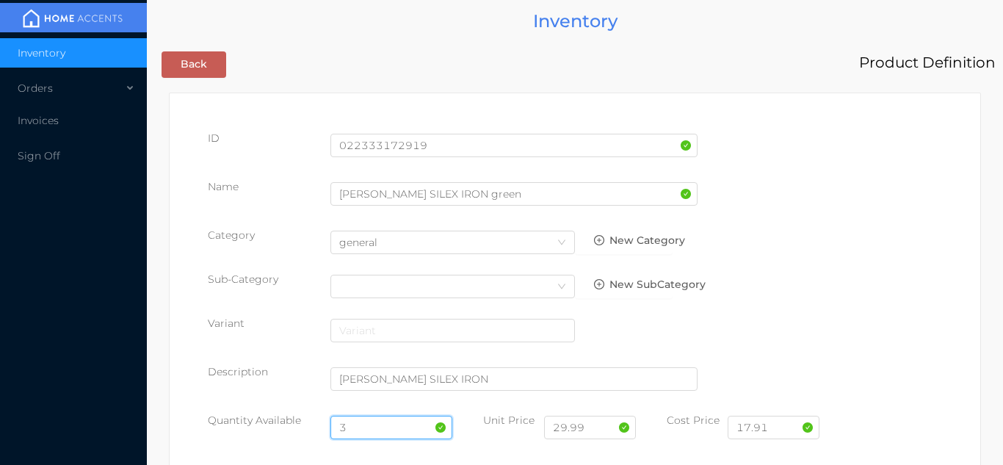
click at [367, 423] on input "3" at bounding box center [392, 428] width 123 height 24
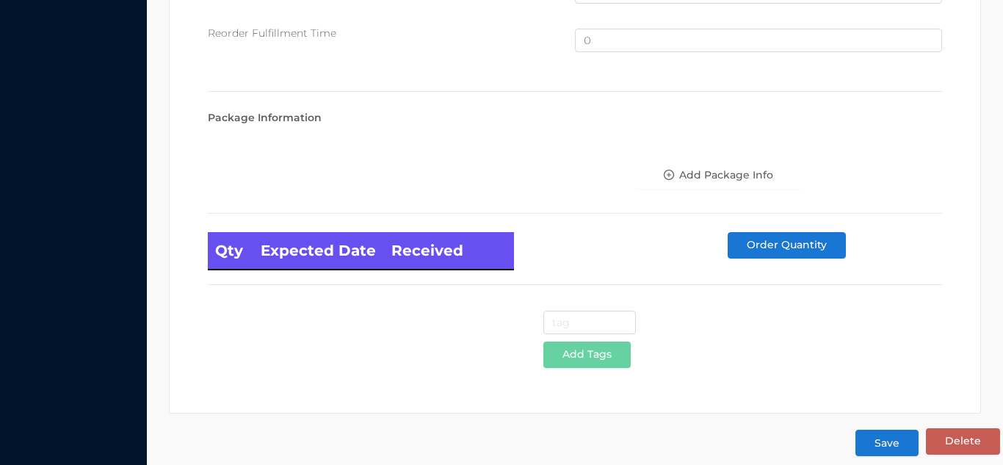
scroll to position [989, 0]
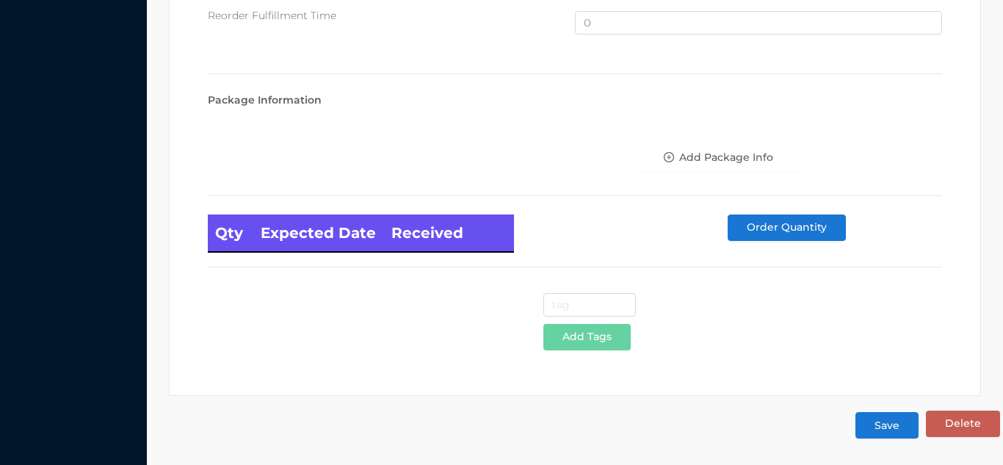
type input "8"
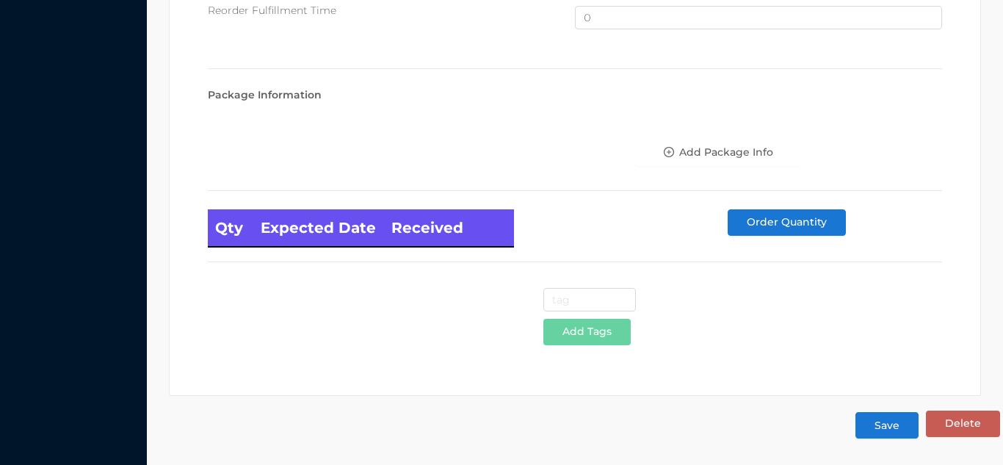
click at [885, 433] on button "Save" at bounding box center [887, 425] width 63 height 26
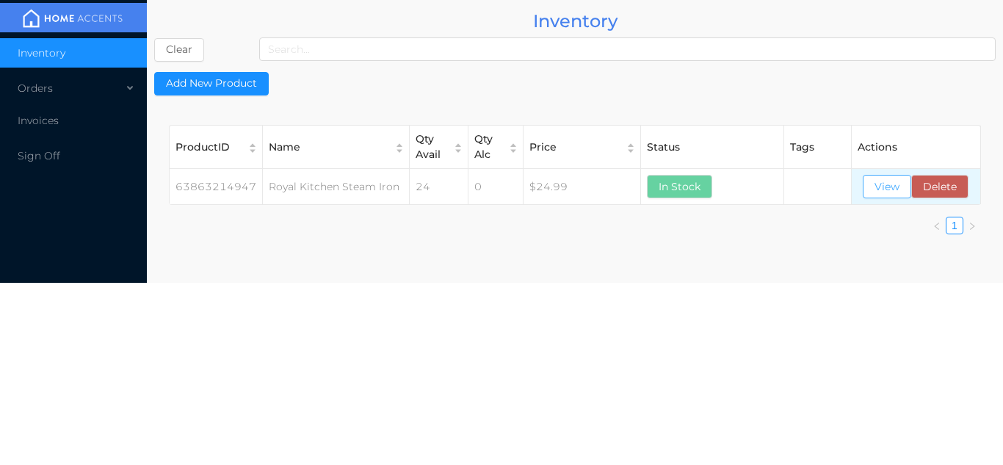
click at [883, 184] on button "View" at bounding box center [887, 187] width 48 height 24
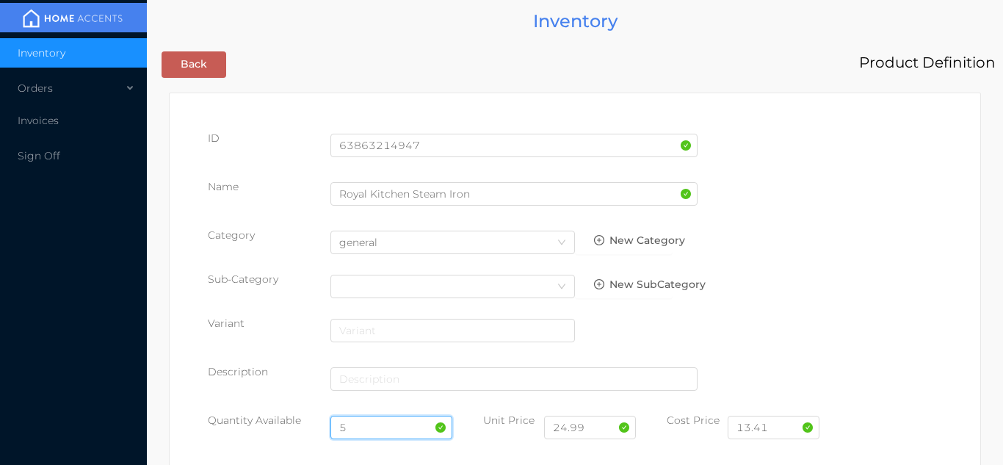
click at [361, 433] on input "5" at bounding box center [392, 428] width 123 height 24
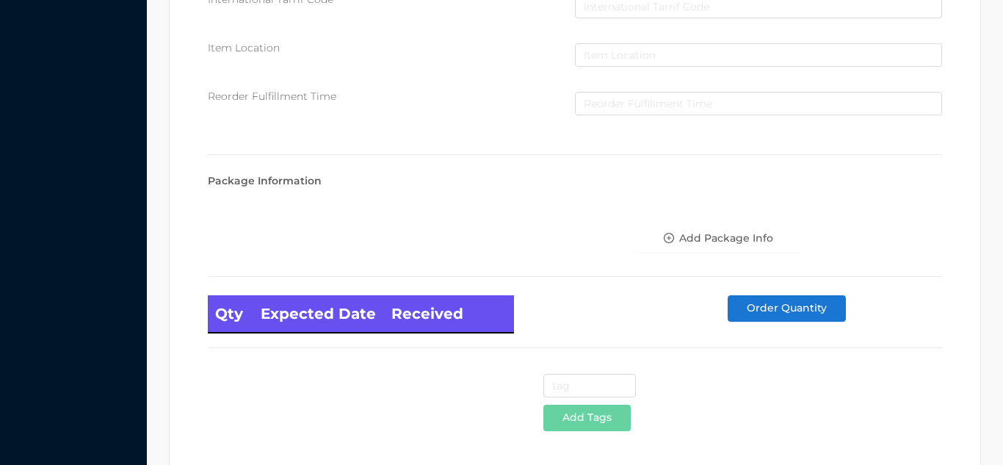
scroll to position [834, 0]
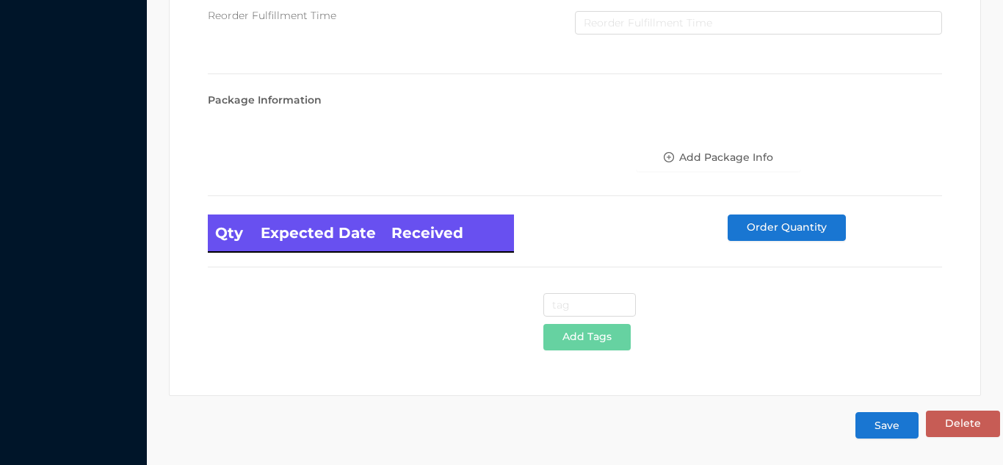
type input "8"
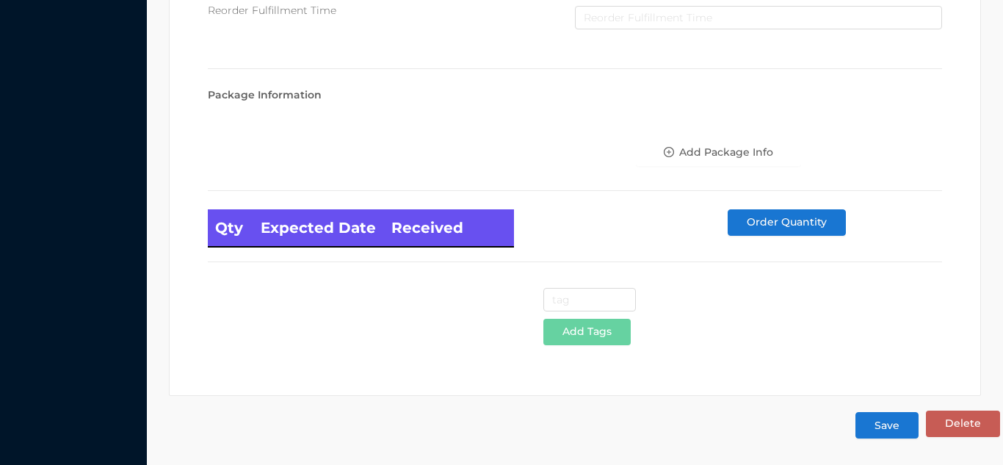
click at [883, 422] on button "Save" at bounding box center [887, 425] width 63 height 26
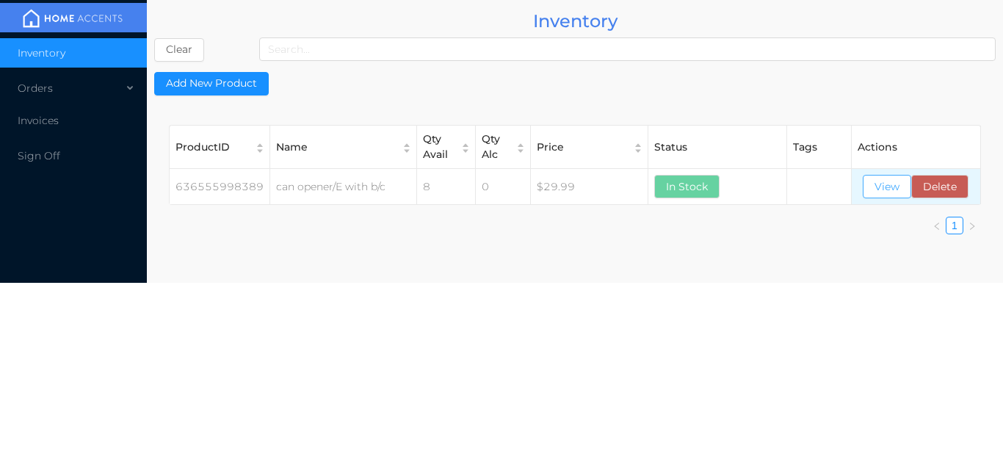
click at [874, 191] on button "View" at bounding box center [887, 187] width 48 height 24
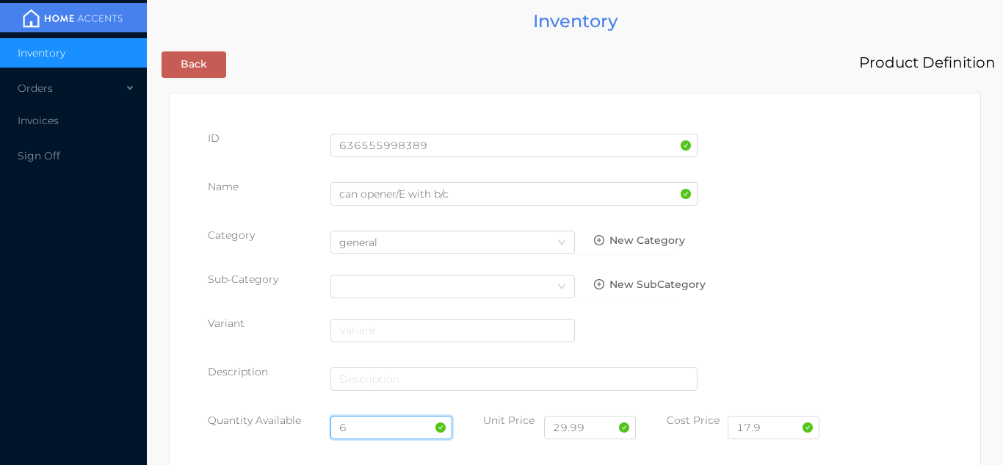
click at [358, 425] on input "6" at bounding box center [392, 428] width 123 height 24
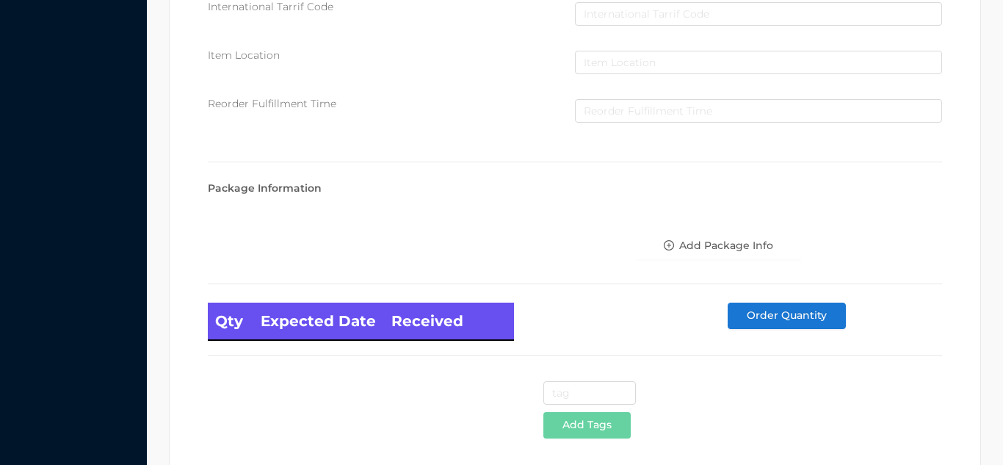
scroll to position [834, 0]
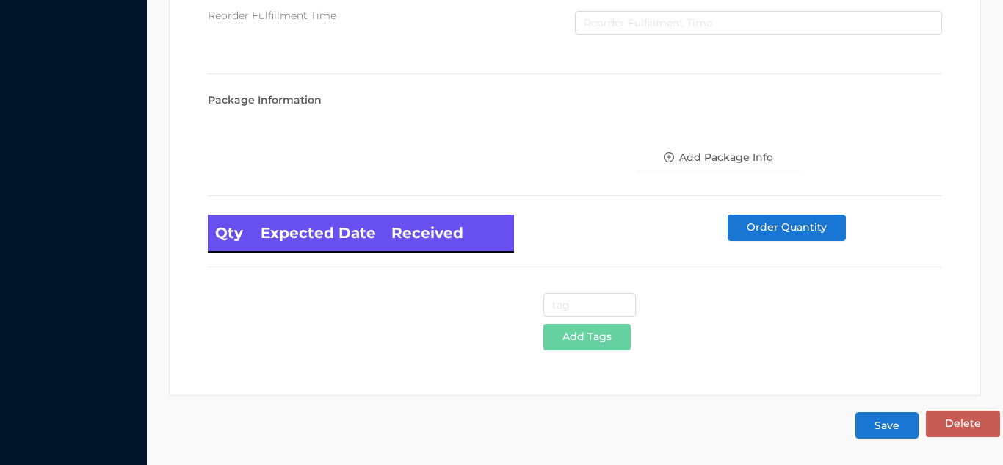
type input "12"
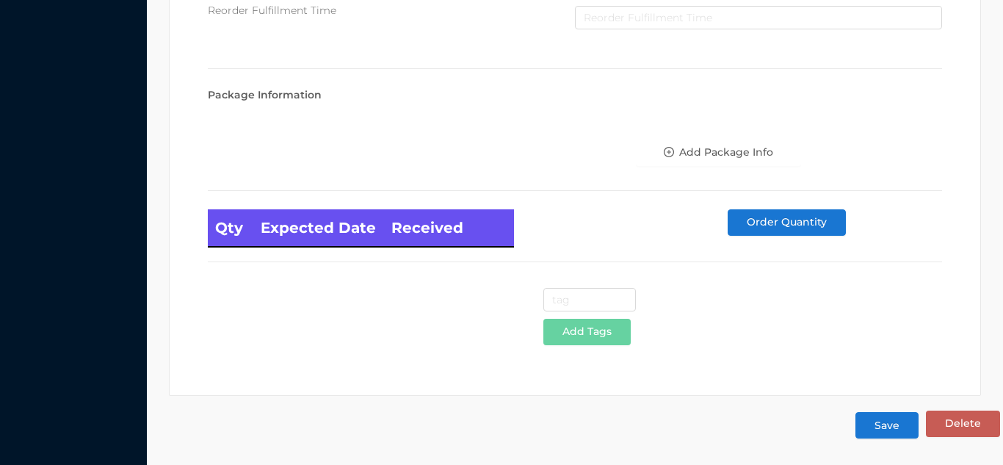
click at [881, 418] on button "Save" at bounding box center [887, 425] width 63 height 26
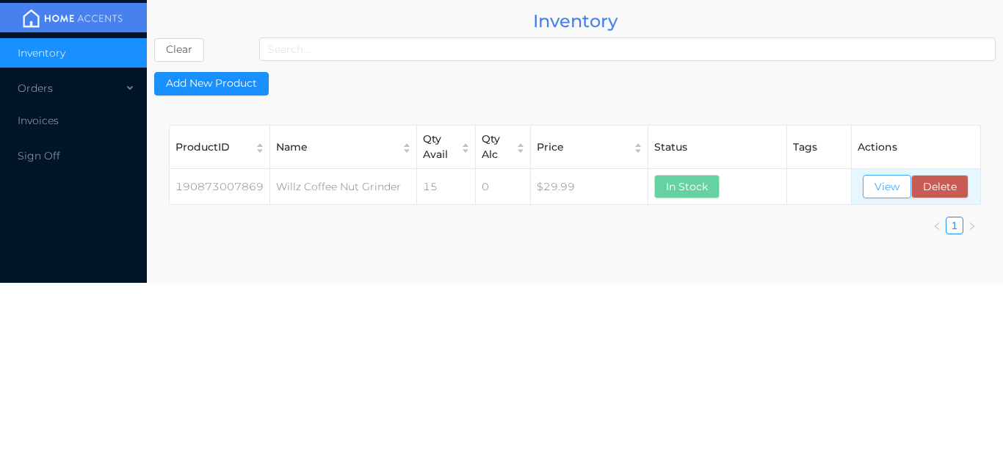
click at [878, 192] on button "View" at bounding box center [887, 187] width 48 height 24
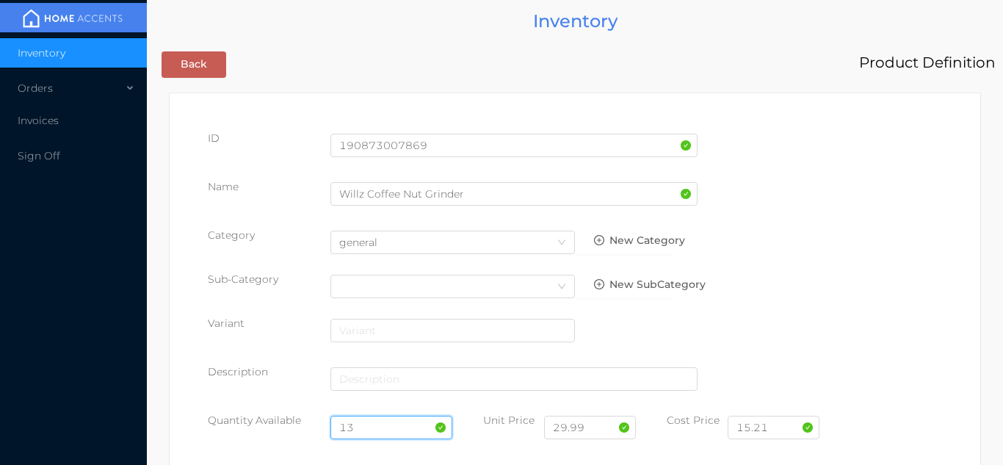
click at [373, 426] on input "13" at bounding box center [392, 428] width 123 height 24
type input "1"
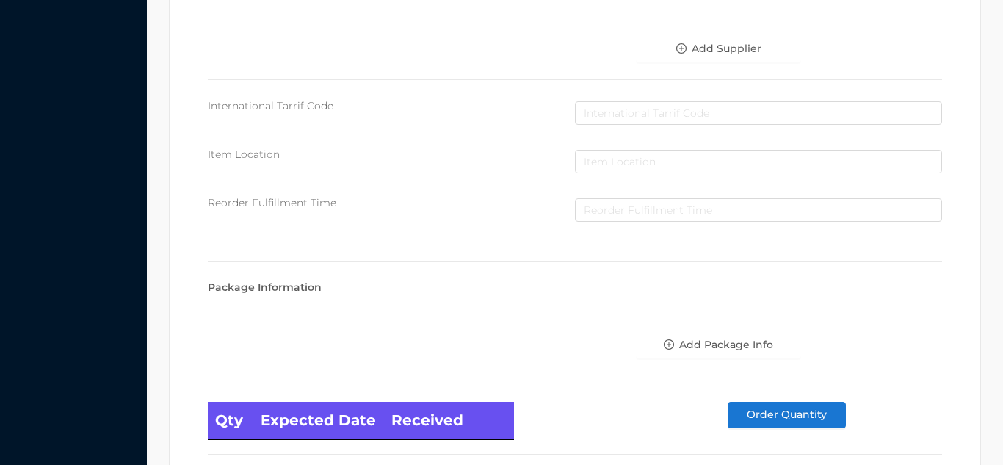
scroll to position [834, 0]
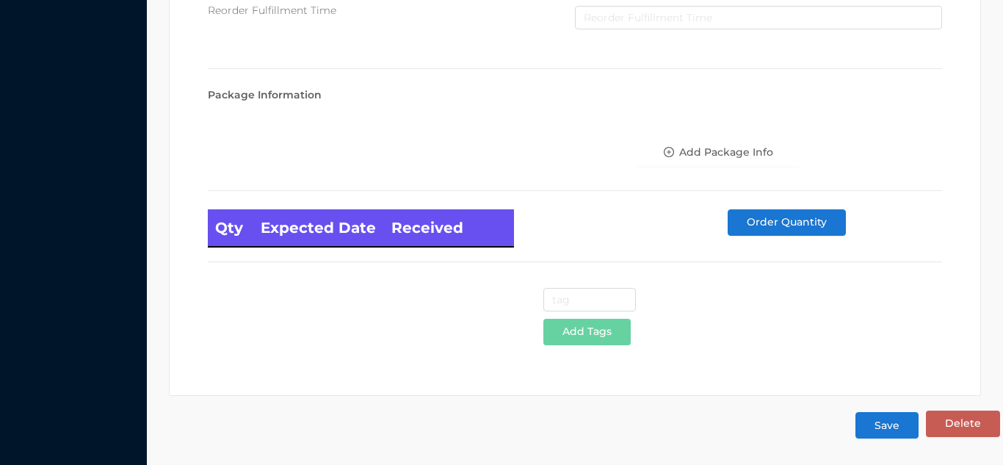
type input "4"
click at [903, 429] on button "Save" at bounding box center [887, 425] width 63 height 26
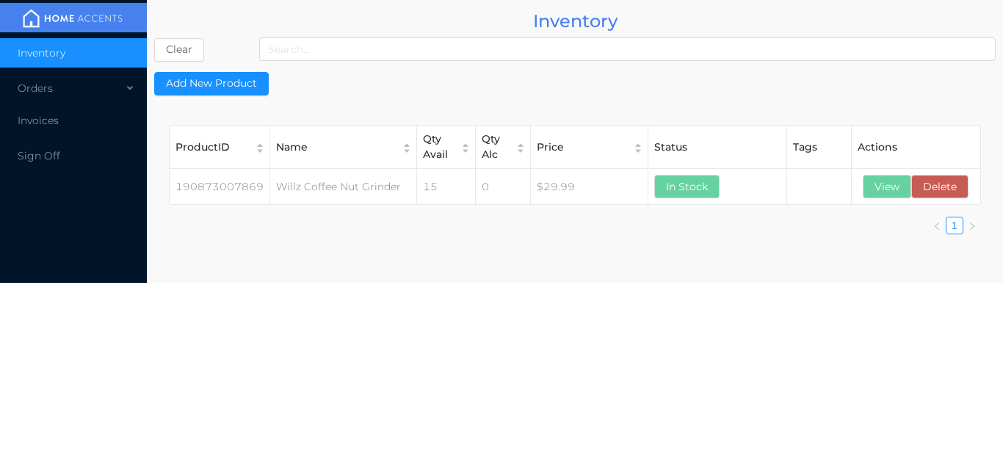
scroll to position [0, 0]
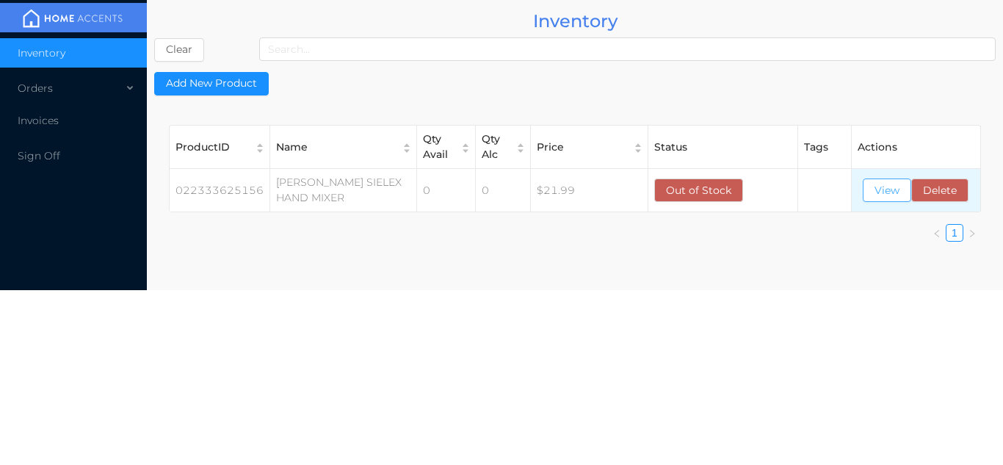
click at [873, 184] on button "View" at bounding box center [887, 190] width 48 height 24
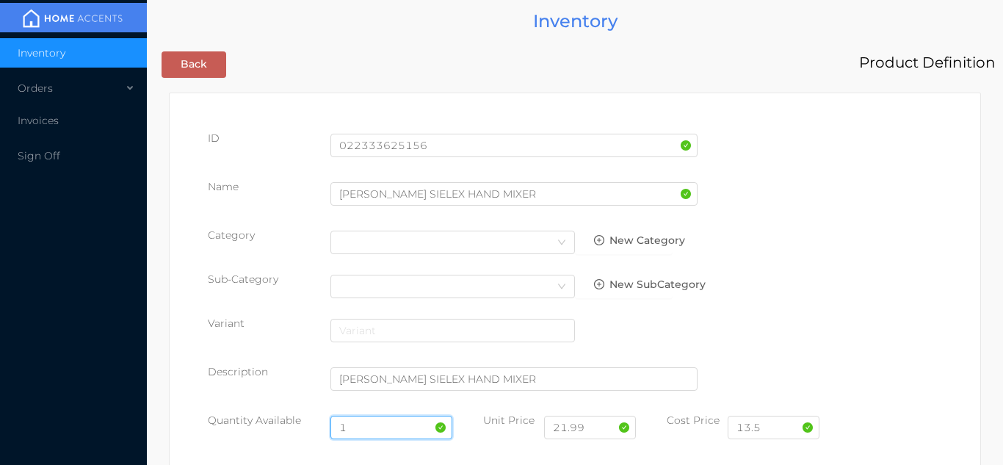
click at [379, 424] on input "1" at bounding box center [392, 428] width 123 height 24
click at [376, 431] on input "1" at bounding box center [392, 428] width 123 height 24
type input "4"
click at [780, 431] on input "13.5" at bounding box center [774, 428] width 92 height 24
type input "1"
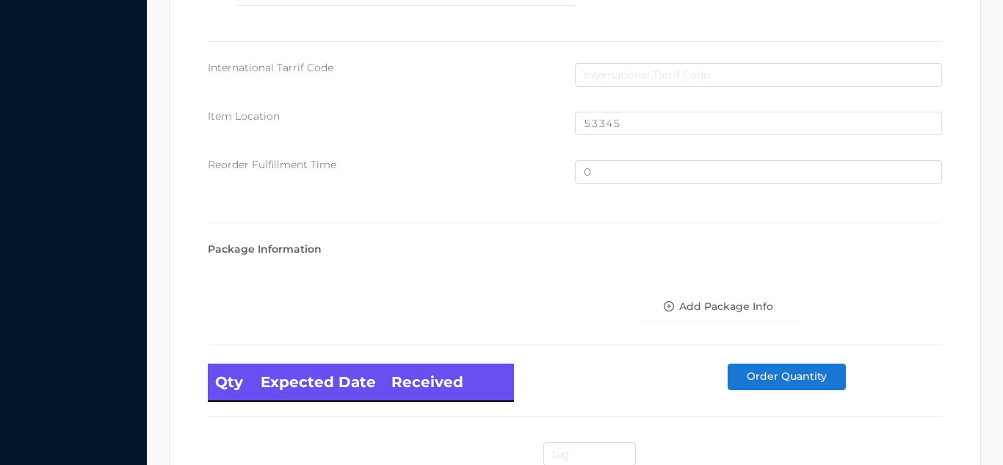
scroll to position [989, 0]
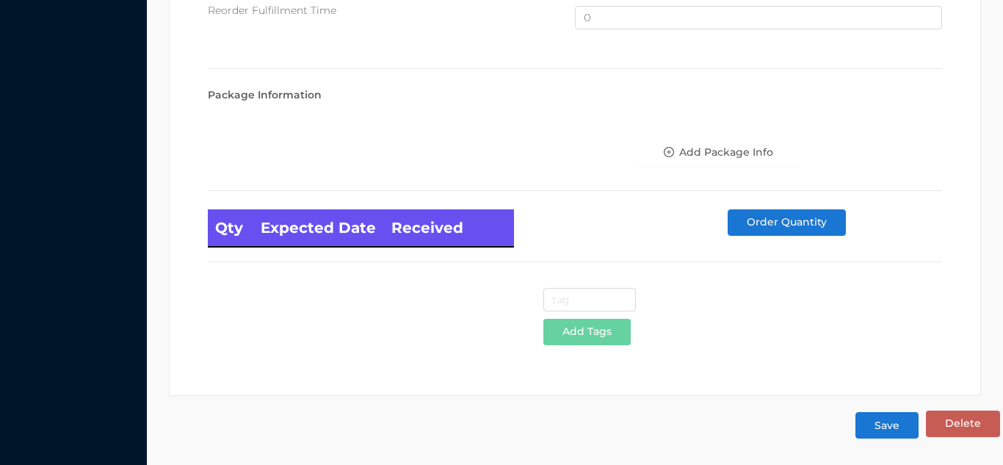
type input "17.90"
click at [900, 432] on button "Save" at bounding box center [887, 425] width 63 height 26
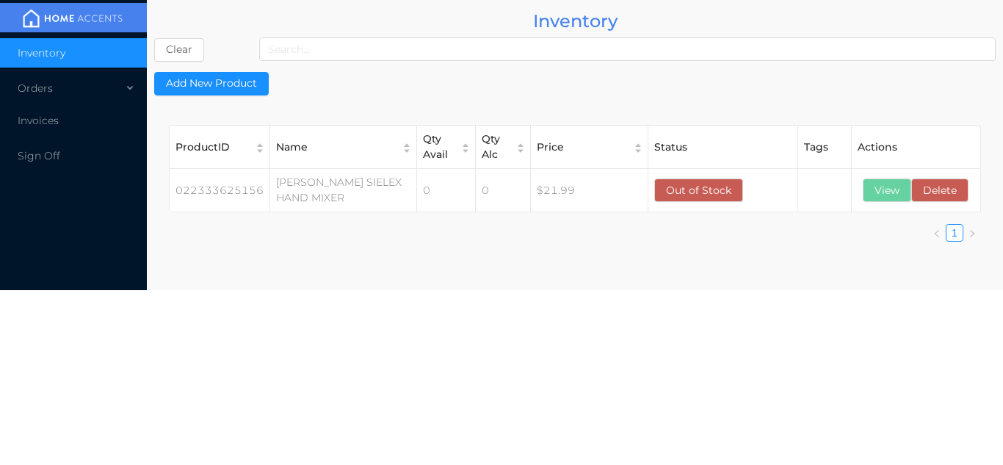
scroll to position [0, 0]
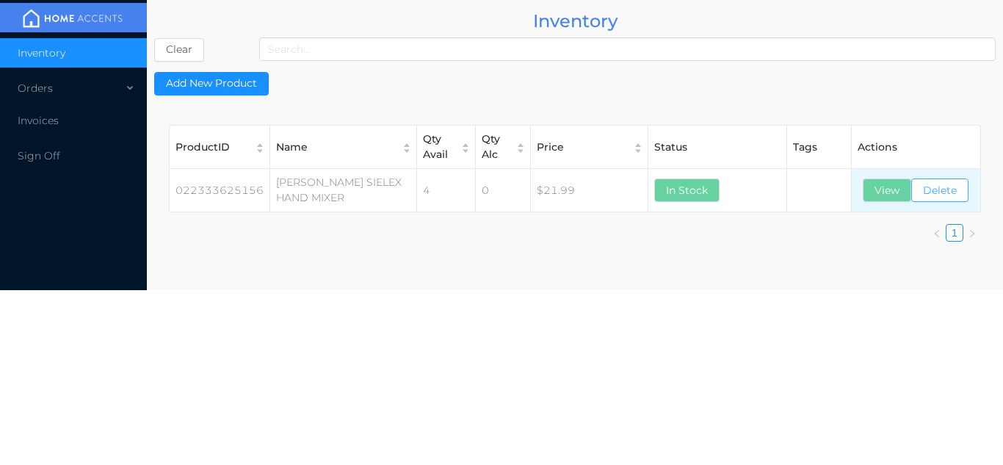
click at [935, 190] on button "Delete" at bounding box center [939, 190] width 57 height 24
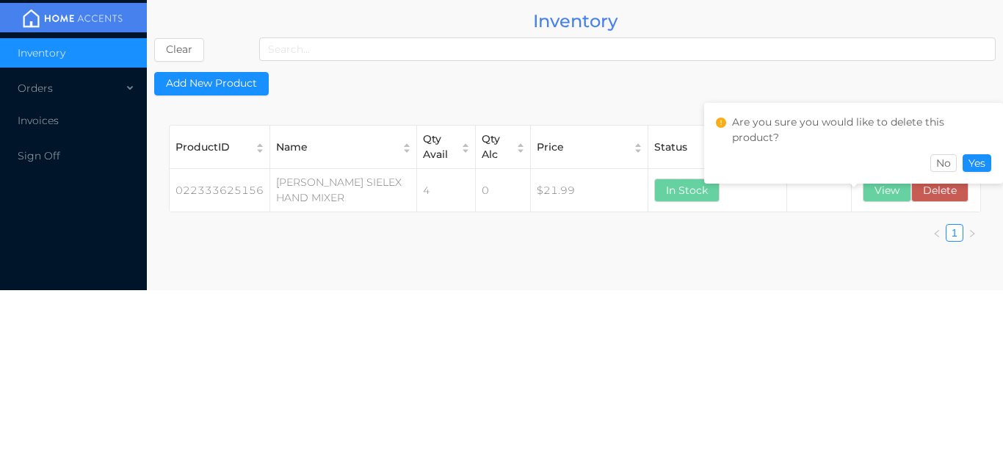
click at [856, 271] on main "Inventory Clear Add New Product ProductID Name Qty Avail Qty Alc Price Status T…" at bounding box center [575, 145] width 856 height 290
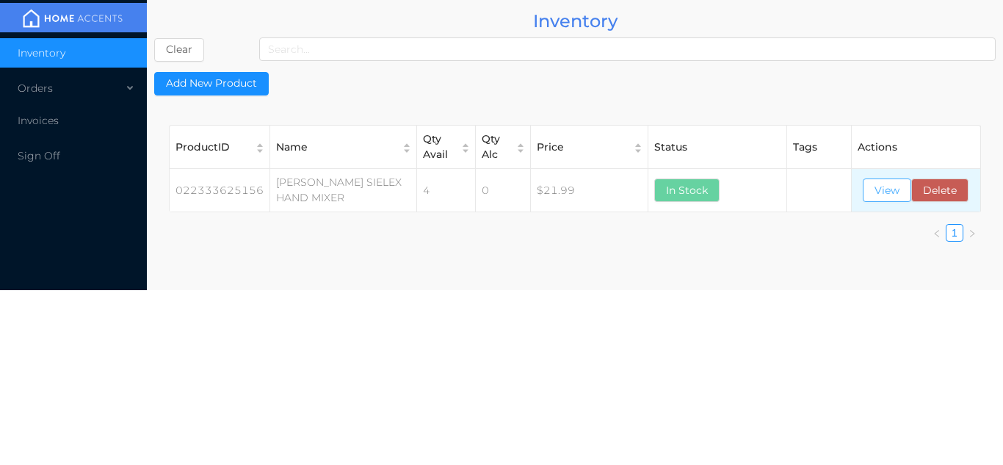
click at [885, 187] on button "View" at bounding box center [887, 190] width 48 height 24
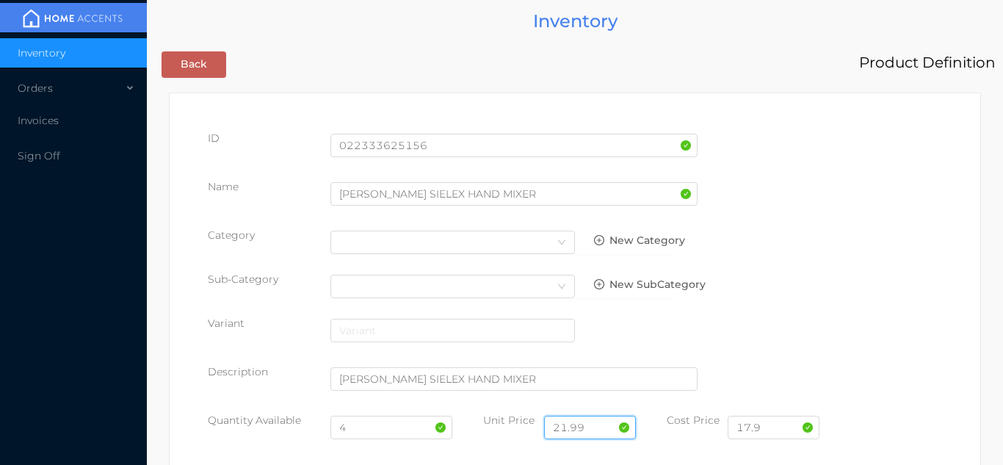
click at [591, 427] on input "21.99" at bounding box center [590, 428] width 92 height 24
type input "2"
type input "29.99"
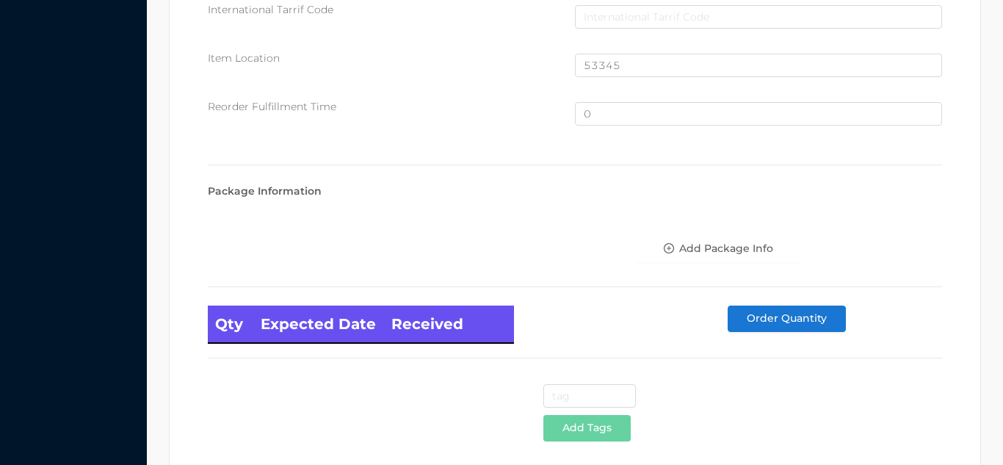
scroll to position [989, 0]
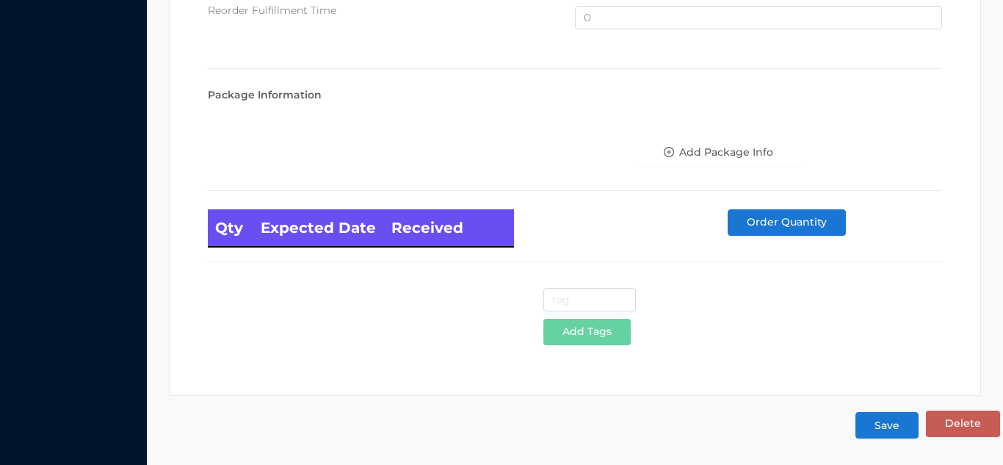
click at [876, 434] on button "Save" at bounding box center [887, 425] width 63 height 26
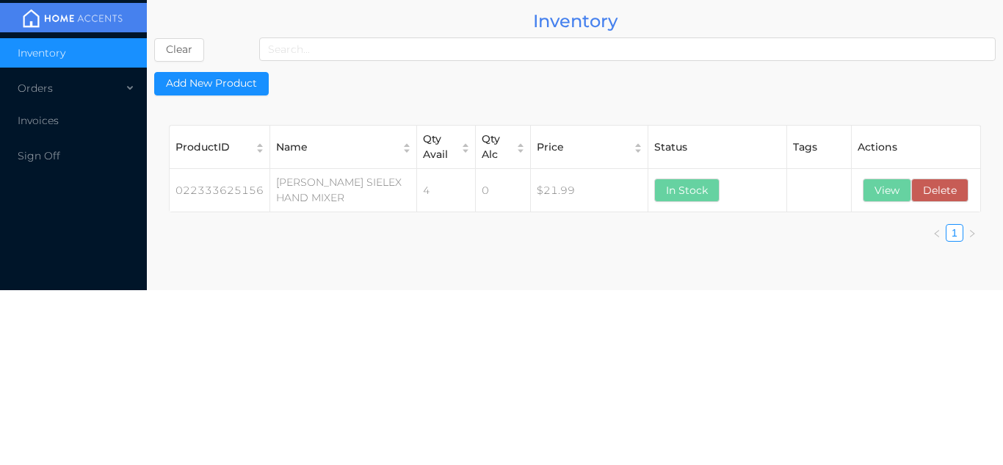
scroll to position [0, 0]
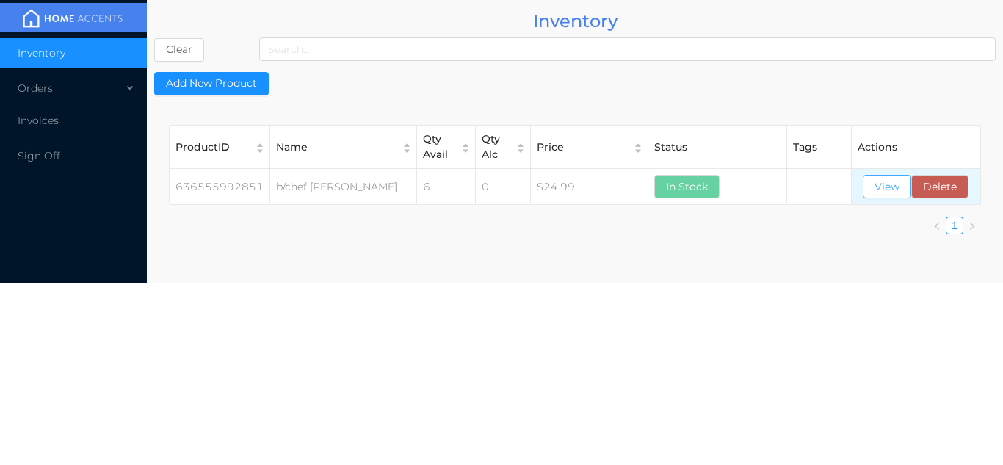
click at [891, 192] on button "View" at bounding box center [887, 187] width 48 height 24
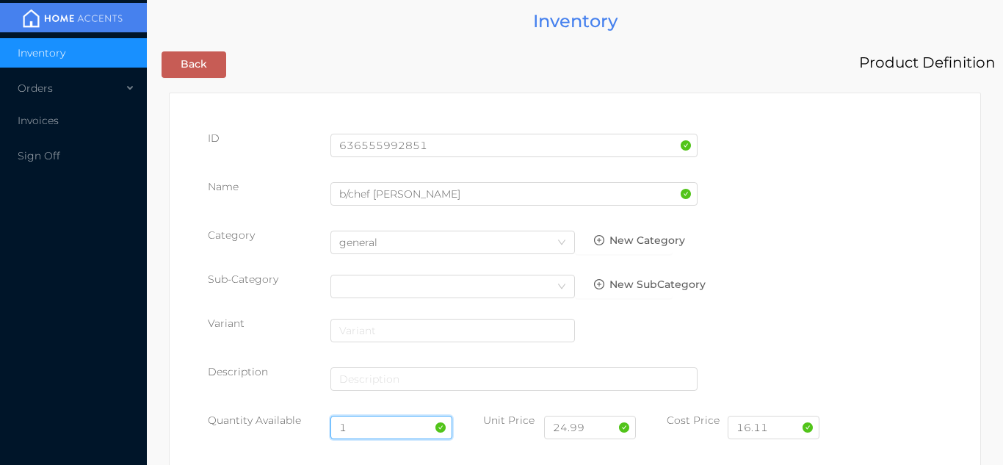
click at [372, 425] on input "1" at bounding box center [392, 428] width 123 height 24
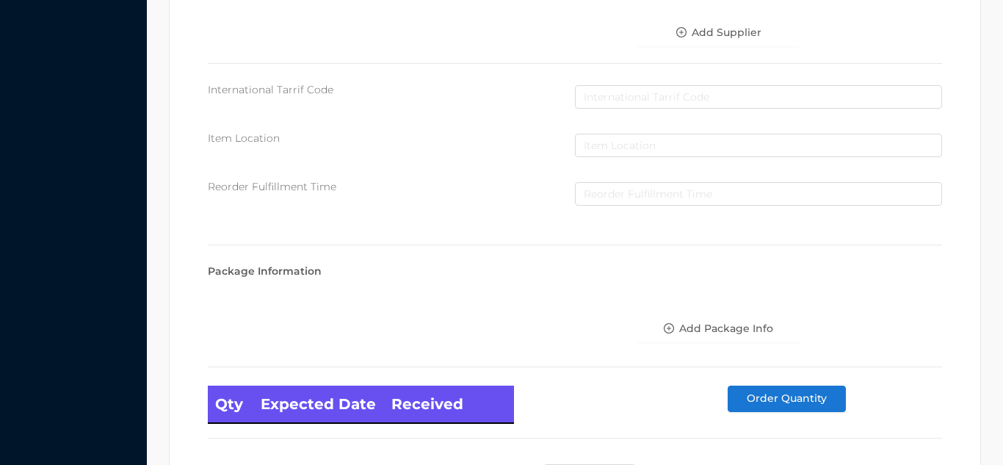
scroll to position [834, 0]
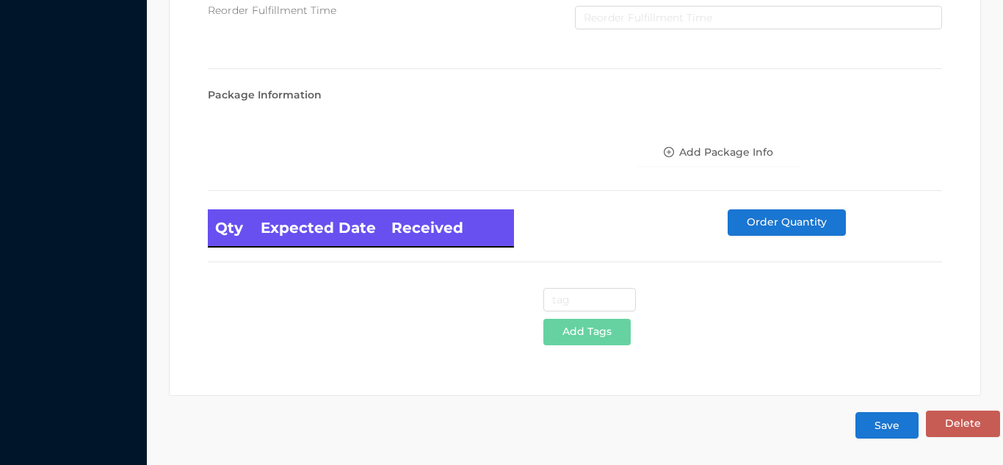
type input "6"
click at [886, 433] on button "Save" at bounding box center [887, 425] width 63 height 26
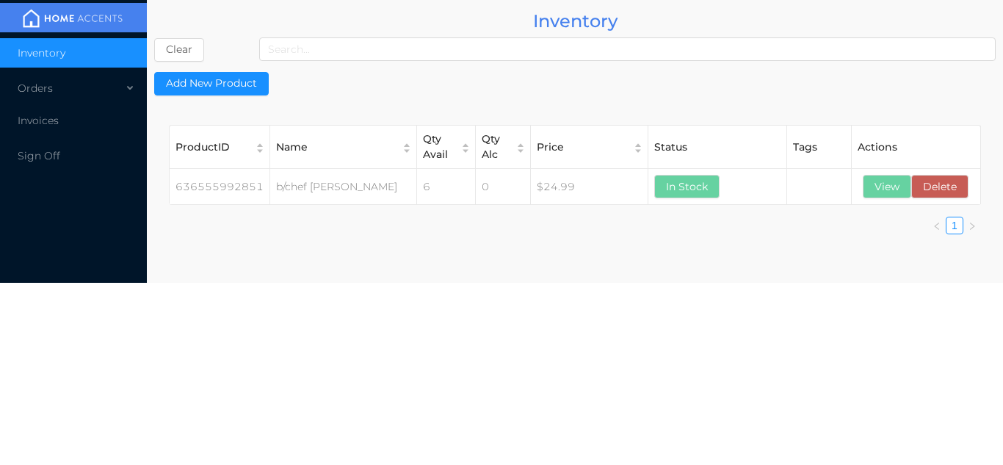
scroll to position [0, 0]
click at [892, 198] on button "View" at bounding box center [887, 187] width 48 height 24
click at [879, 195] on button "View" at bounding box center [887, 187] width 48 height 24
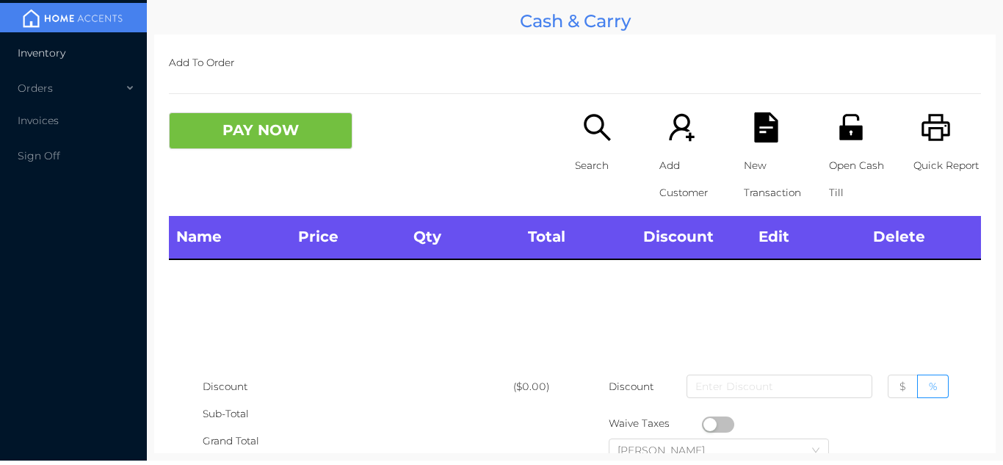
click at [51, 54] on span "Inventory" at bounding box center [42, 52] width 48 height 13
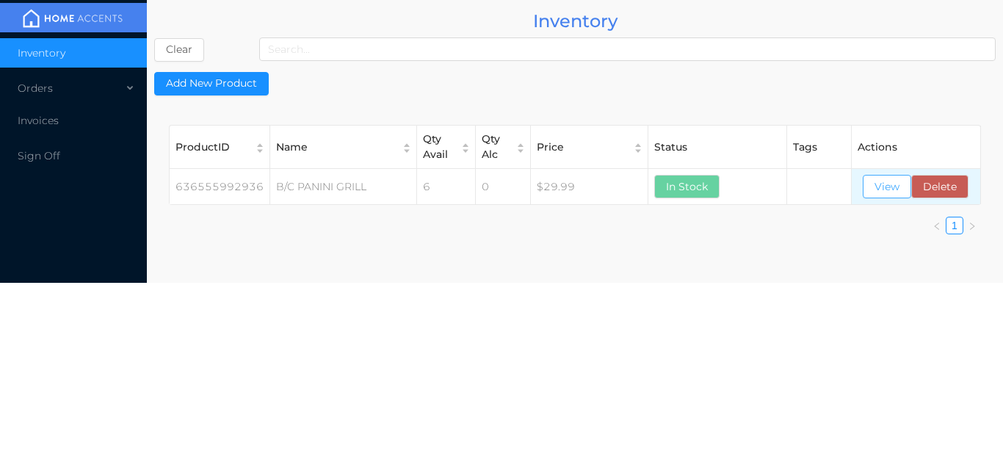
click at [891, 197] on button "View" at bounding box center [887, 187] width 48 height 24
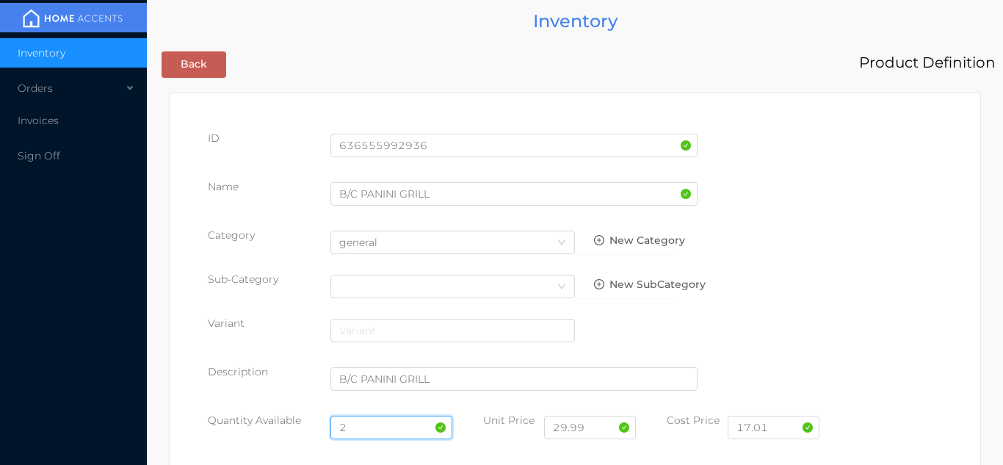
click at [381, 425] on input "2" at bounding box center [392, 428] width 123 height 24
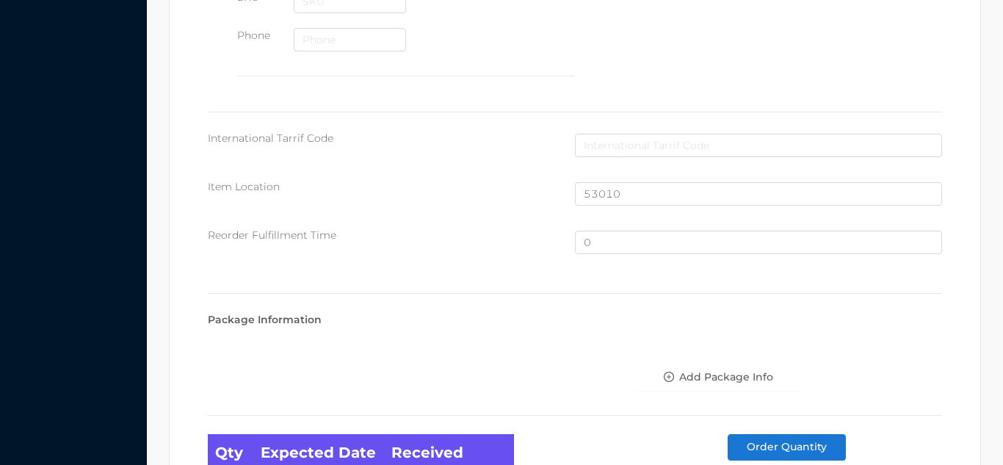
scroll to position [989, 0]
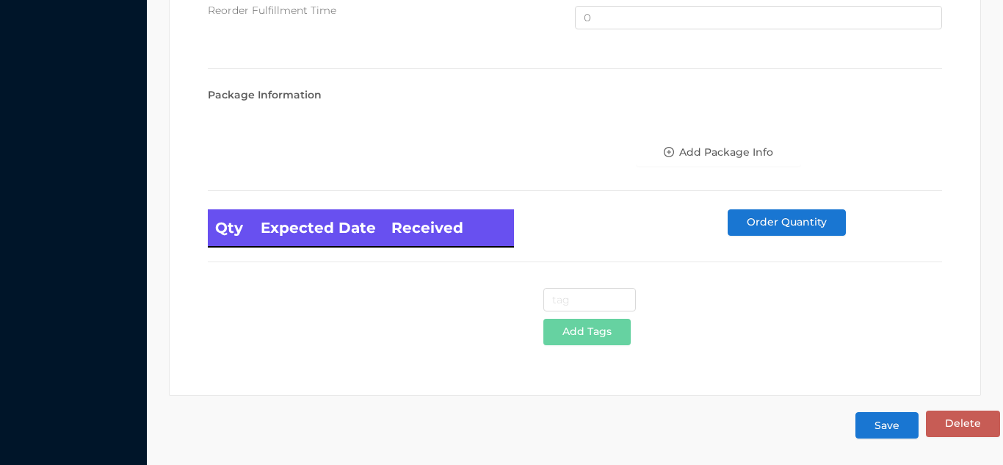
type input "6"
click at [883, 433] on button "Save" at bounding box center [887, 425] width 63 height 26
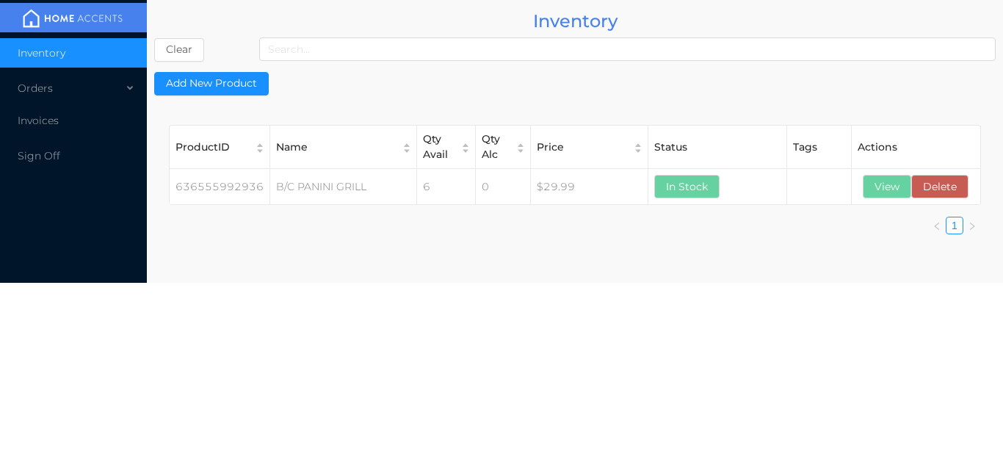
scroll to position [0, 0]
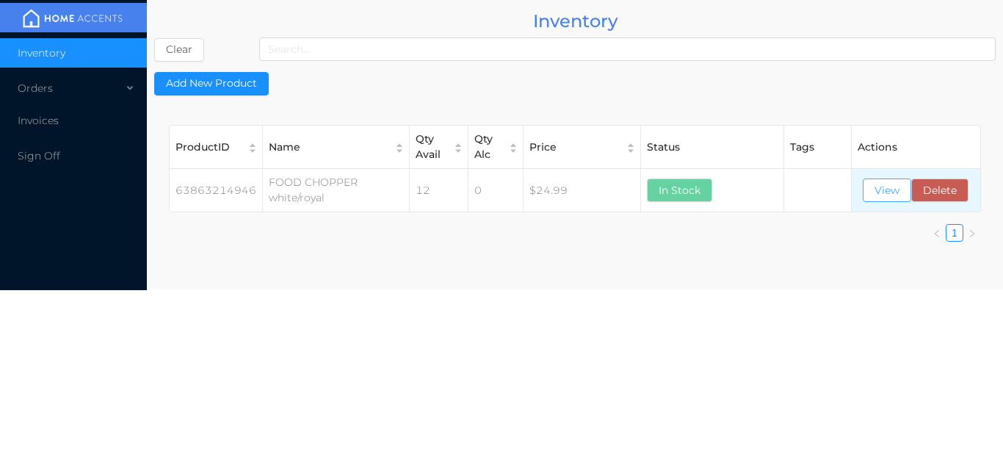
click at [884, 180] on button "View" at bounding box center [887, 190] width 48 height 24
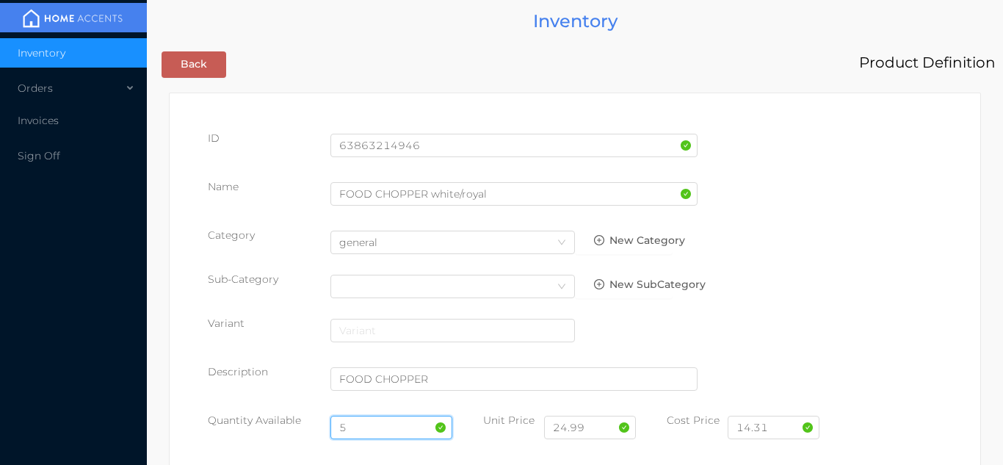
click at [382, 424] on input "5" at bounding box center [392, 428] width 123 height 24
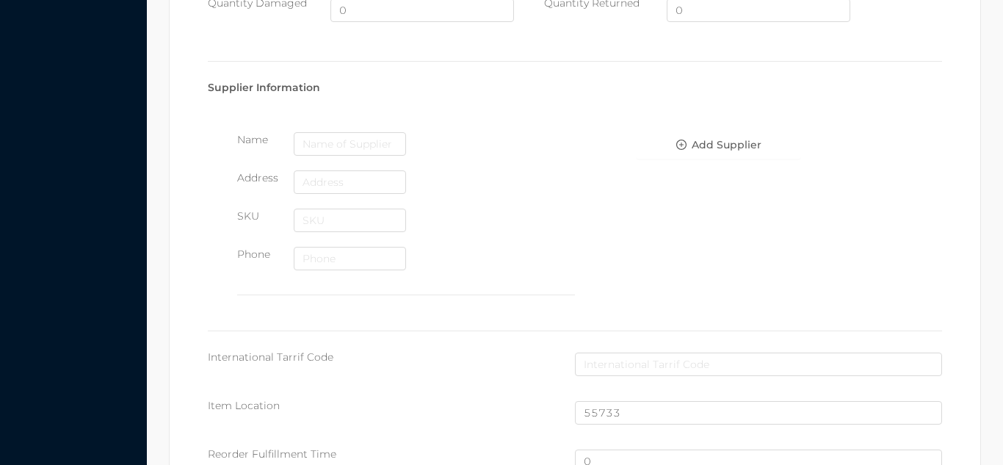
scroll to position [989, 0]
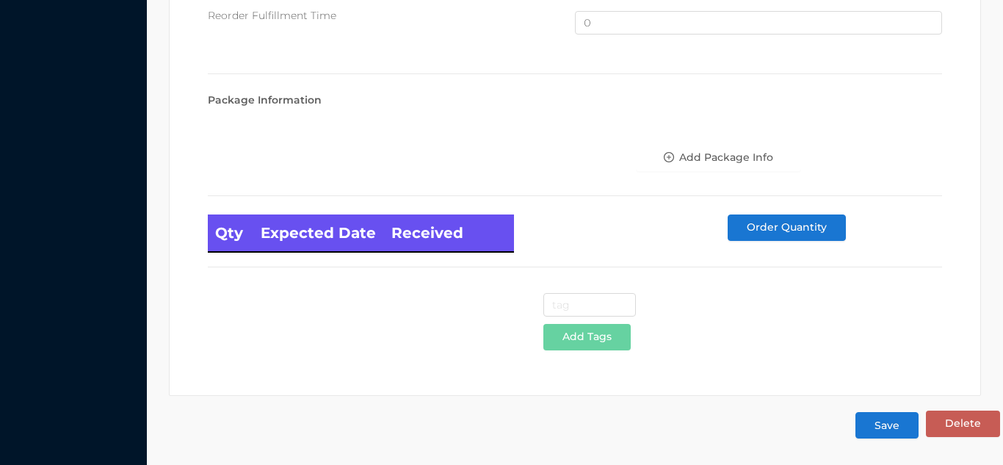
type input "12"
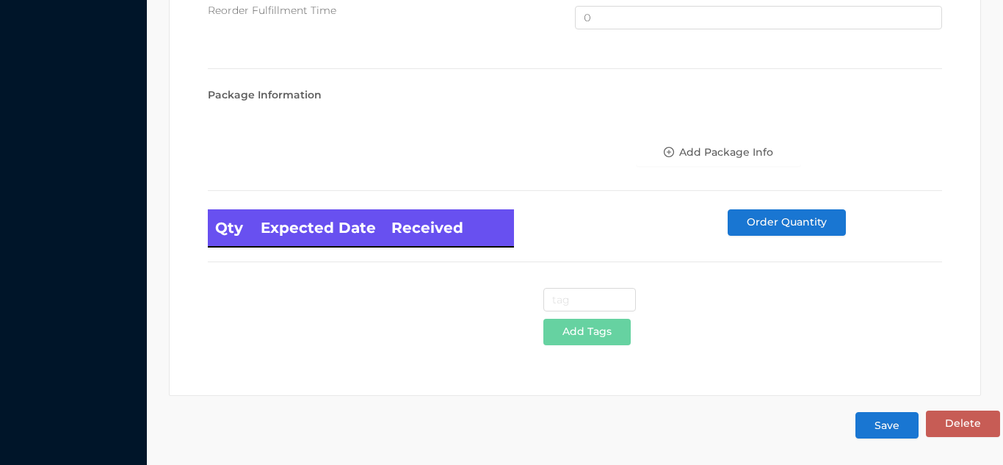
click at [898, 426] on button "Save" at bounding box center [887, 425] width 63 height 26
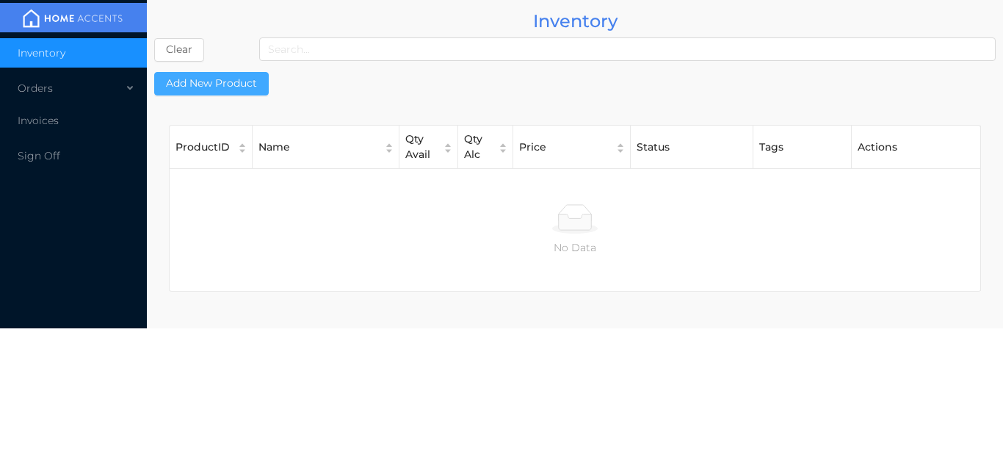
click at [233, 83] on button "Add New Product" at bounding box center [211, 84] width 115 height 24
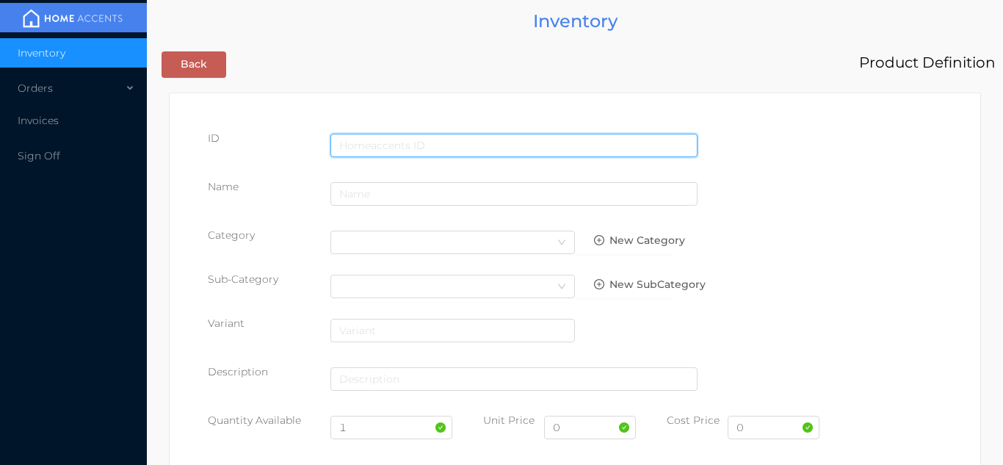
click at [384, 145] on input "text" at bounding box center [514, 146] width 367 height 24
type input "6900000125700"
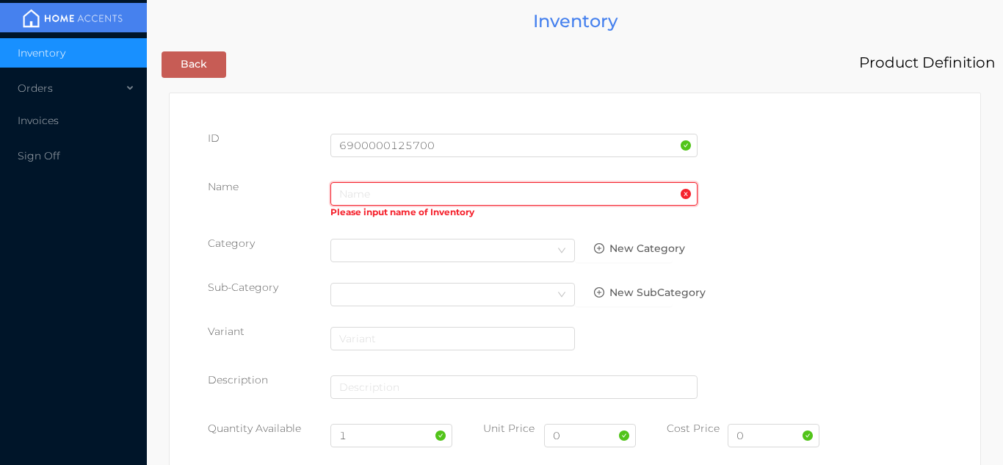
click at [383, 197] on input "text" at bounding box center [514, 194] width 367 height 24
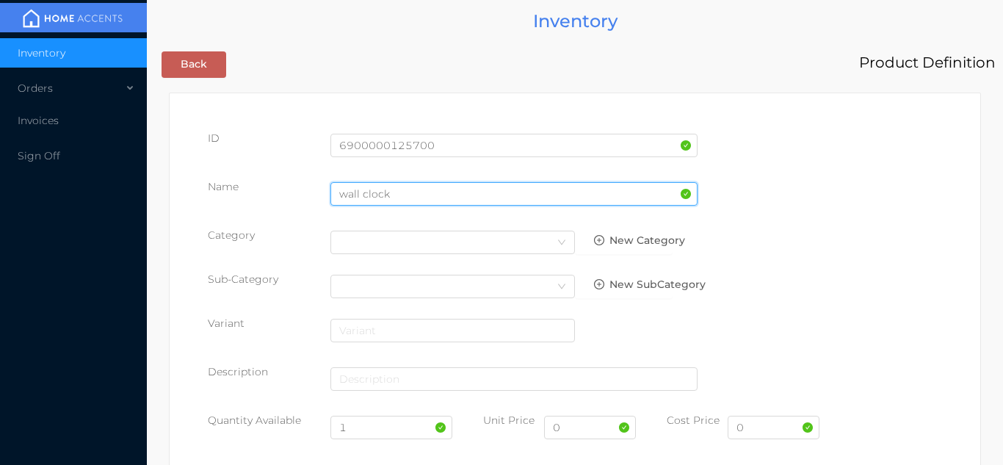
type input "wall clock"
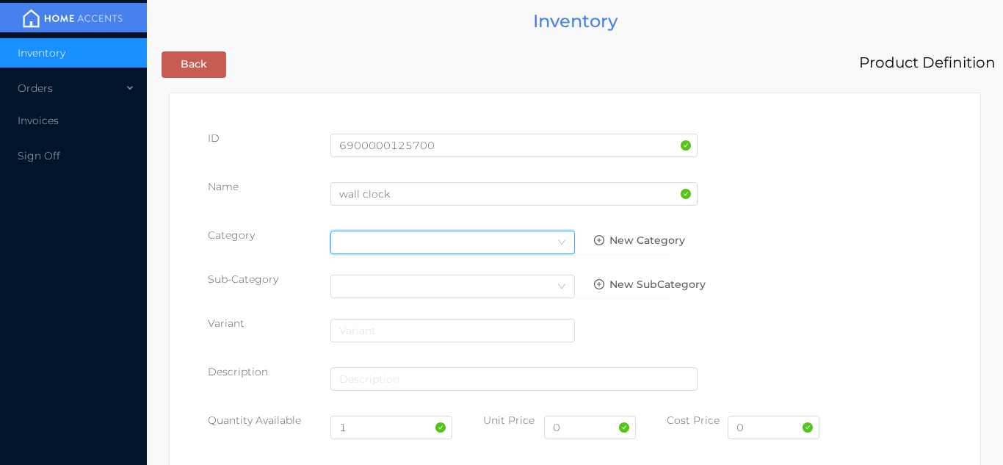
click at [557, 248] on icon "icon: down" at bounding box center [561, 243] width 9 height 10
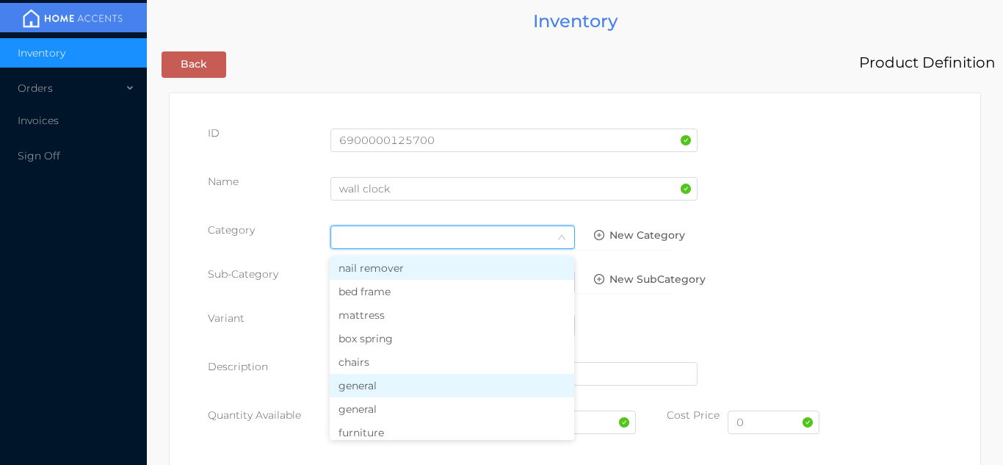
click at [402, 388] on li "general" at bounding box center [452, 386] width 245 height 24
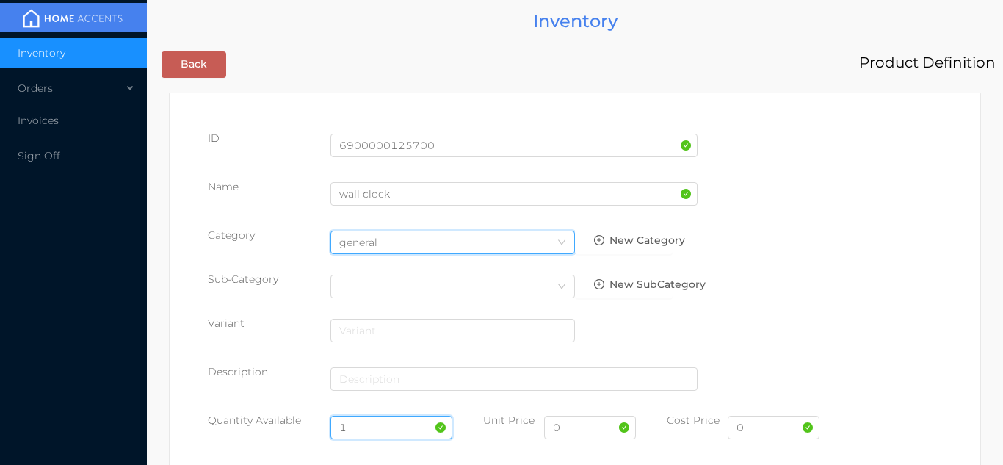
click at [371, 431] on input "1" at bounding box center [392, 428] width 123 height 24
type input "10"
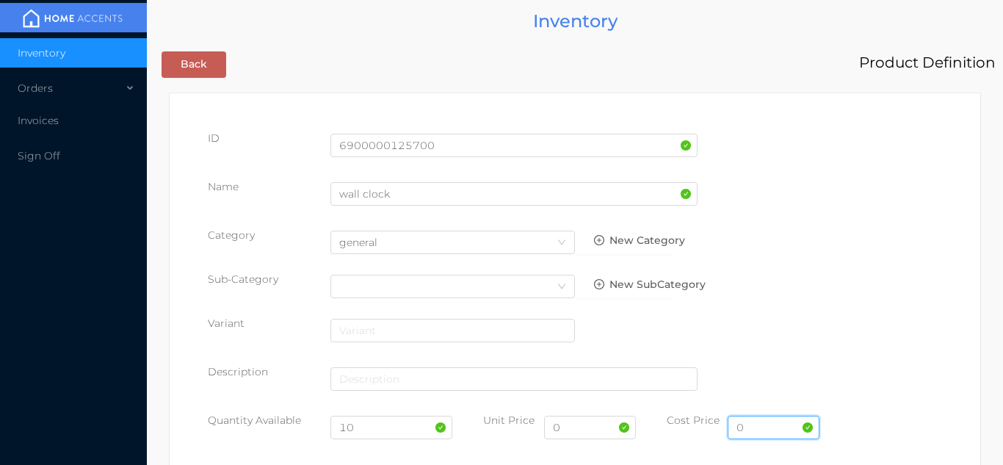
click at [767, 433] on input "0" at bounding box center [774, 428] width 92 height 24
type input "4.40"
click at [585, 430] on input "0" at bounding box center [590, 428] width 92 height 24
type input "8.99"
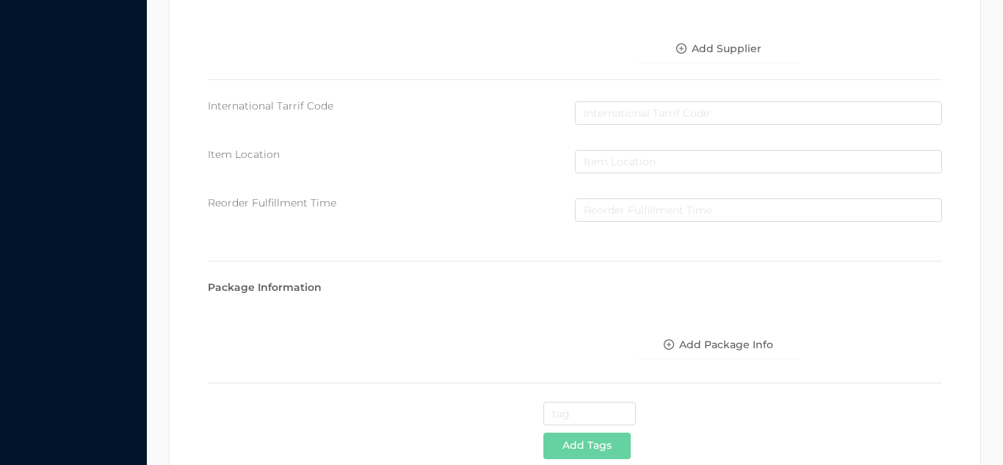
scroll to position [755, 0]
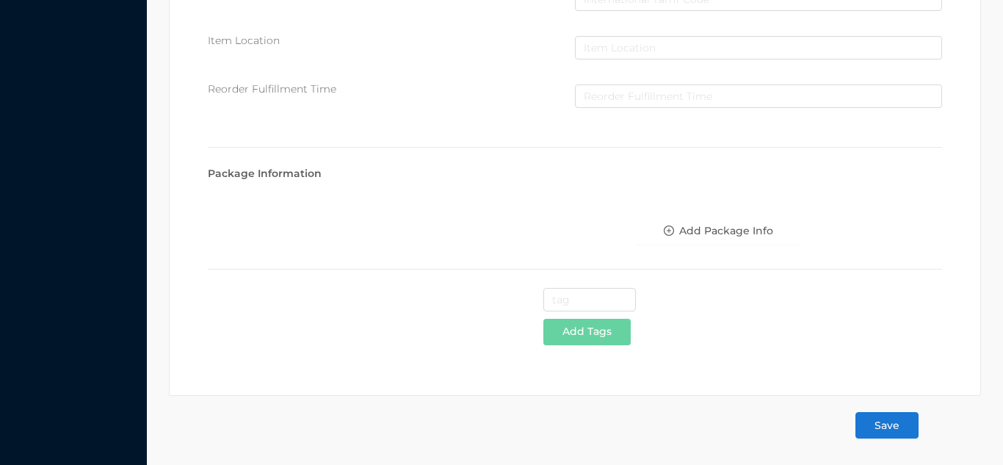
click at [889, 422] on button "Save" at bounding box center [887, 425] width 63 height 26
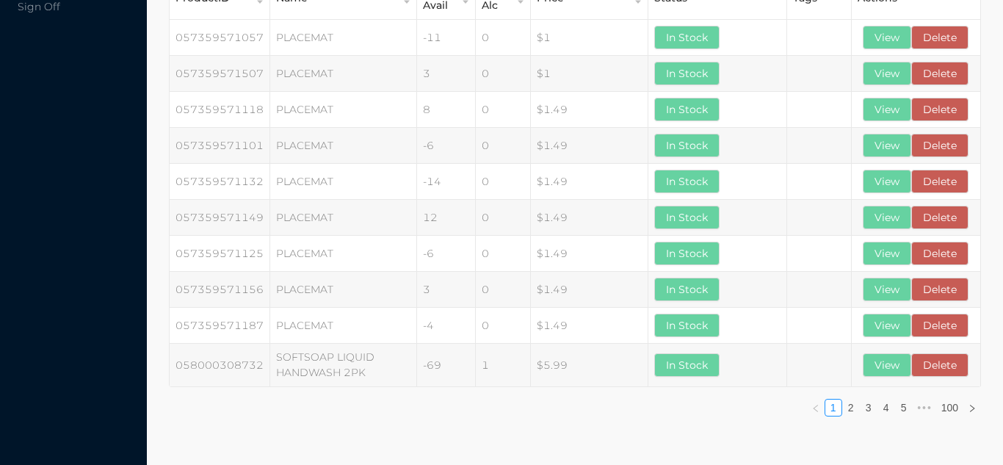
scroll to position [0, 0]
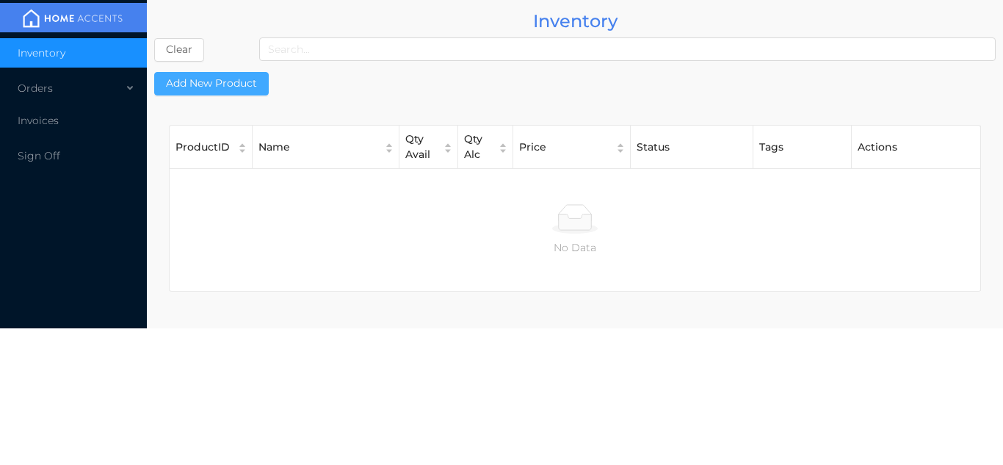
click at [198, 90] on button "Add New Product" at bounding box center [211, 84] width 115 height 24
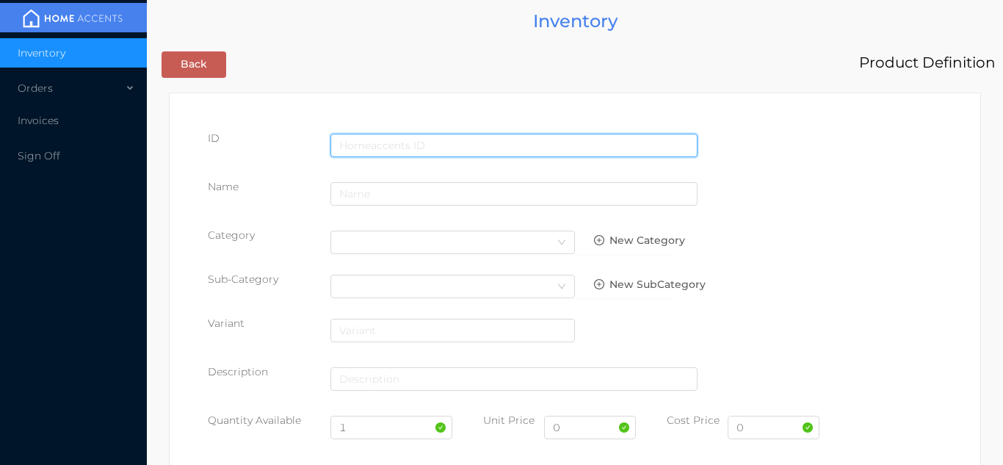
click at [352, 145] on input "text" at bounding box center [514, 146] width 367 height 24
type input "6900000294710"
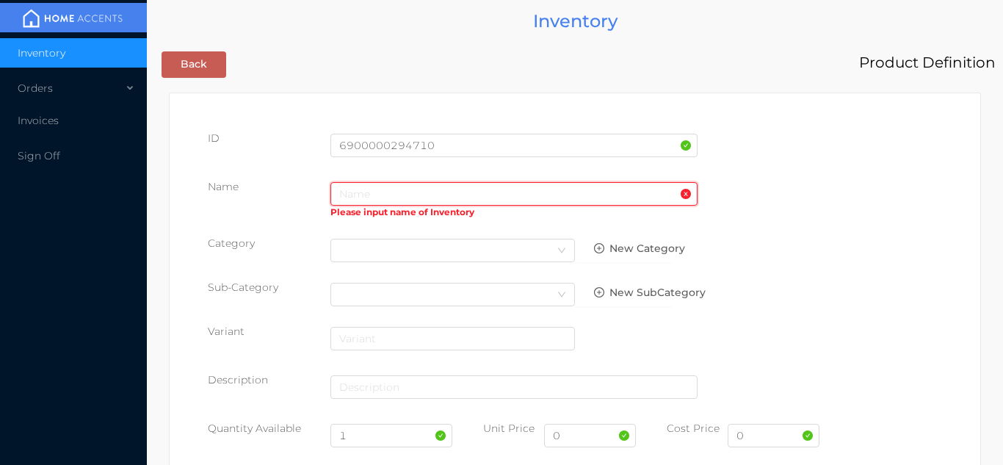
click at [364, 191] on input "text" at bounding box center [514, 194] width 367 height 24
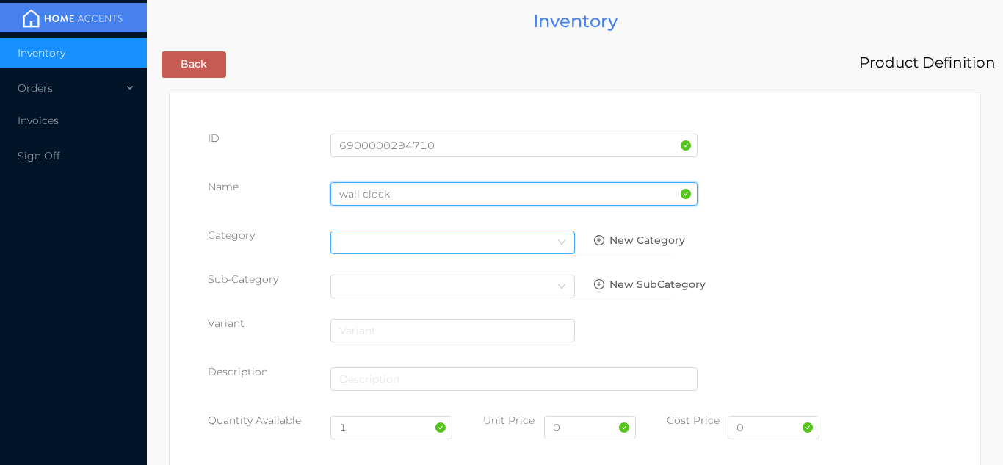
type input "wall clock"
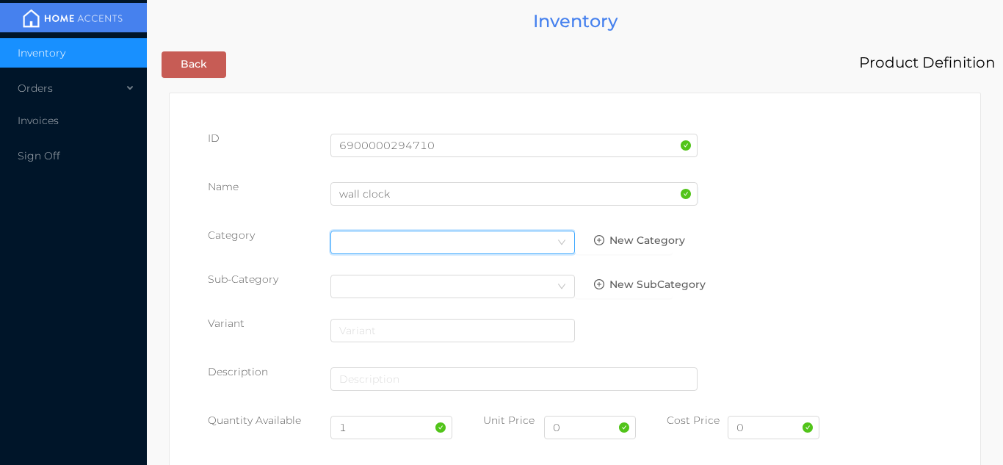
click at [560, 242] on icon "icon: down" at bounding box center [561, 241] width 7 height 5
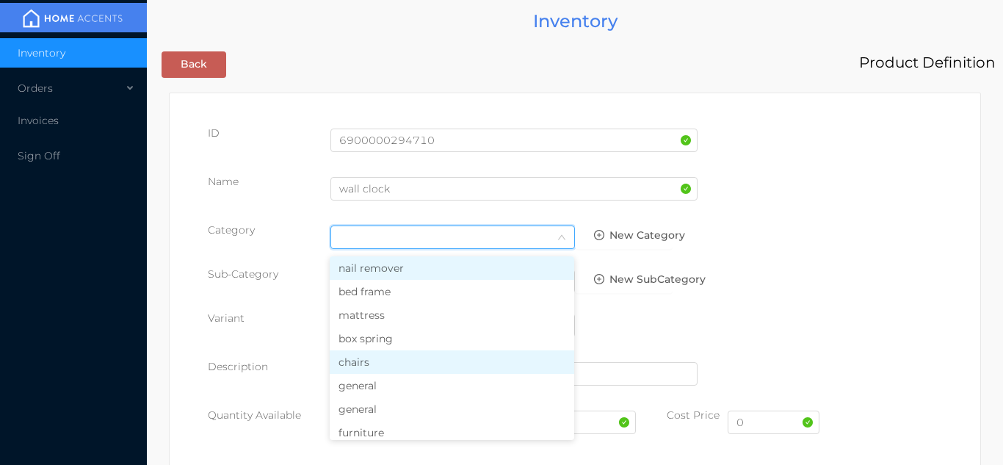
click at [389, 367] on li "chairs" at bounding box center [452, 362] width 245 height 24
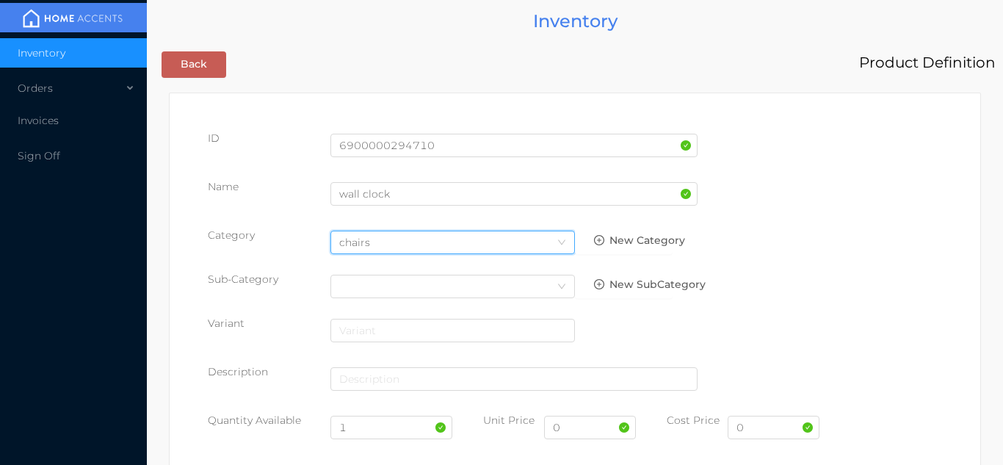
click at [561, 239] on icon "icon: down" at bounding box center [561, 242] width 9 height 9
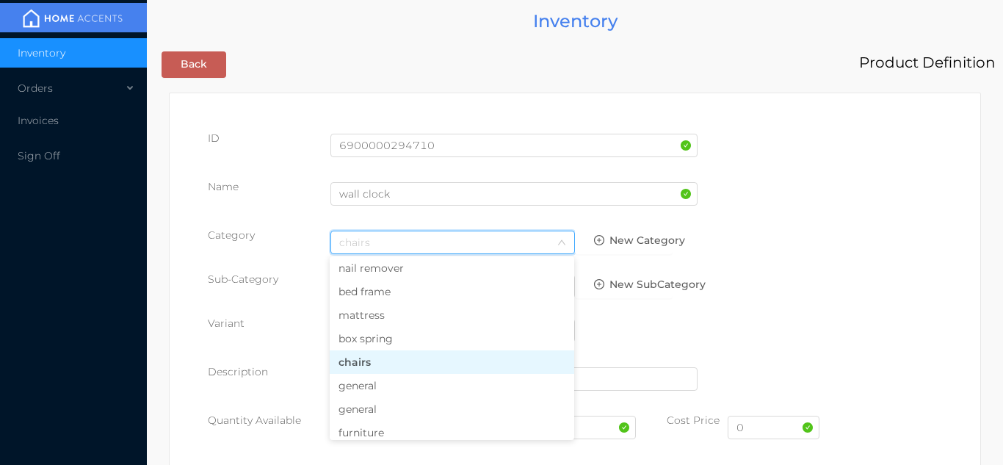
click at [409, 384] on li "general" at bounding box center [452, 386] width 245 height 24
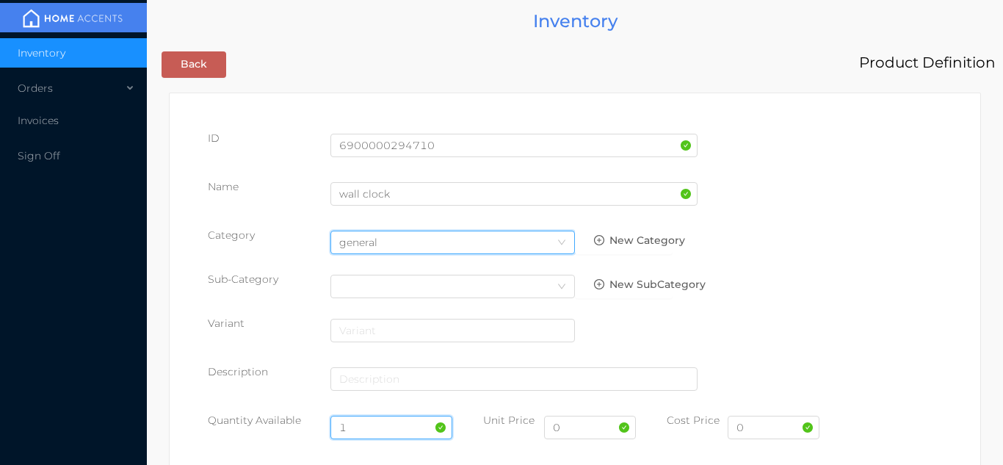
click at [380, 427] on input "1" at bounding box center [392, 428] width 123 height 24
type input "13"
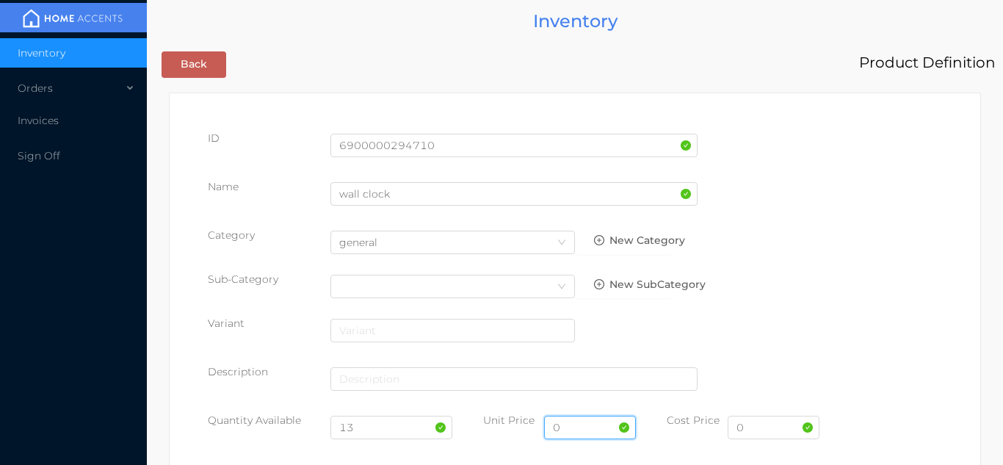
click at [583, 433] on input "0" at bounding box center [590, 428] width 92 height 24
click at [379, 438] on input "13" at bounding box center [392, 428] width 123 height 24
type input "1"
type input "7"
click at [572, 428] on input "text" at bounding box center [590, 428] width 92 height 24
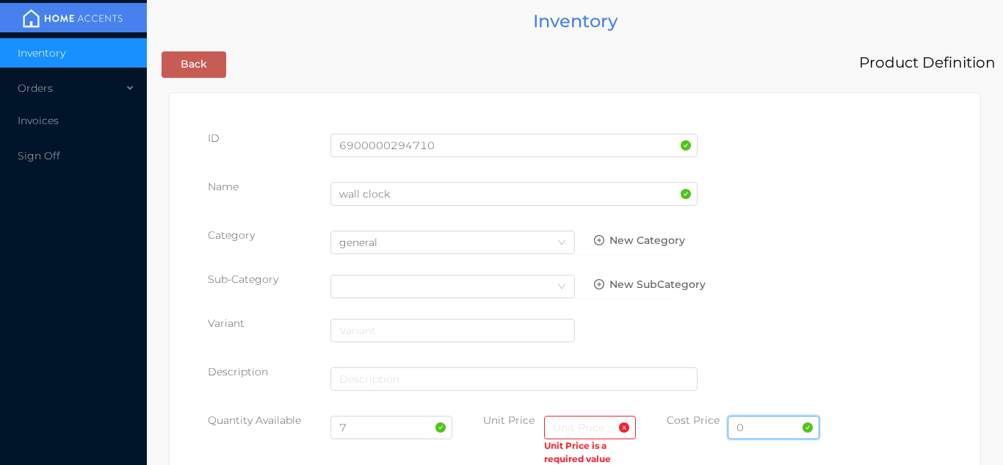
click at [754, 431] on input "0" at bounding box center [774, 428] width 92 height 24
type input "6"
click at [556, 427] on input "text" at bounding box center [590, 428] width 92 height 24
type input "11.99"
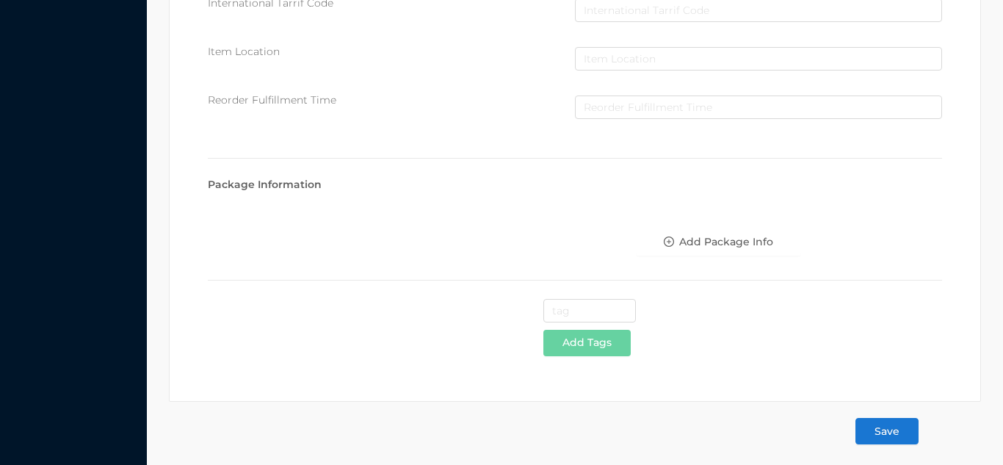
scroll to position [755, 0]
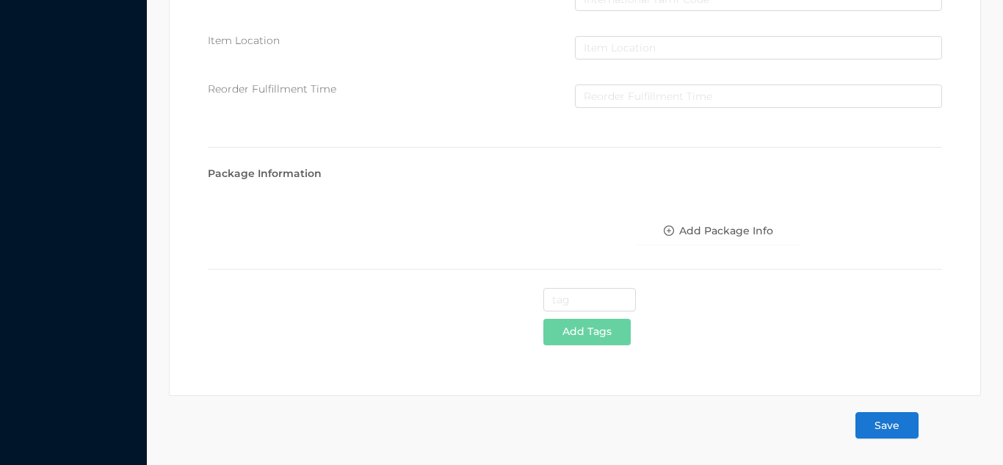
click at [903, 433] on button "Save" at bounding box center [887, 425] width 63 height 26
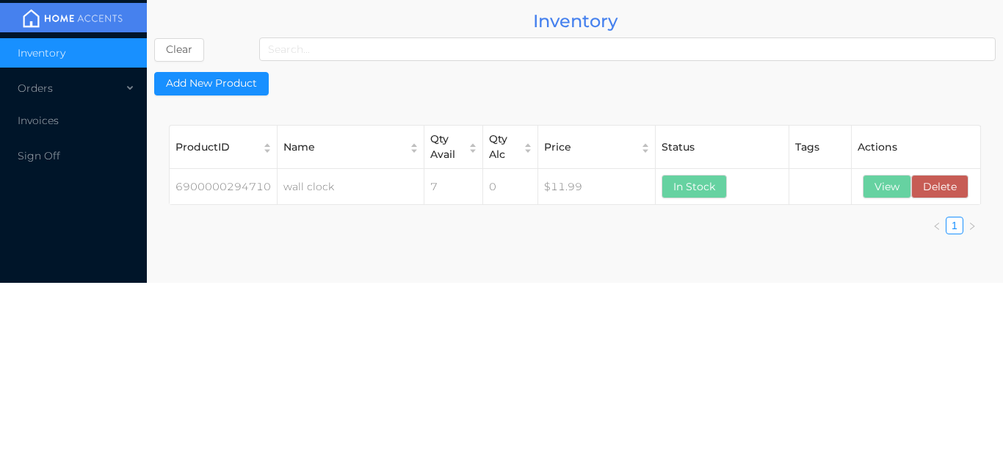
scroll to position [0, 0]
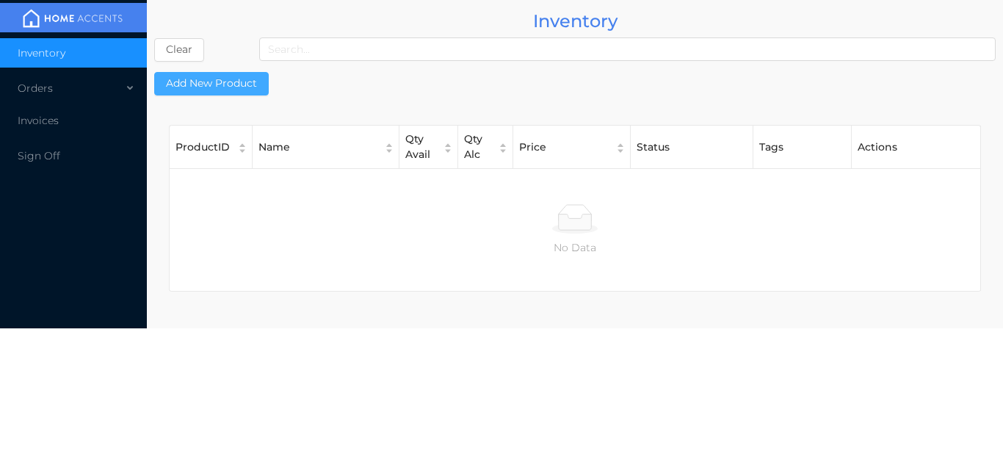
click at [211, 73] on button "Add New Product" at bounding box center [211, 84] width 115 height 24
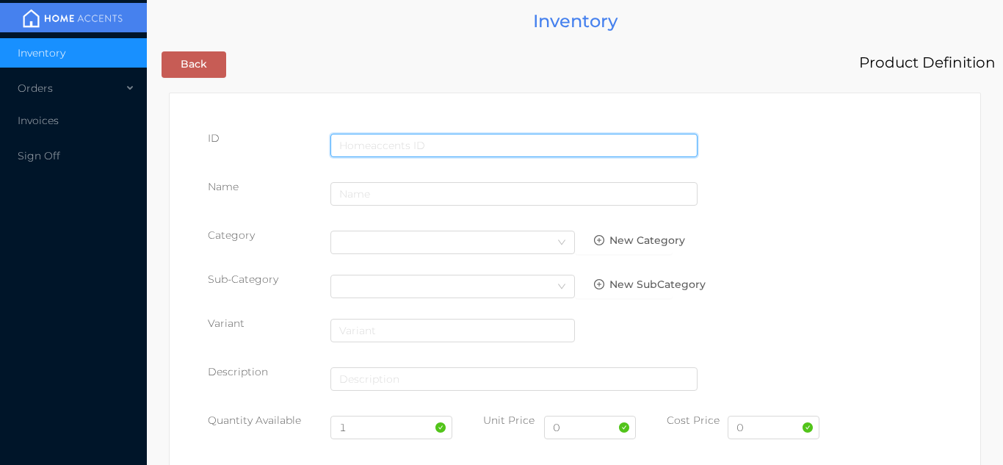
click at [364, 140] on input "text" at bounding box center [514, 146] width 367 height 24
type input "6900000294727"
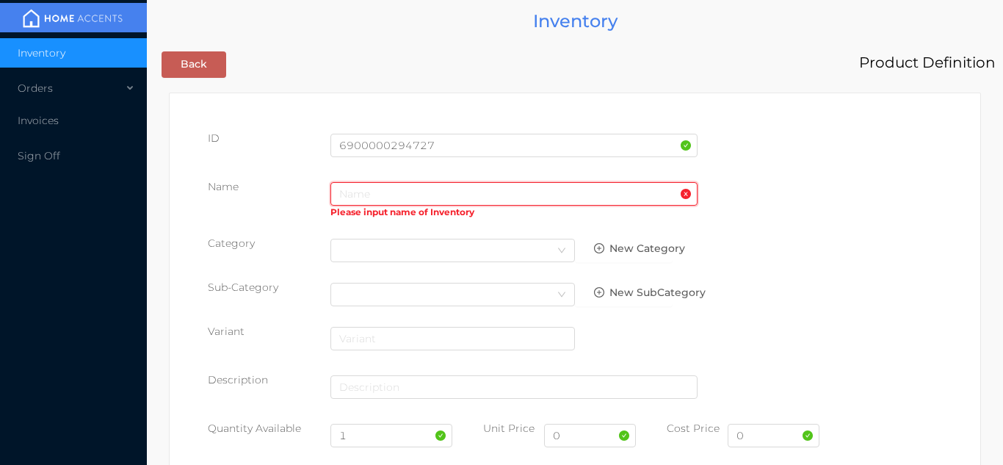
click at [350, 199] on input "text" at bounding box center [514, 194] width 367 height 24
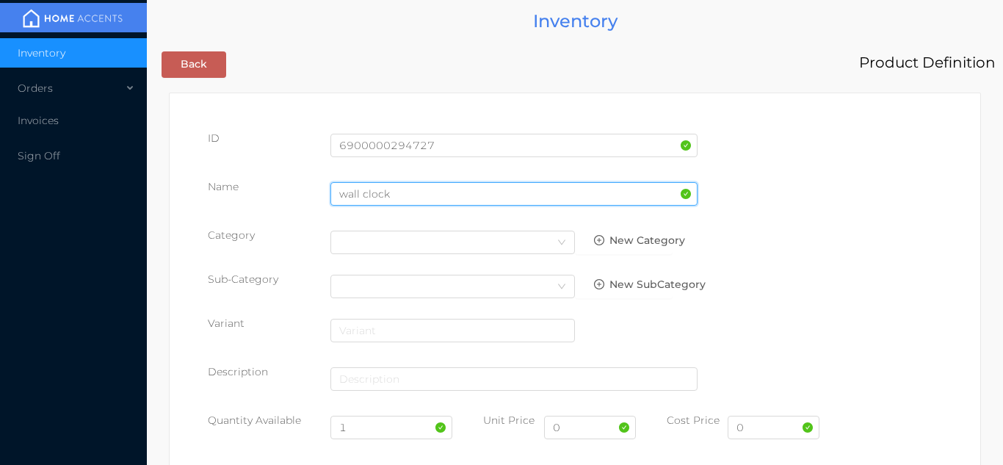
type input "wall clock"
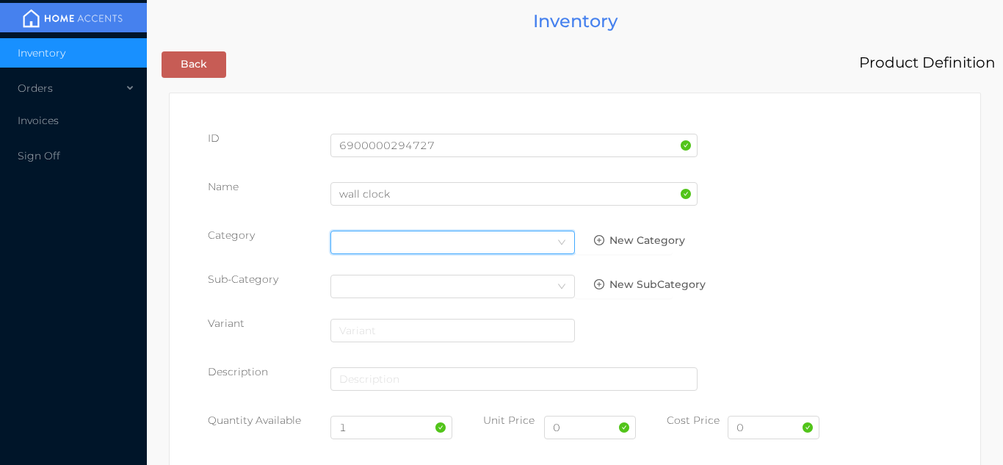
click at [537, 239] on div "Select Category" at bounding box center [452, 242] width 227 height 22
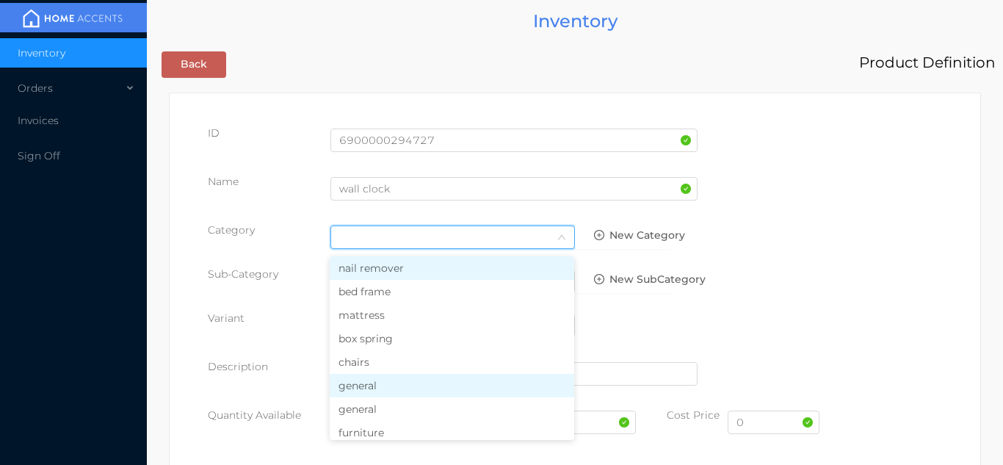
click at [387, 389] on li "general" at bounding box center [452, 386] width 245 height 24
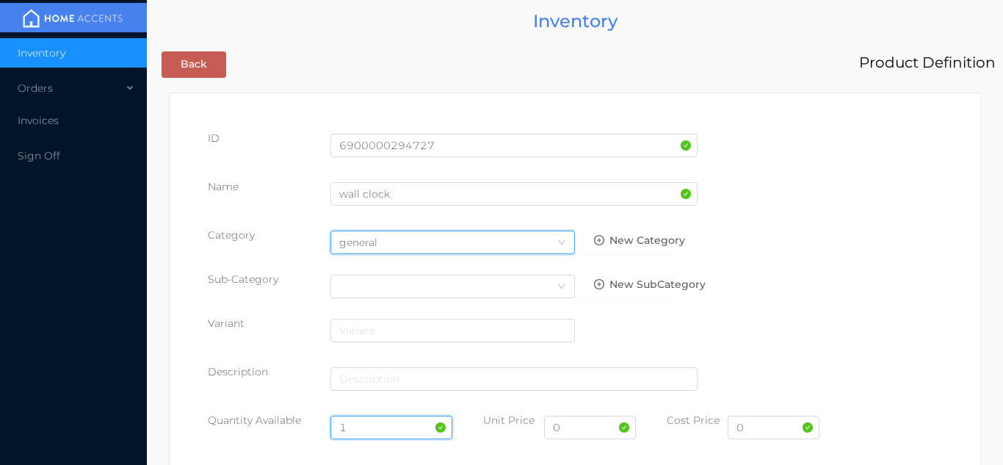
click at [369, 425] on input "1" at bounding box center [392, 428] width 123 height 24
type input "6"
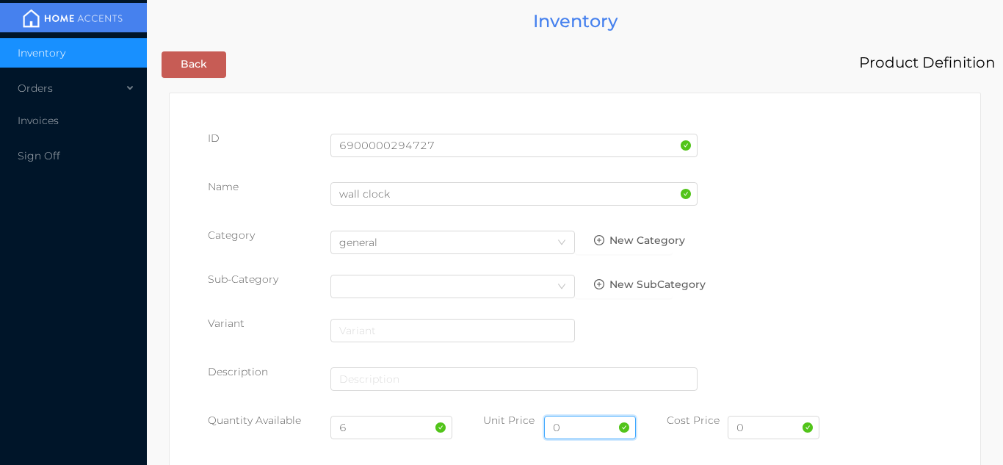
click at [585, 433] on input "0" at bounding box center [590, 428] width 92 height 24
type input "11.99"
click at [768, 428] on input "0" at bounding box center [774, 428] width 92 height 24
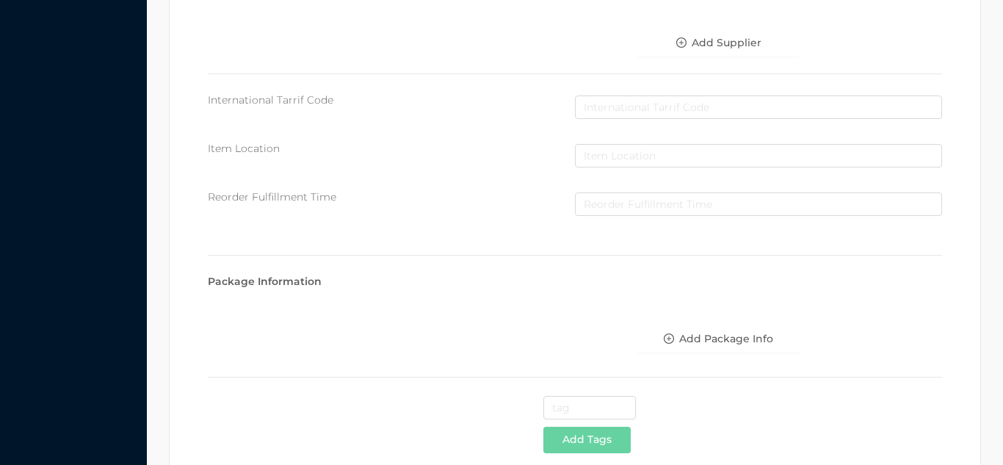
scroll to position [755, 0]
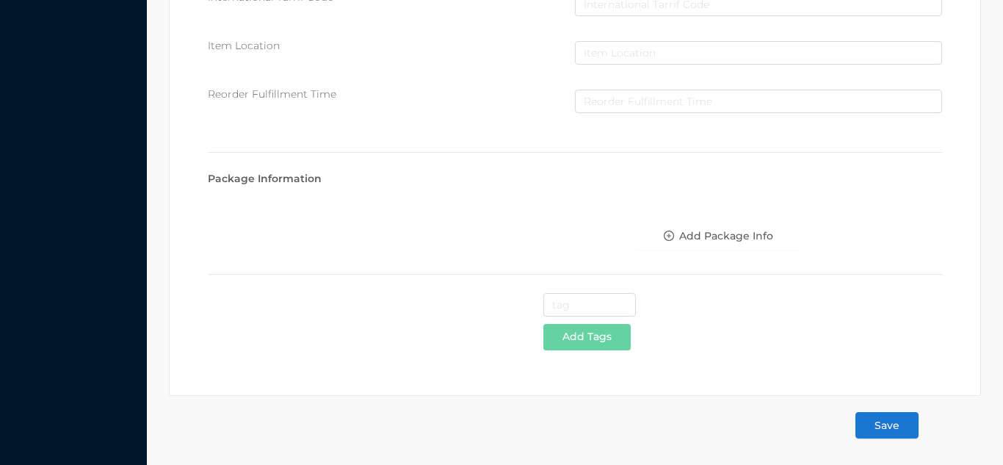
type input "5.85"
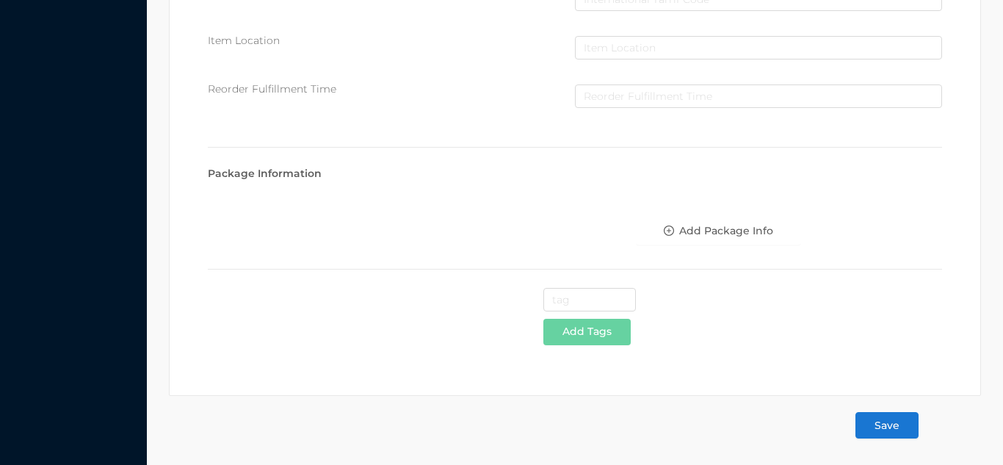
click at [883, 422] on button "Save" at bounding box center [887, 425] width 63 height 26
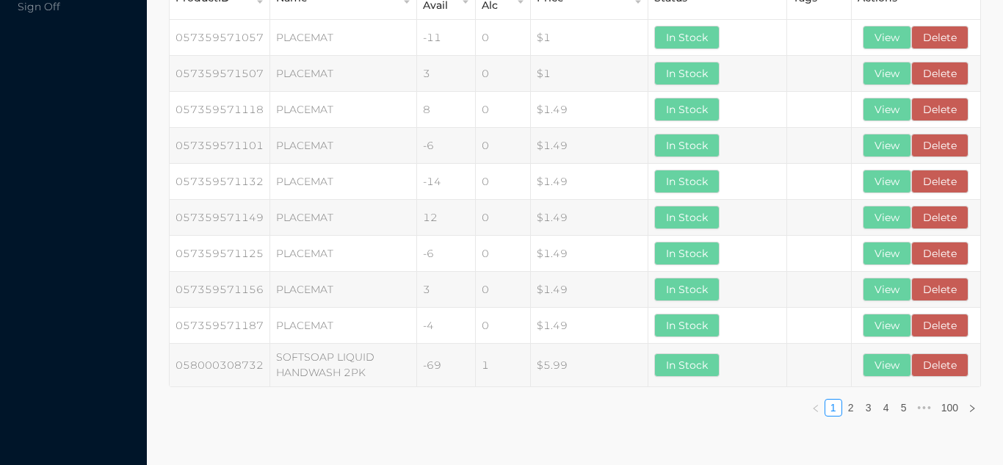
scroll to position [0, 0]
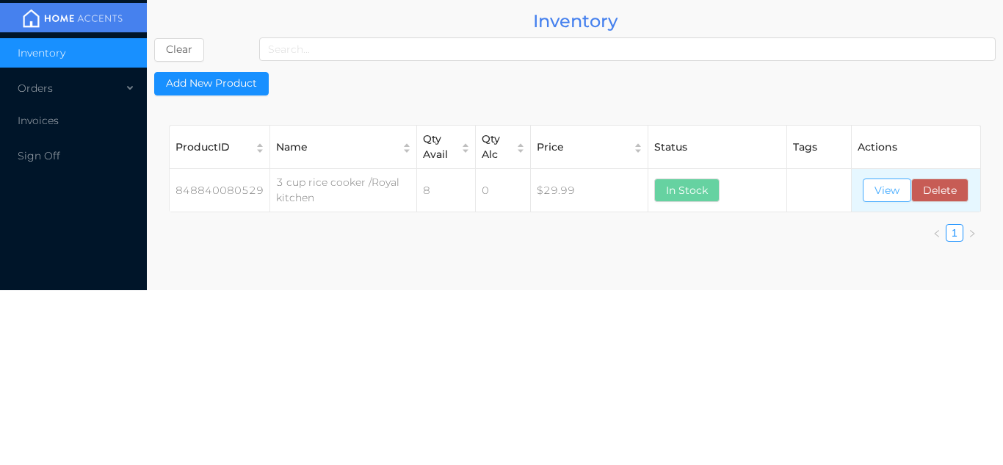
click at [881, 191] on button "View" at bounding box center [887, 190] width 48 height 24
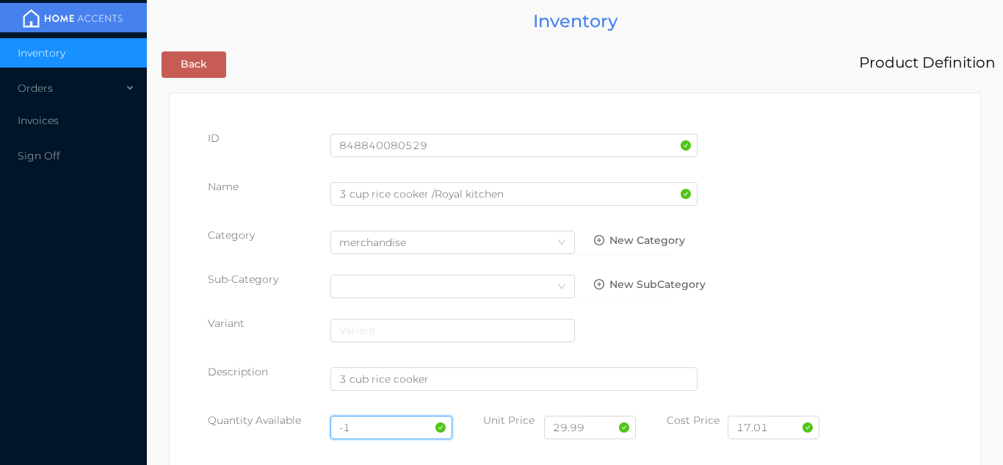
click at [384, 431] on input "-1" at bounding box center [392, 428] width 123 height 24
type input "-"
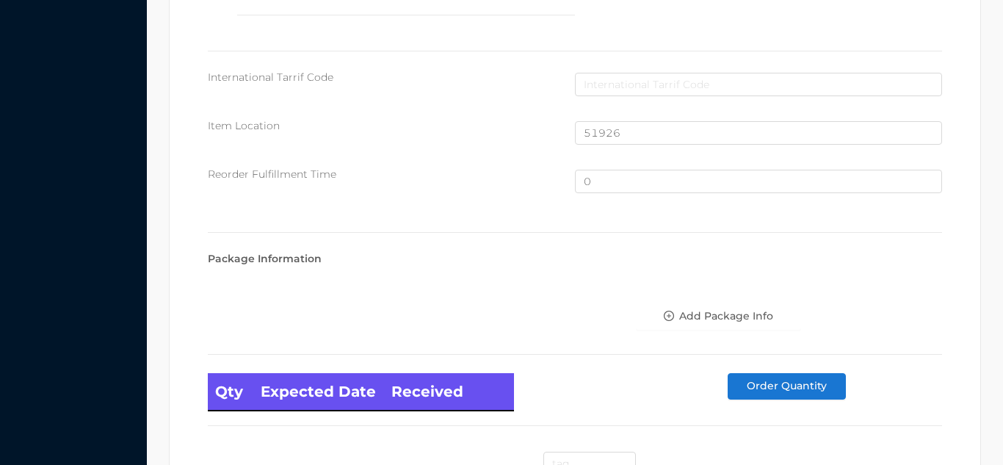
scroll to position [989, 0]
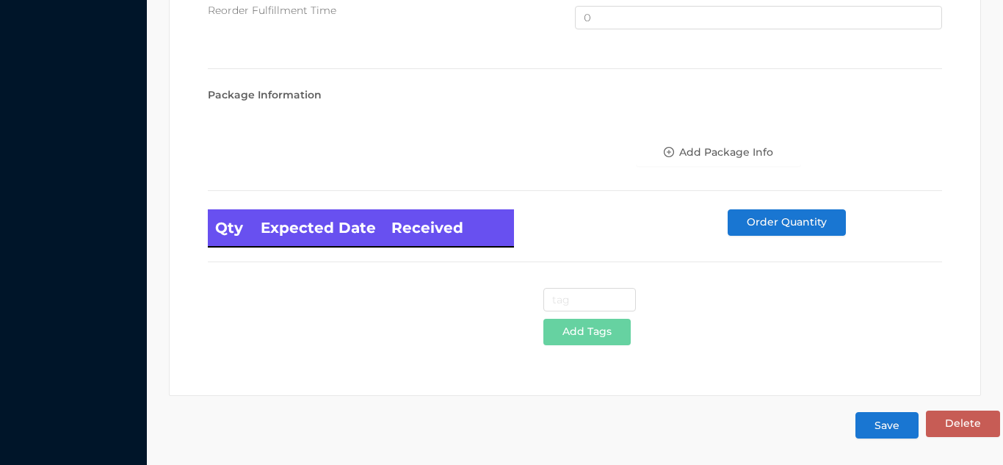
type input "8"
click at [895, 430] on button "Save" at bounding box center [887, 425] width 63 height 26
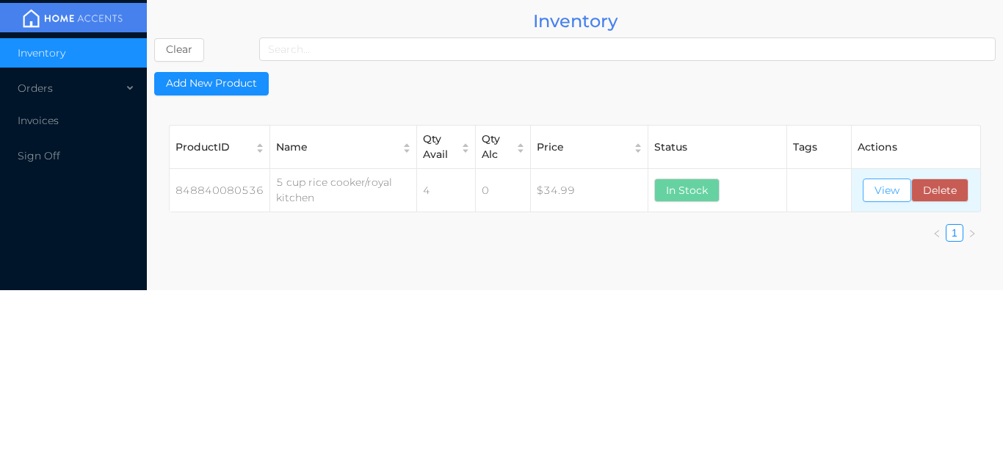
click at [881, 187] on button "View" at bounding box center [887, 190] width 48 height 24
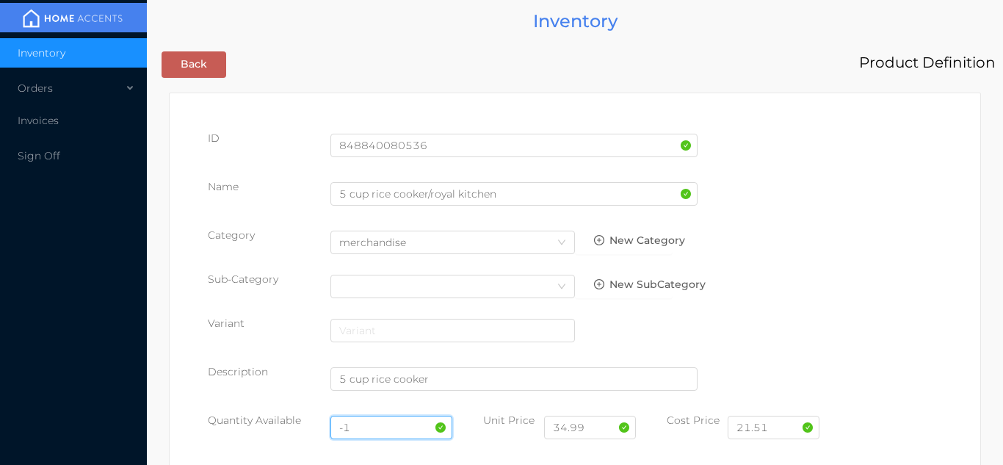
click at [372, 426] on input "-1" at bounding box center [392, 428] width 123 height 24
type input "-"
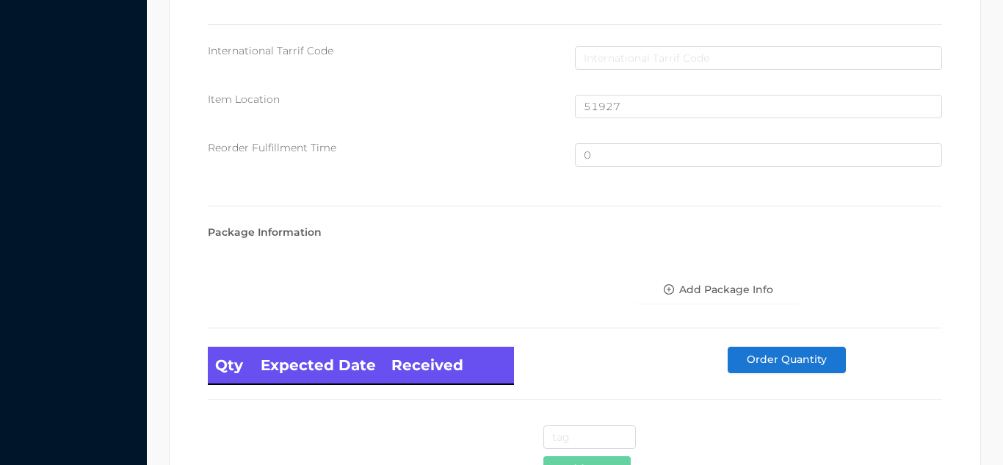
scroll to position [989, 0]
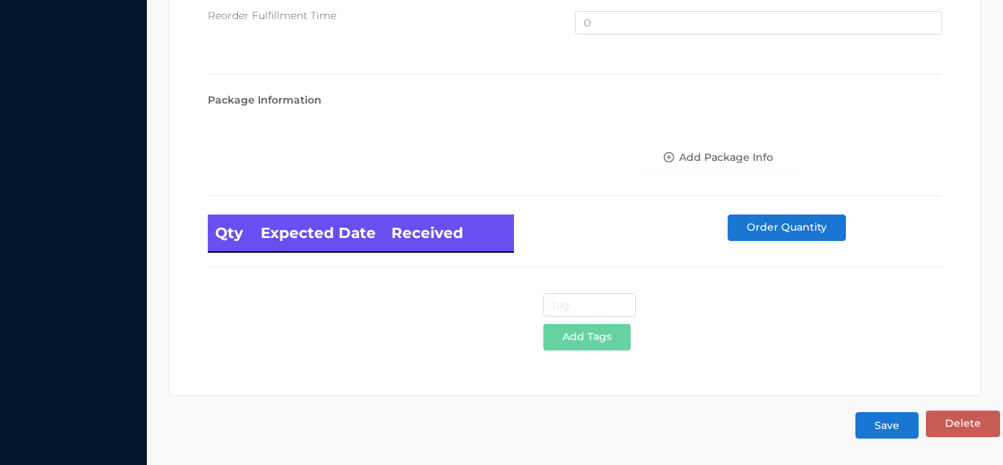
type input "8"
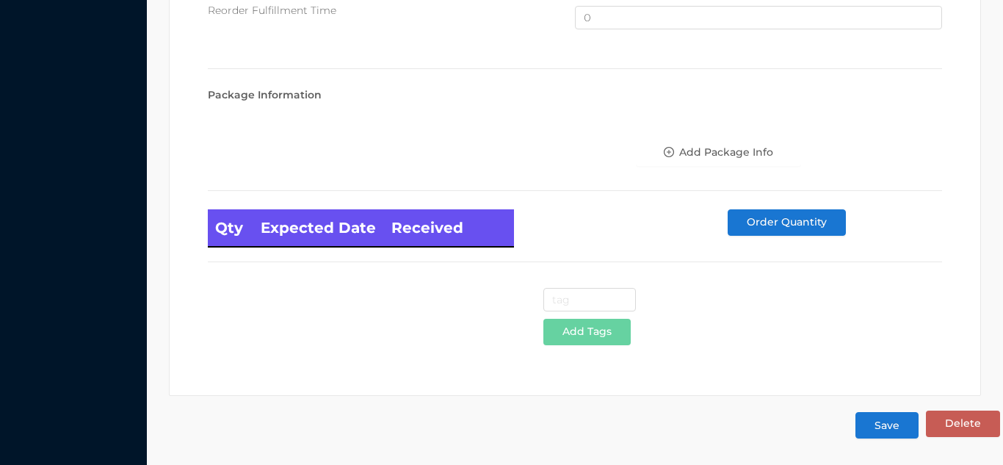
click at [902, 429] on button "Save" at bounding box center [887, 425] width 63 height 26
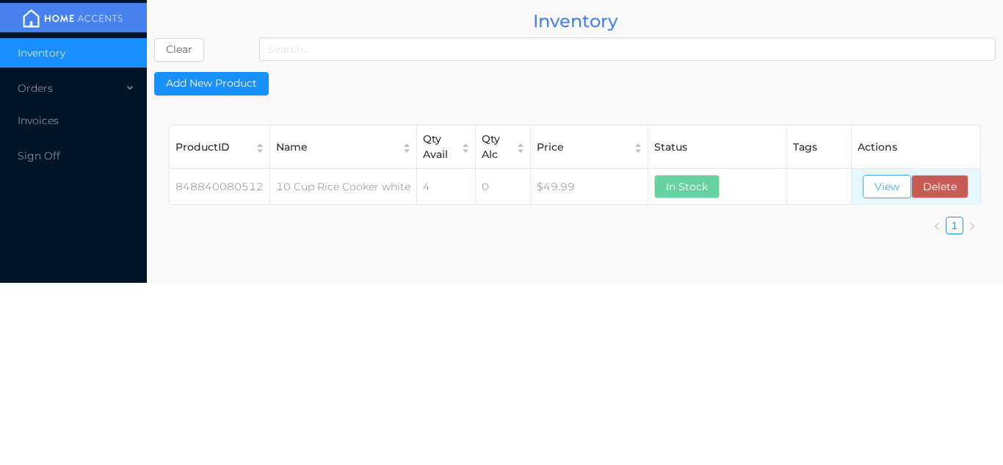
click at [871, 192] on button "View" at bounding box center [887, 187] width 48 height 24
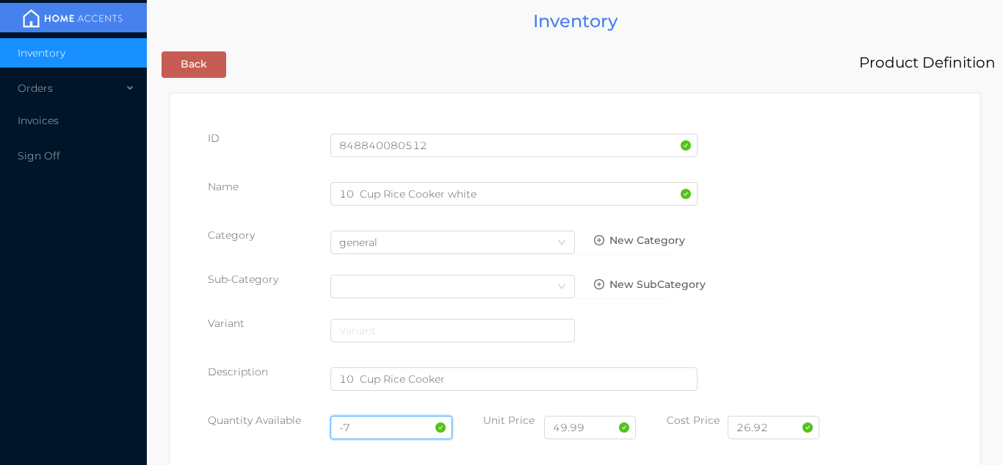
click at [382, 424] on input "-7" at bounding box center [392, 428] width 123 height 24
type input "-"
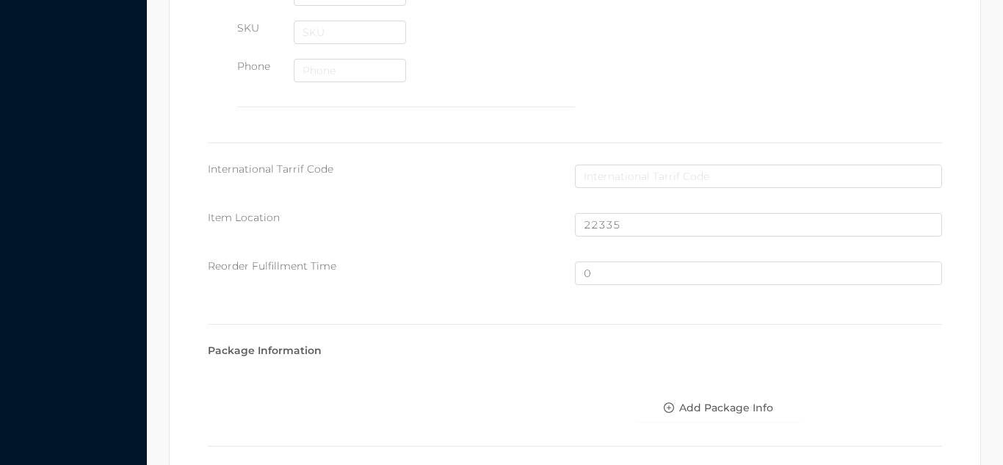
scroll to position [989, 0]
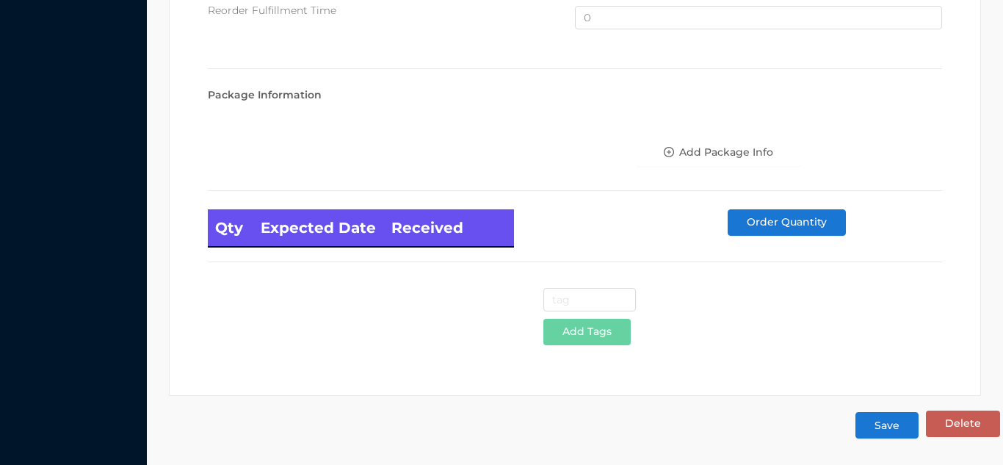
type input "8"
click at [903, 425] on button "Save" at bounding box center [887, 425] width 63 height 26
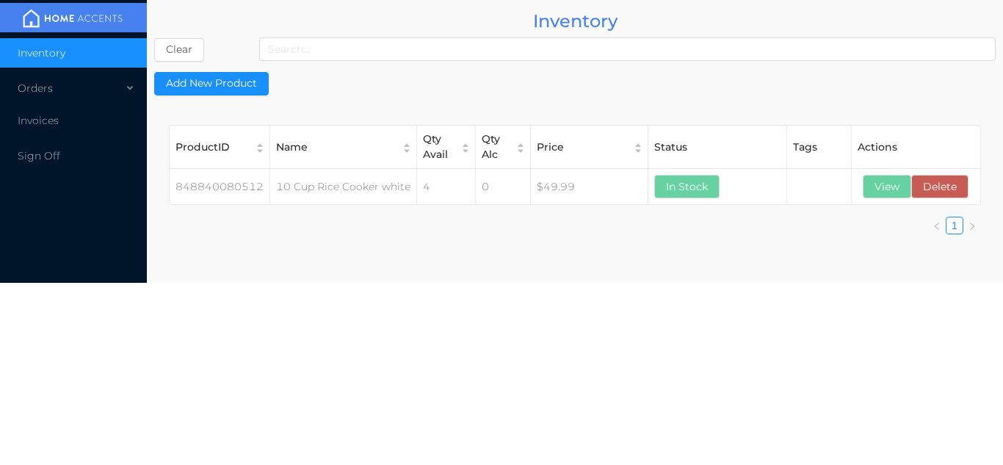
scroll to position [0, 0]
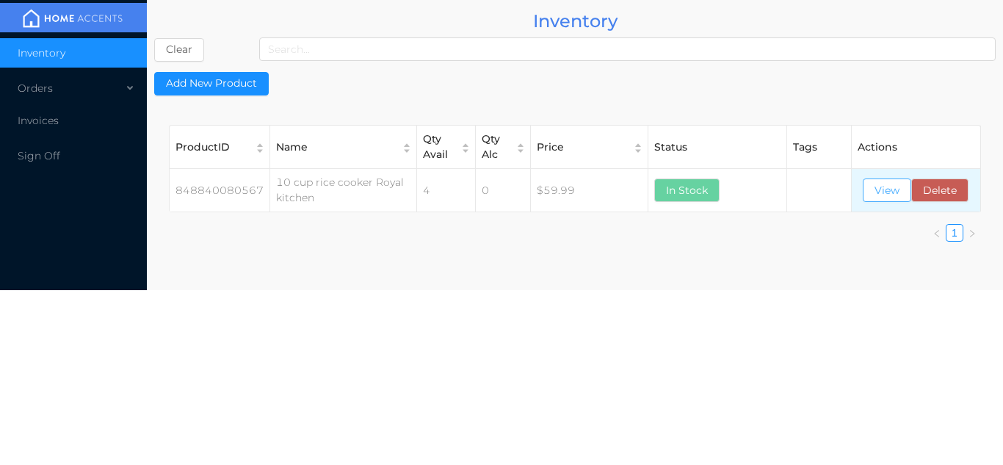
click at [889, 189] on button "View" at bounding box center [887, 190] width 48 height 24
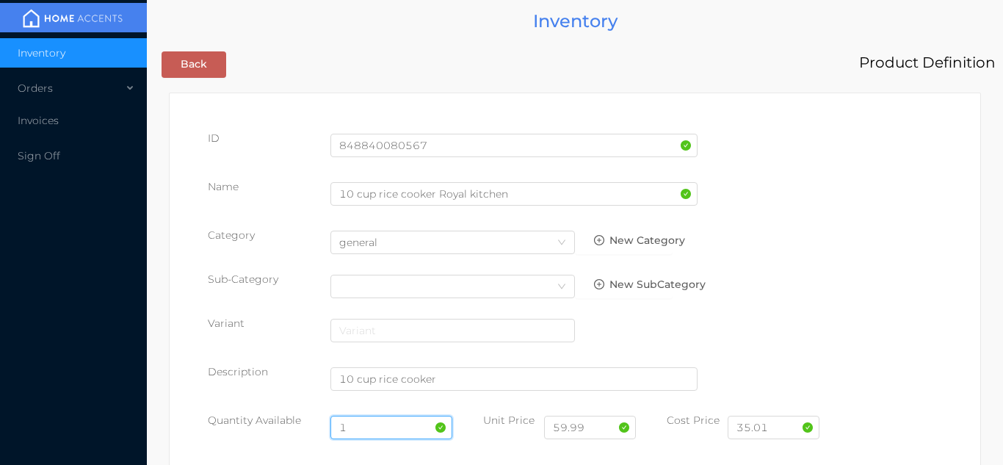
click at [365, 426] on input "1" at bounding box center [392, 428] width 123 height 24
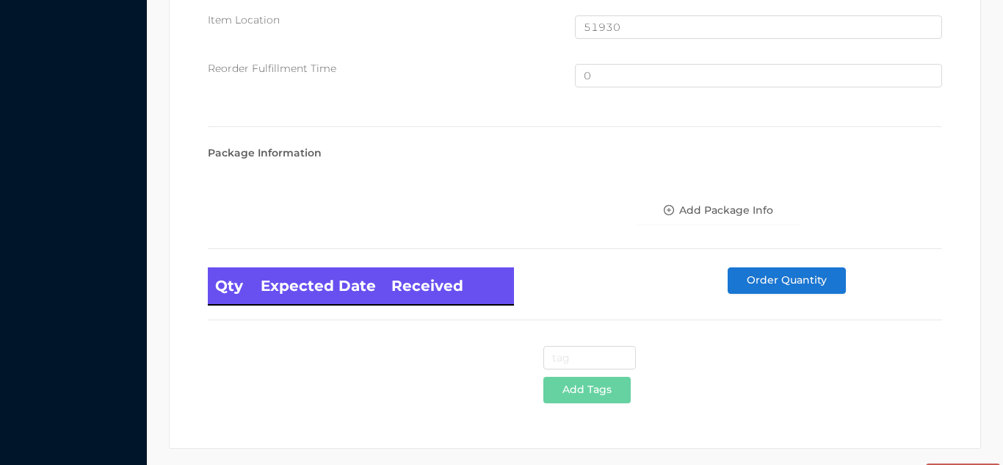
scroll to position [989, 0]
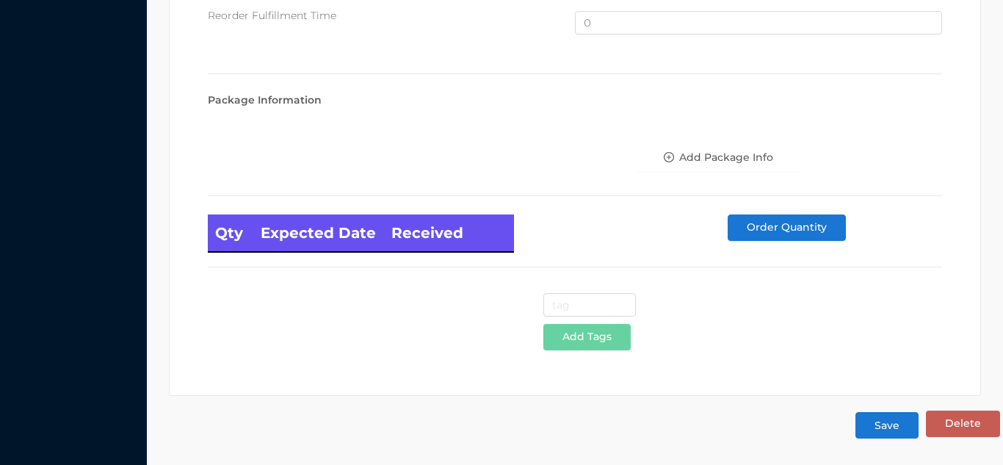
type input "4"
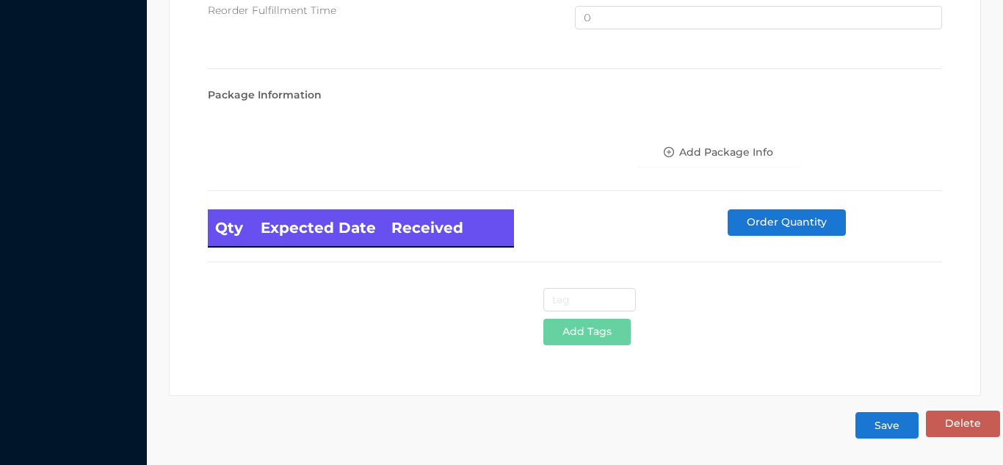
click at [911, 429] on button "Save" at bounding box center [887, 425] width 63 height 26
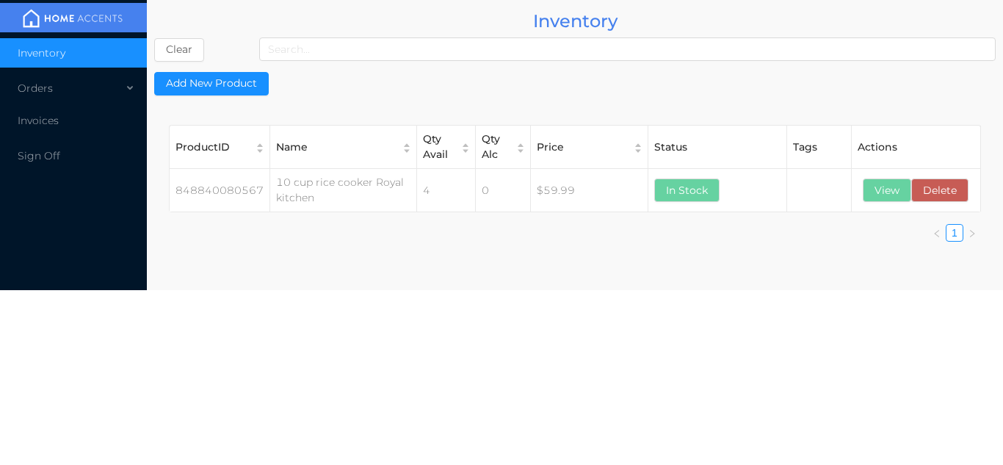
scroll to position [0, 0]
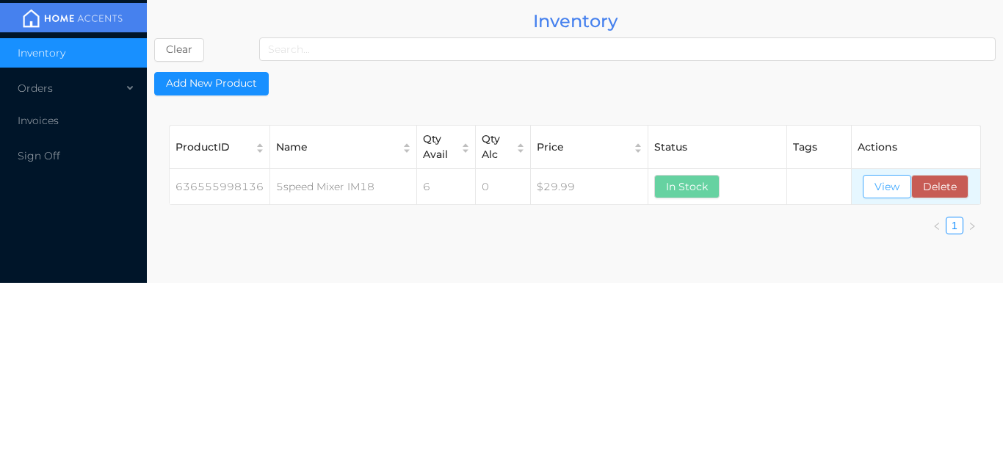
click at [905, 191] on button "View" at bounding box center [887, 187] width 48 height 24
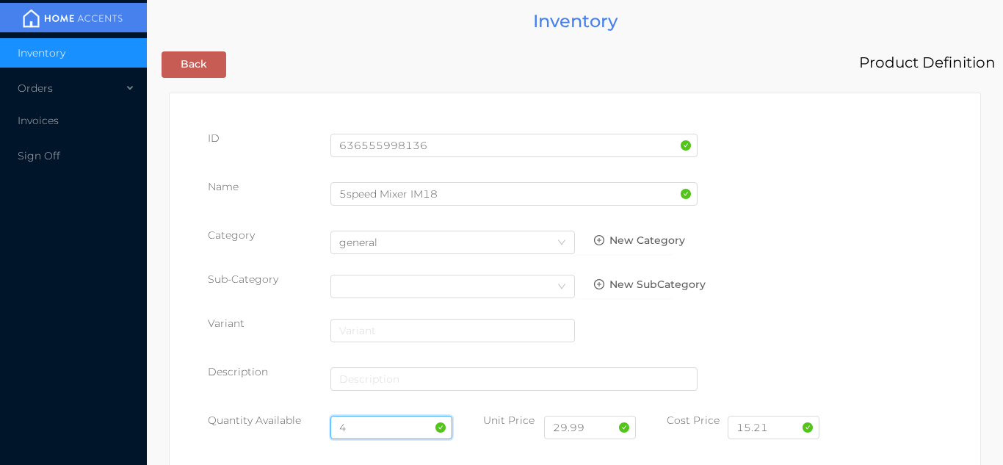
click at [363, 427] on input "4" at bounding box center [392, 428] width 123 height 24
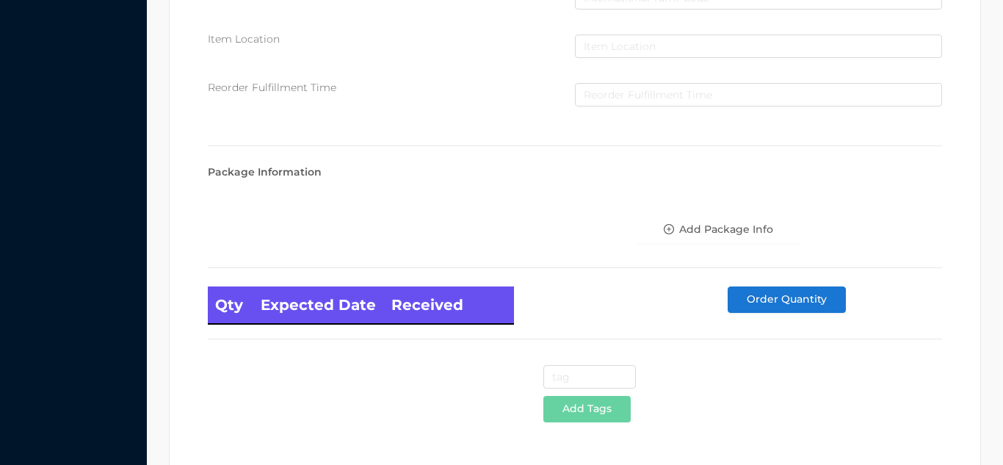
scroll to position [834, 0]
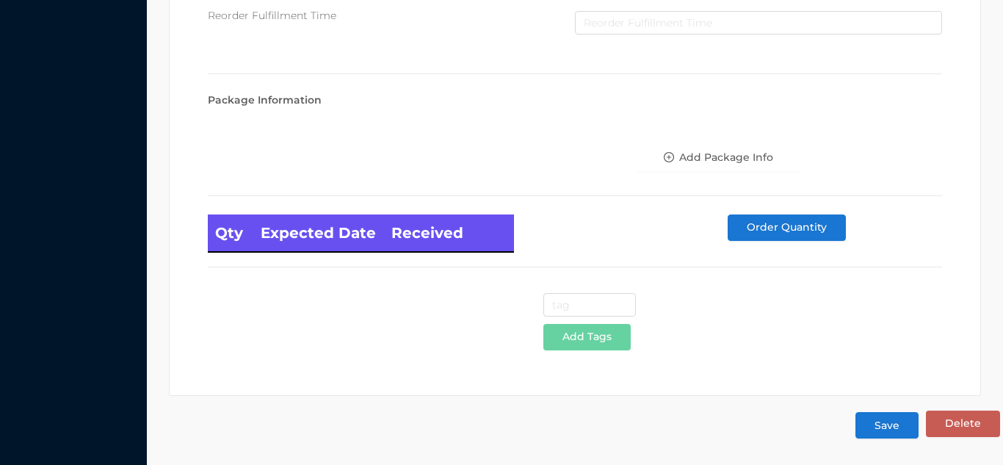
type input "5"
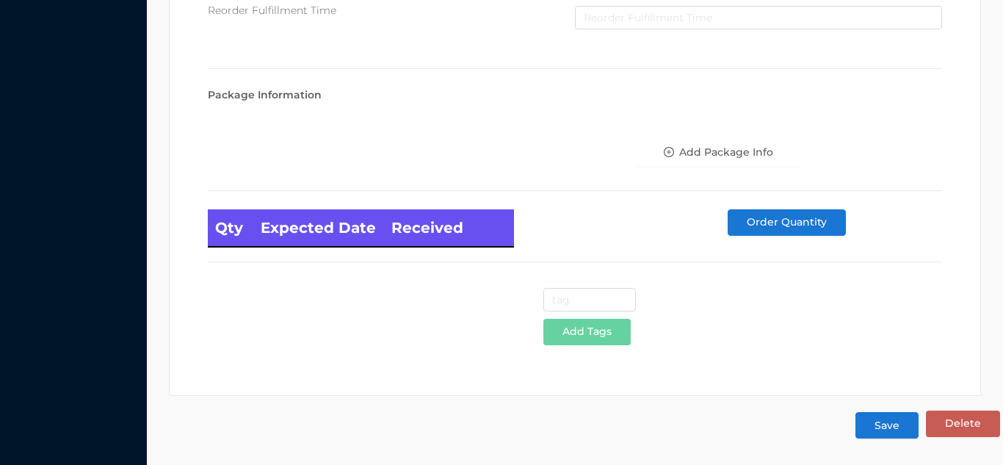
click at [887, 438] on button "Save" at bounding box center [887, 425] width 63 height 26
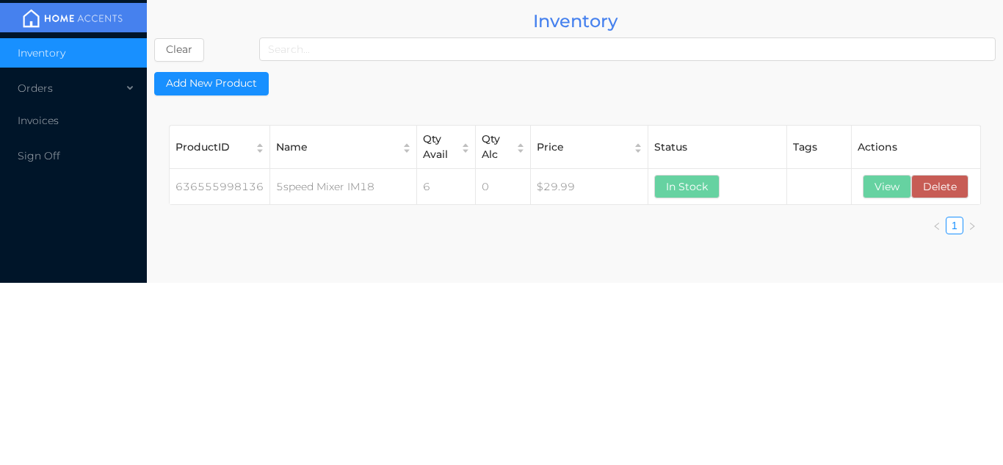
scroll to position [0, 0]
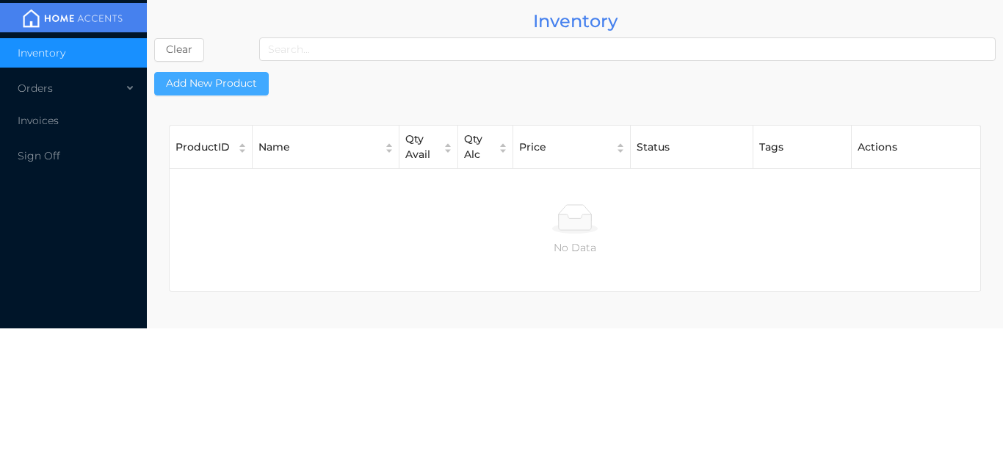
click at [236, 88] on button "Add New Product" at bounding box center [211, 84] width 115 height 24
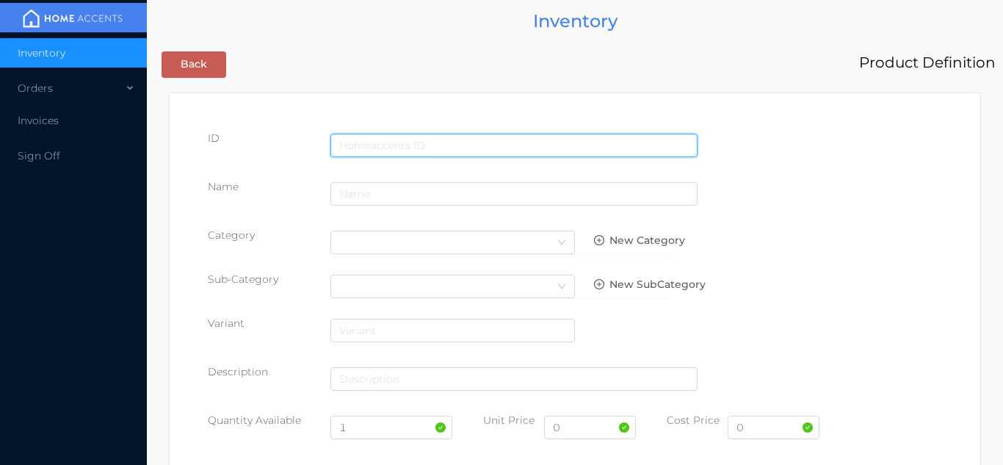
click at [389, 145] on input "text" at bounding box center [514, 146] width 367 height 24
type input "022333803004"
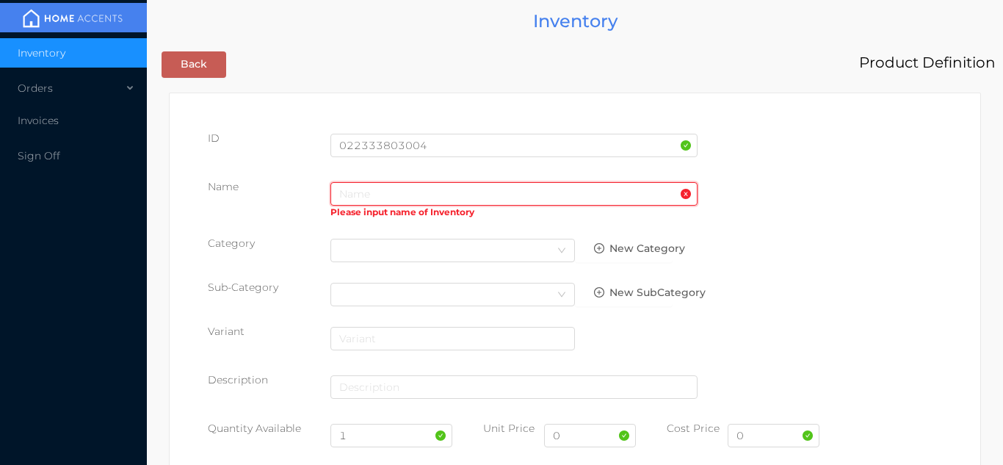
click at [375, 195] on input "text" at bounding box center [514, 194] width 367 height 24
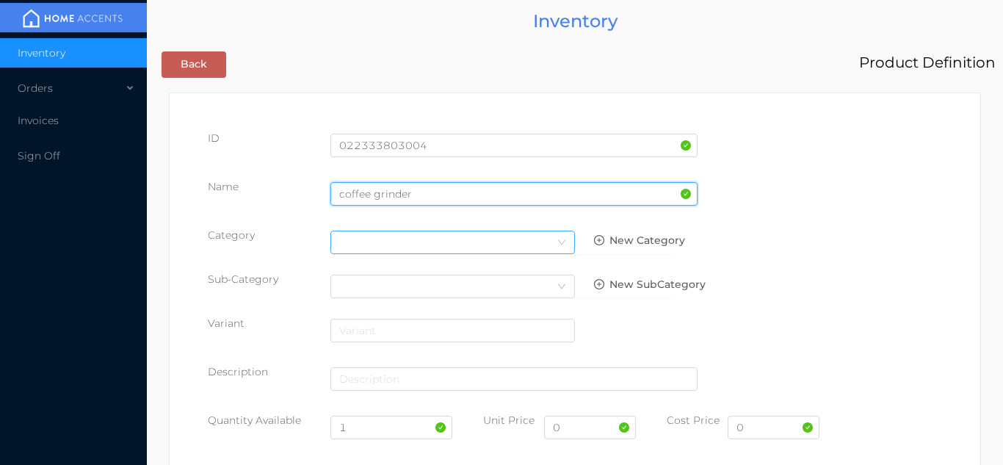
type input "coffee grinder"
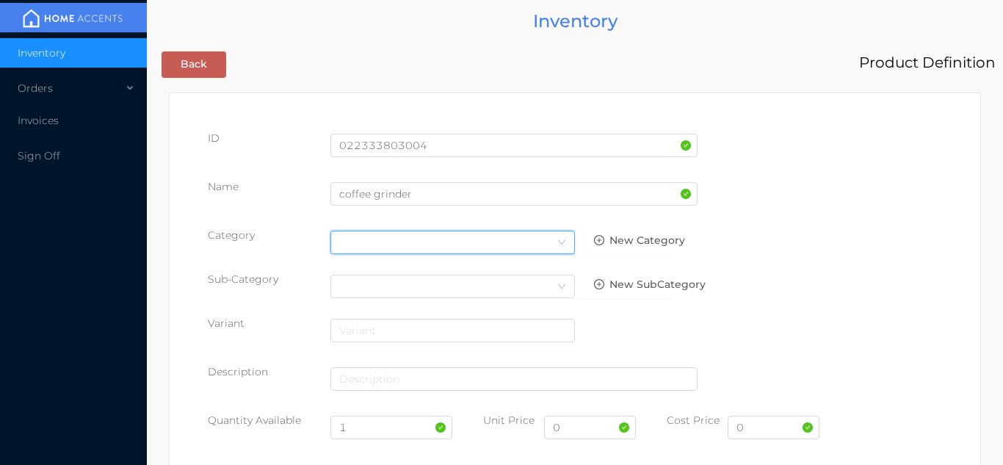
click at [559, 243] on icon "icon: down" at bounding box center [561, 242] width 9 height 9
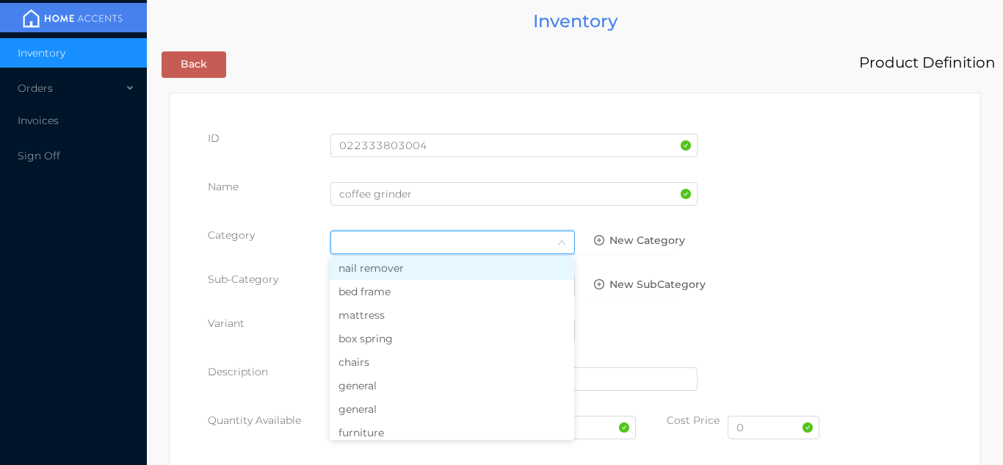
click at [368, 391] on li "general" at bounding box center [452, 386] width 245 height 24
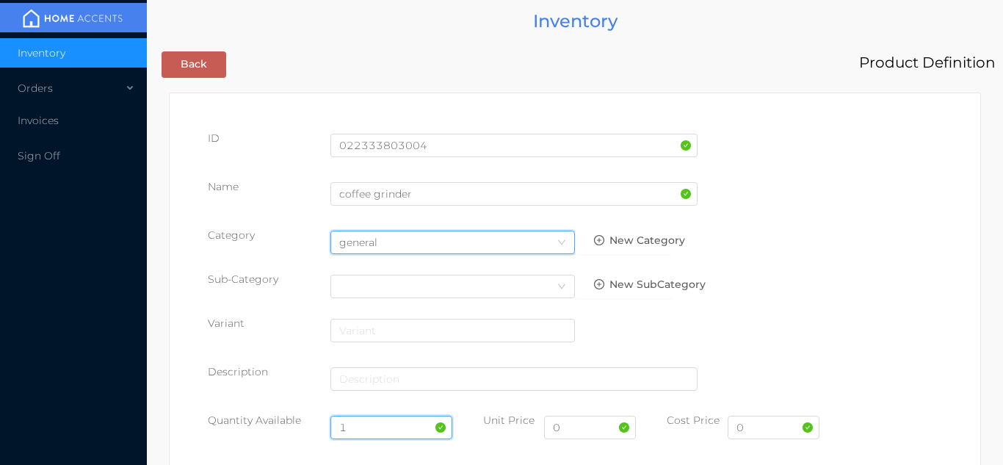
click at [367, 426] on input "1" at bounding box center [392, 428] width 123 height 24
type input "8"
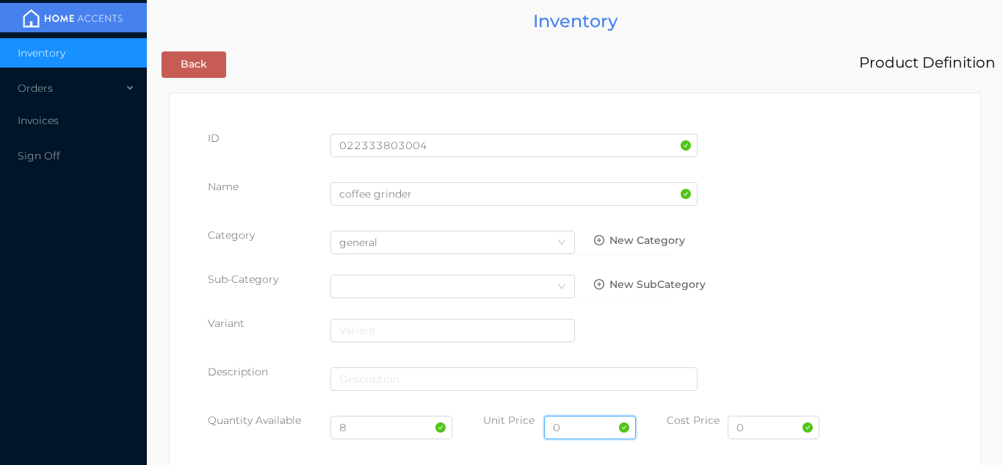
click at [575, 432] on input "0" at bounding box center [590, 428] width 92 height 24
type input "29.99"
click at [769, 433] on input "0" at bounding box center [774, 428] width 92 height 24
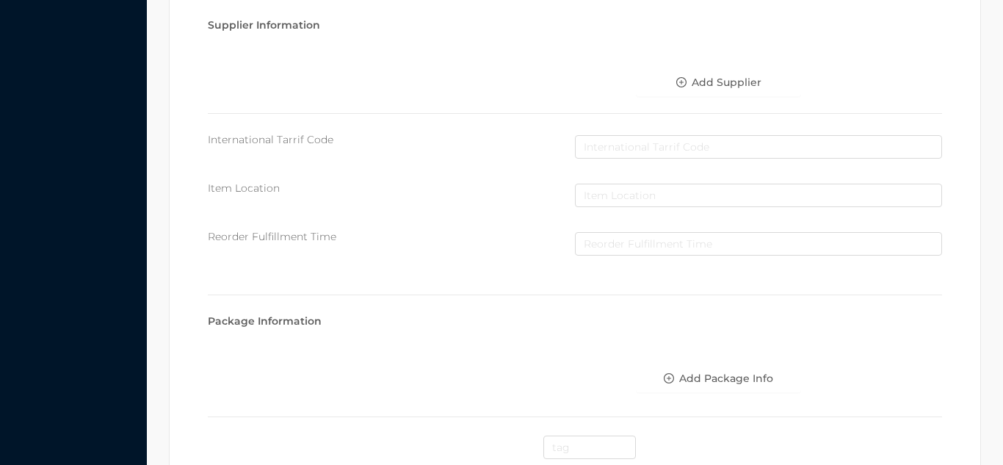
scroll to position [755, 0]
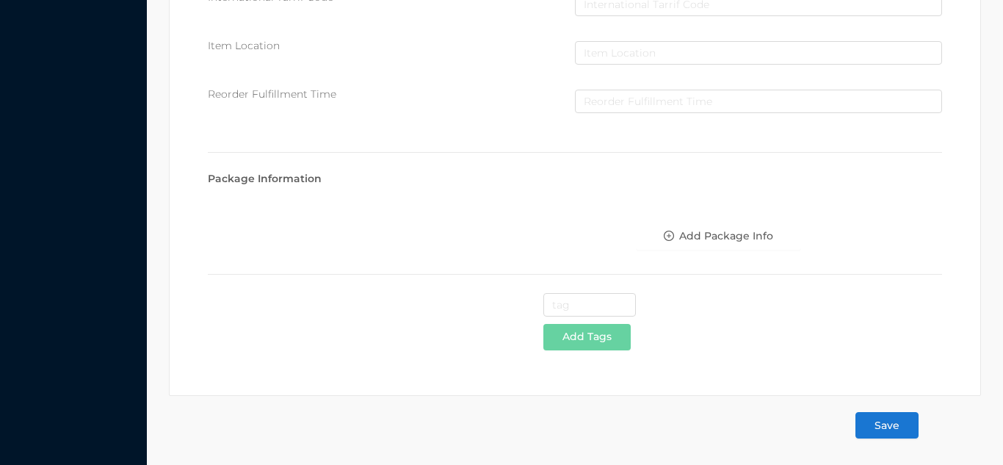
type input "17.90"
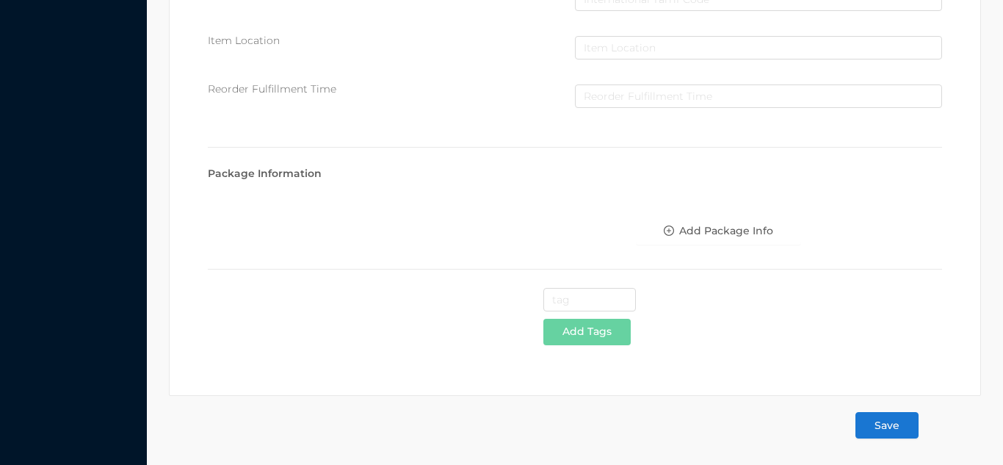
click at [900, 425] on button "Save" at bounding box center [887, 425] width 63 height 26
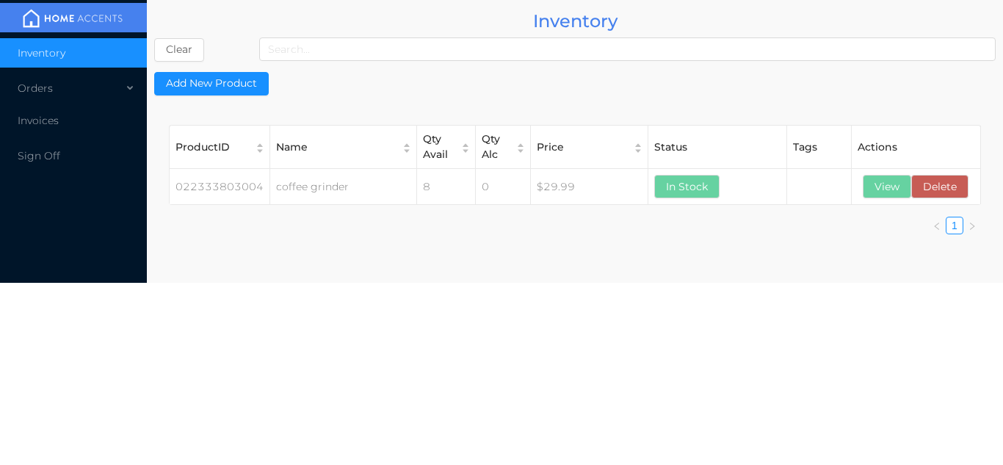
scroll to position [0, 0]
click at [40, 109] on li "Invoices" at bounding box center [73, 120] width 147 height 29
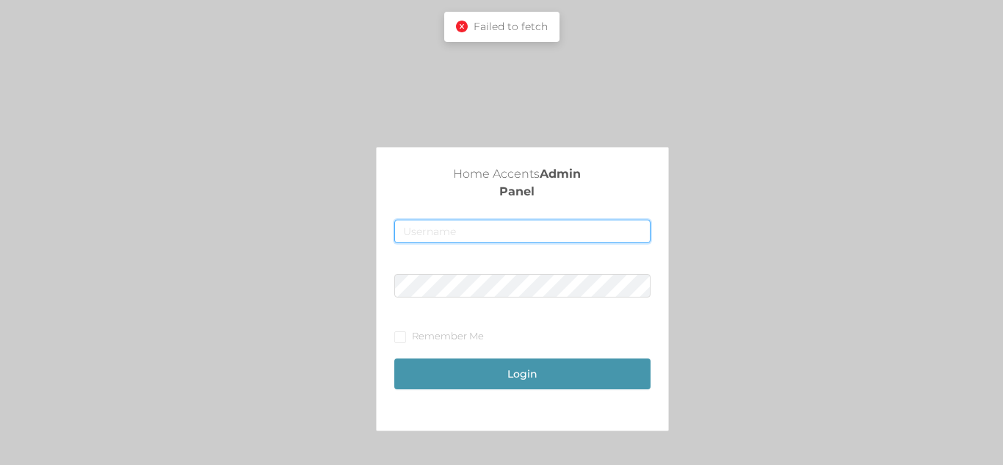
type input "[EMAIL_ADDRESS][DOMAIN_NAME]"
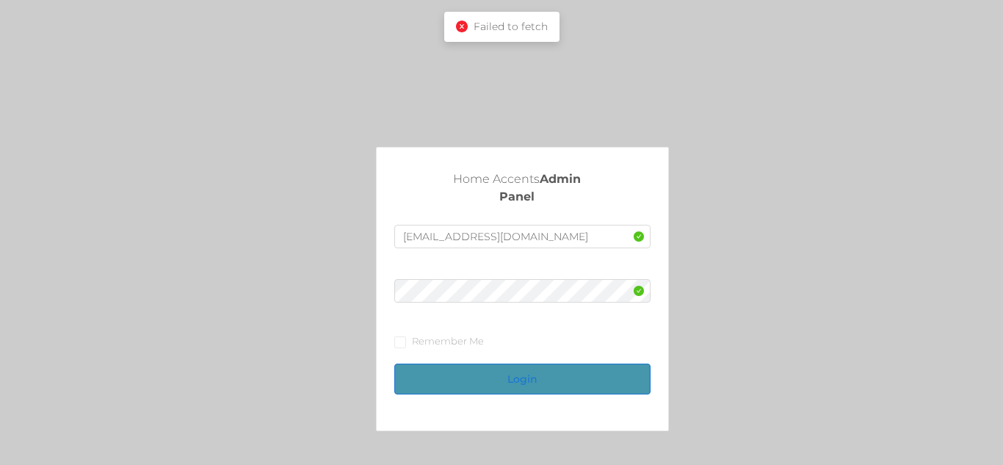
click at [483, 384] on button "Login" at bounding box center [522, 379] width 256 height 31
click at [566, 380] on button "Login" at bounding box center [522, 379] width 256 height 31
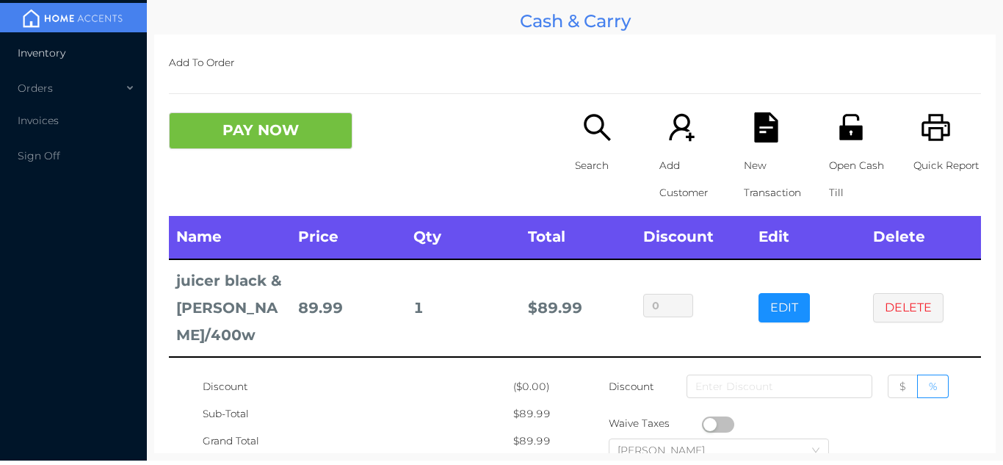
click at [49, 51] on span "Inventory" at bounding box center [42, 52] width 48 height 13
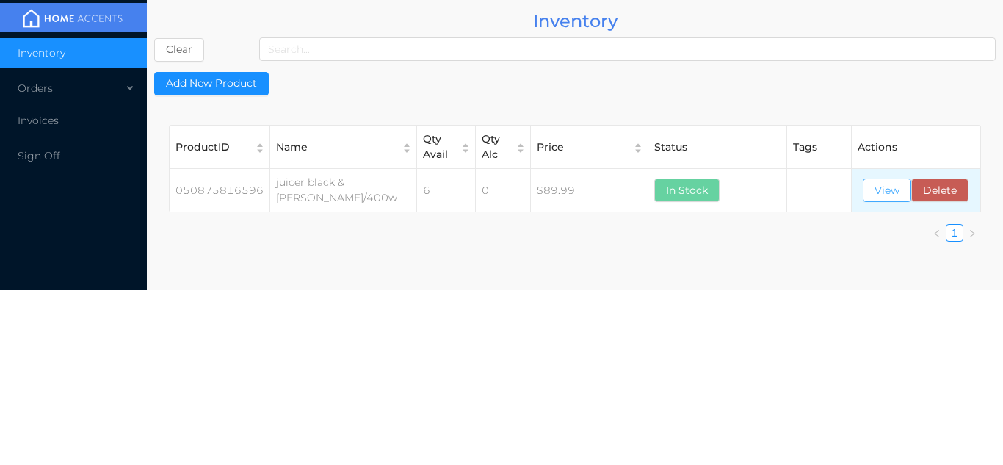
click at [868, 185] on button "View" at bounding box center [887, 190] width 48 height 24
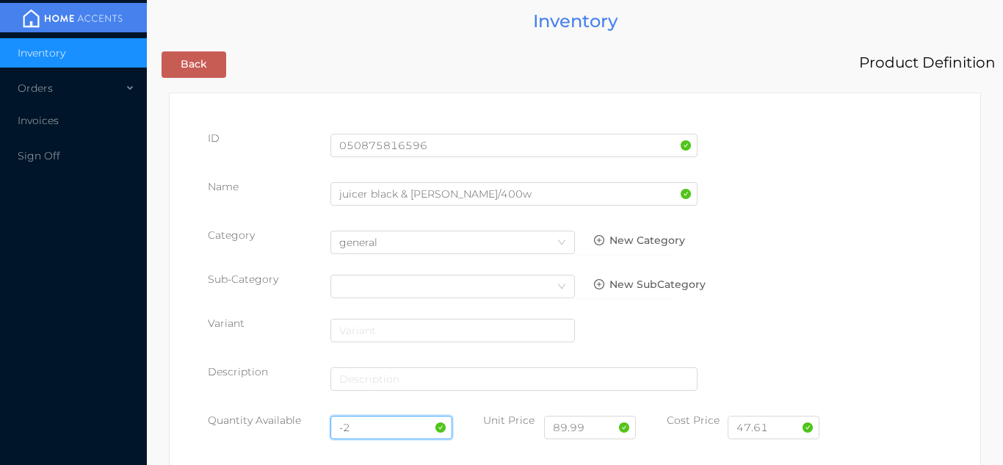
click at [375, 427] on input "-2" at bounding box center [392, 428] width 123 height 24
type input "-"
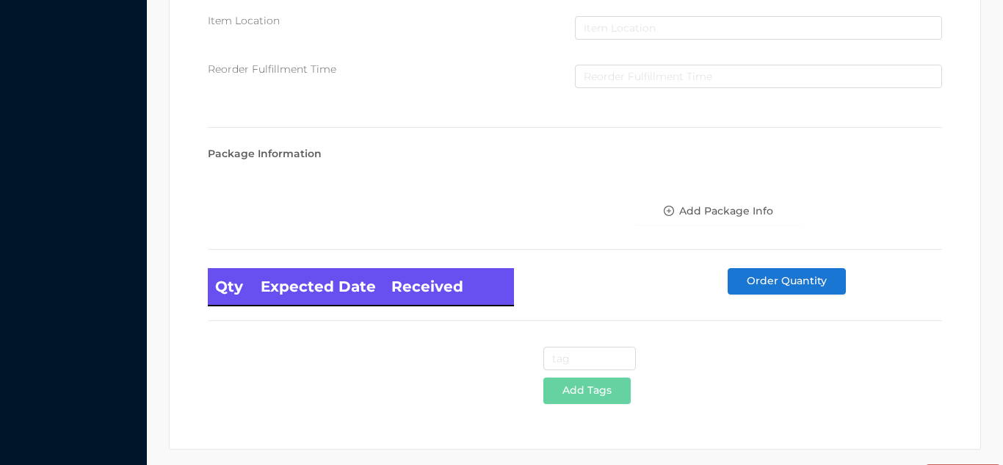
scroll to position [834, 0]
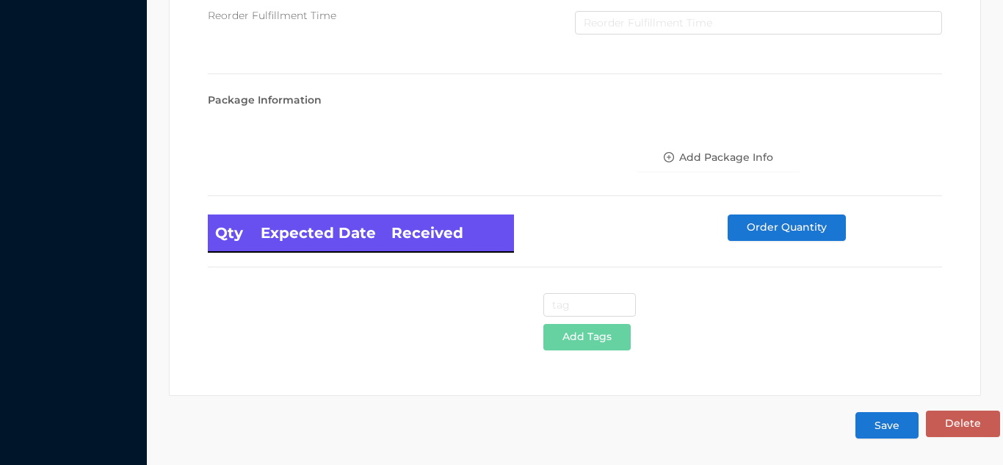
type input "4"
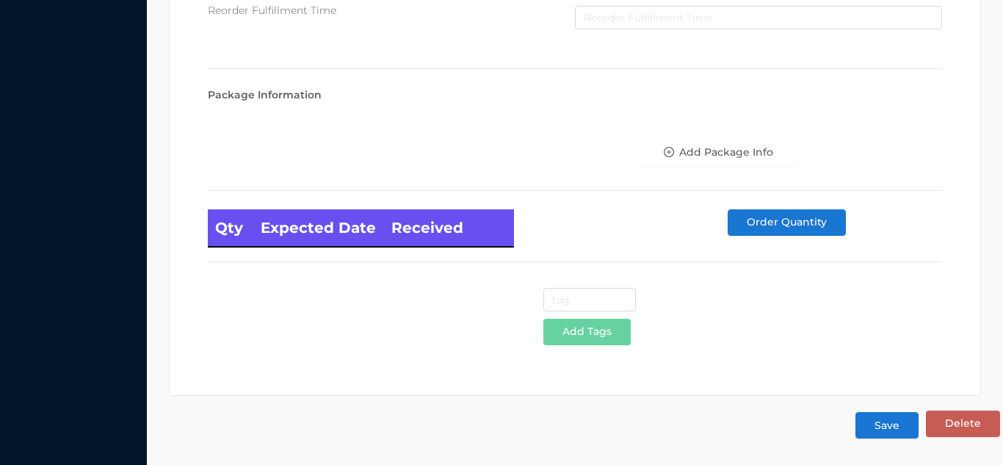
click at [885, 432] on button "Save" at bounding box center [887, 425] width 63 height 26
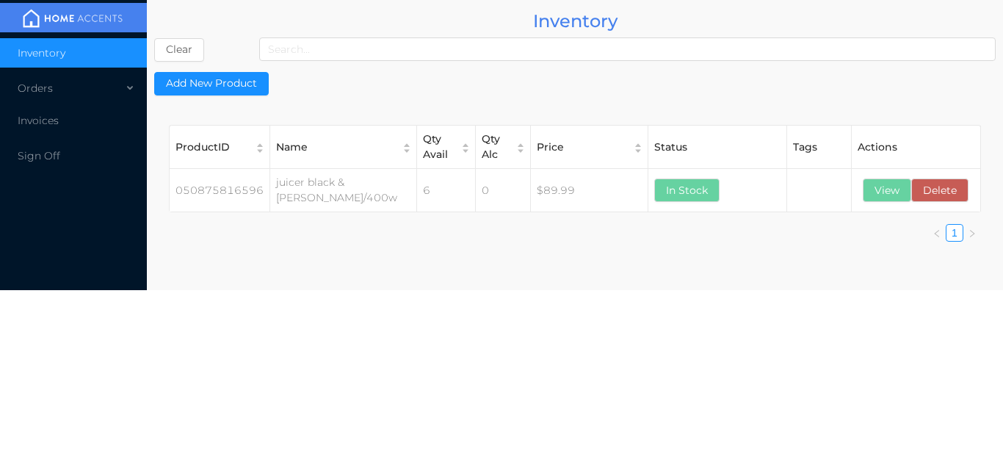
scroll to position [0, 0]
